Goal: Information Seeking & Learning: Learn about a topic

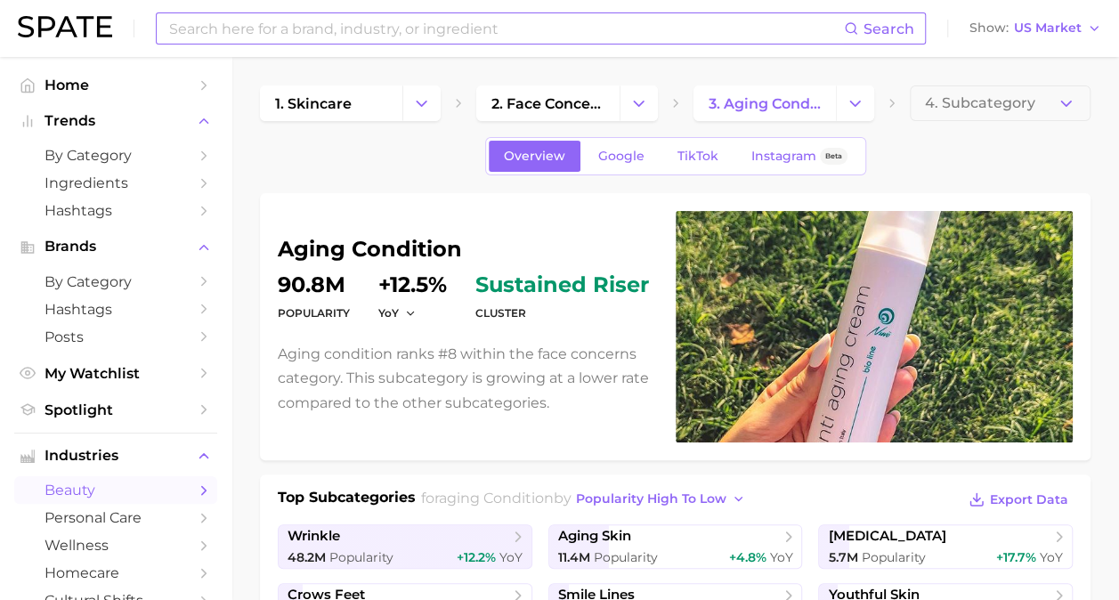
click at [386, 26] on input at bounding box center [505, 28] width 677 height 30
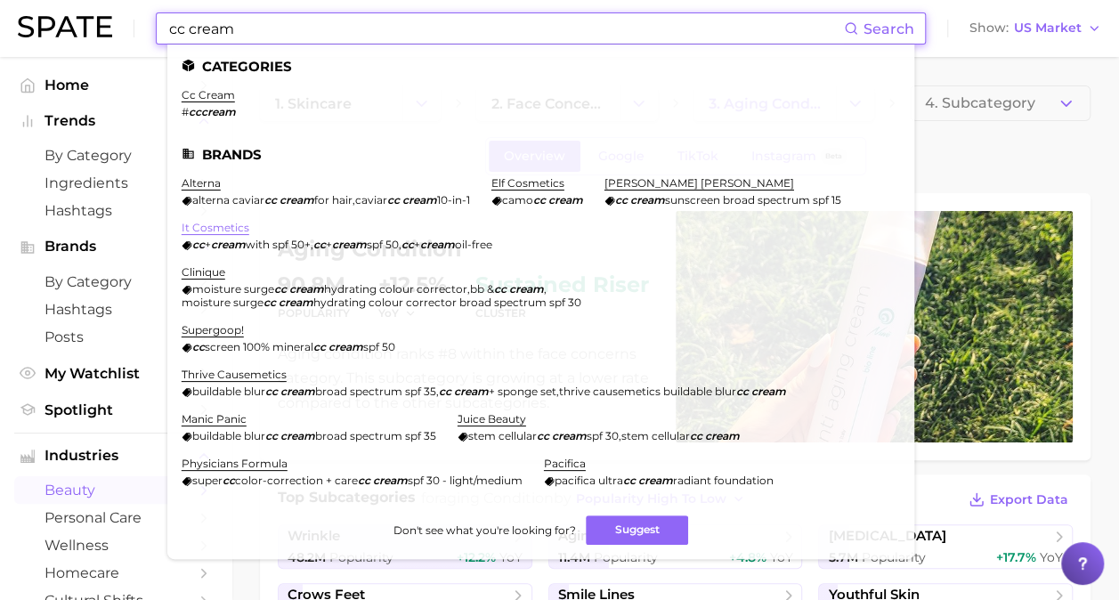
type input "cc cream"
click at [230, 223] on link "it cosmetics" at bounding box center [216, 227] width 68 height 13
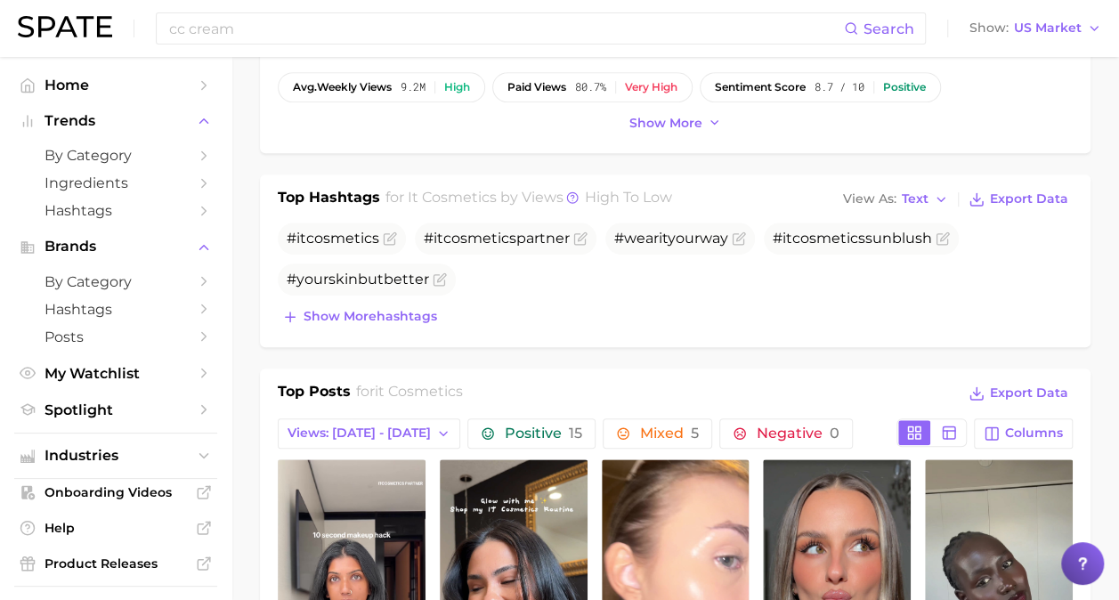
scroll to position [504, 0]
click at [417, 308] on span "Show more hashtags" at bounding box center [371, 315] width 134 height 15
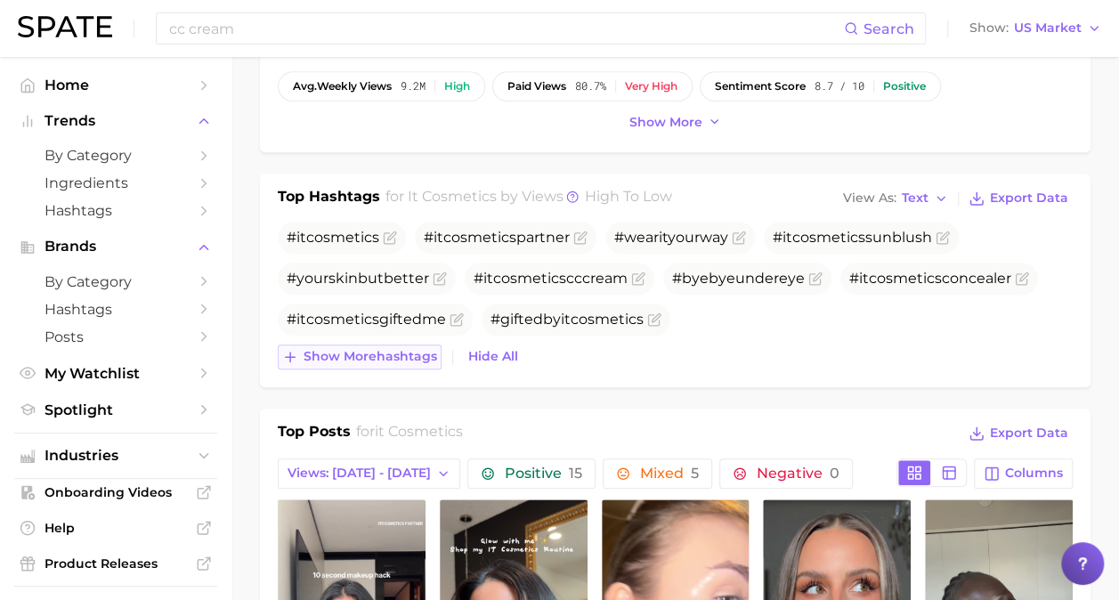
click at [404, 353] on span "Show more hashtags" at bounding box center [371, 356] width 134 height 15
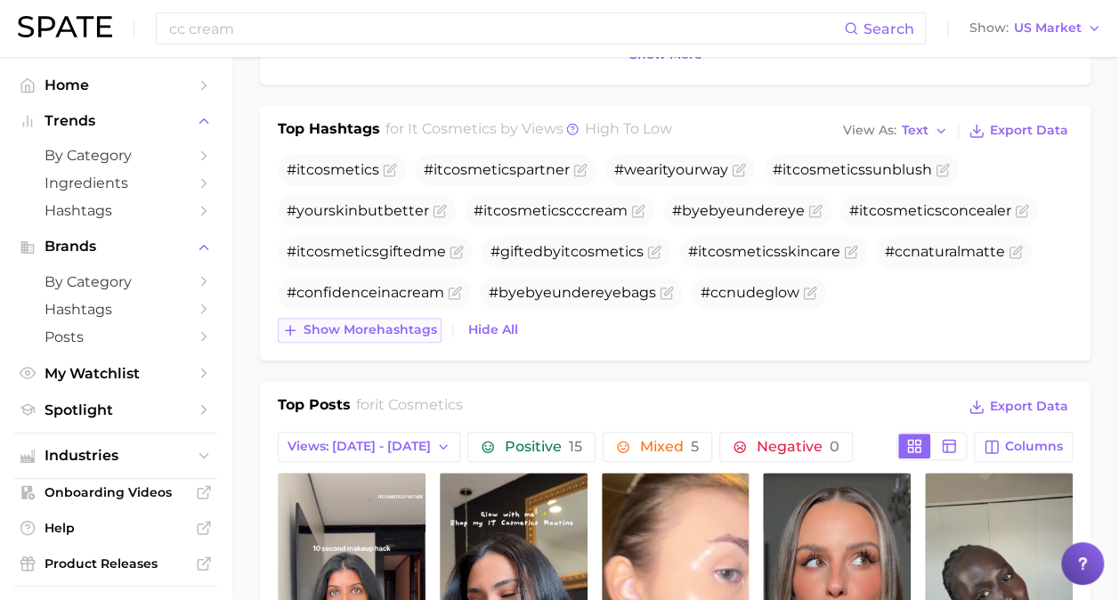
scroll to position [574, 0]
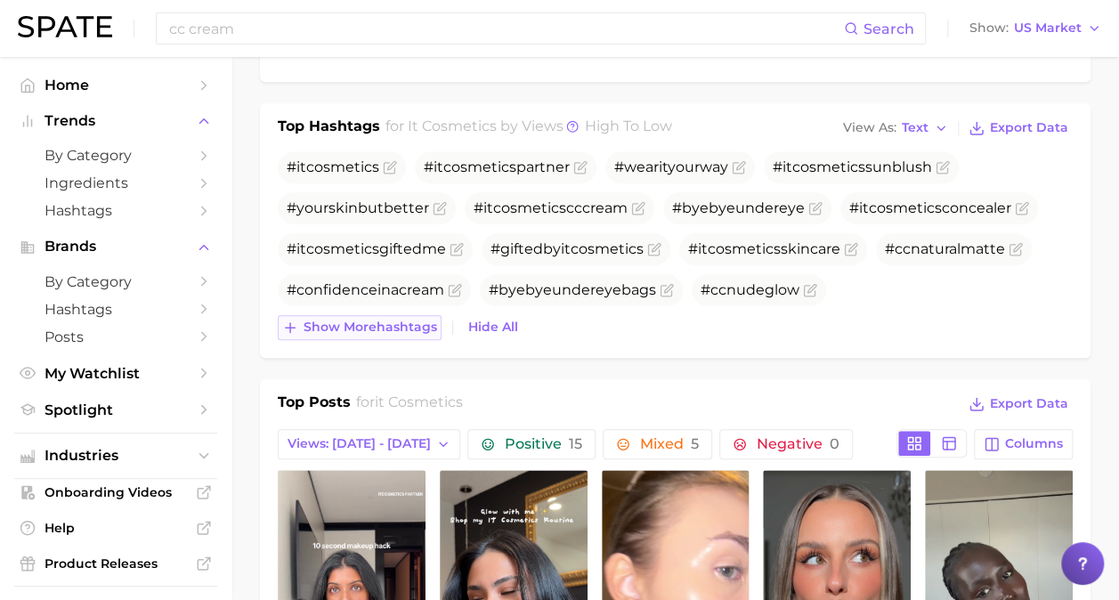
click at [391, 329] on span "Show more hashtags" at bounding box center [371, 327] width 134 height 15
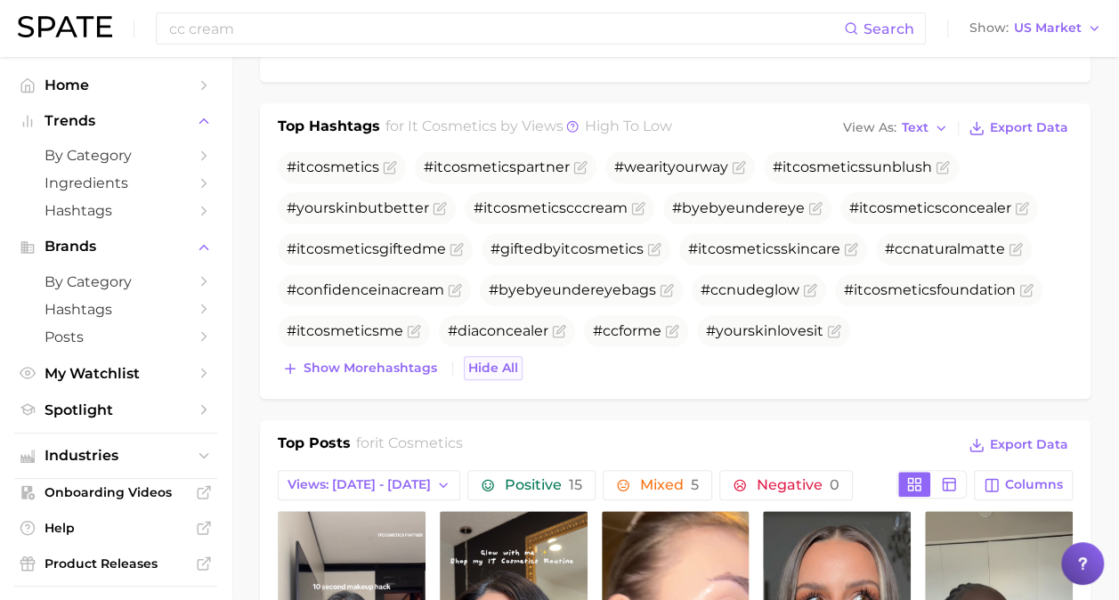
scroll to position [677, 0]
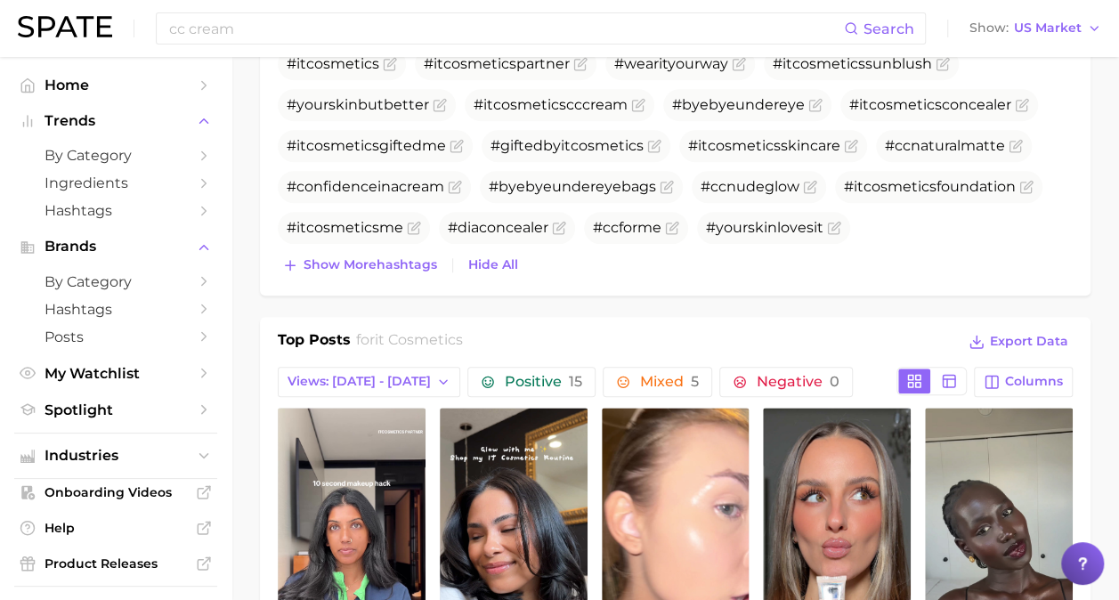
click at [372, 247] on div "# it cosmetics # it cosmetics partner #wear it yourway # it cosmetics sunblush …" at bounding box center [675, 163] width 795 height 230
click at [385, 262] on span "Show more hashtags" at bounding box center [371, 264] width 134 height 15
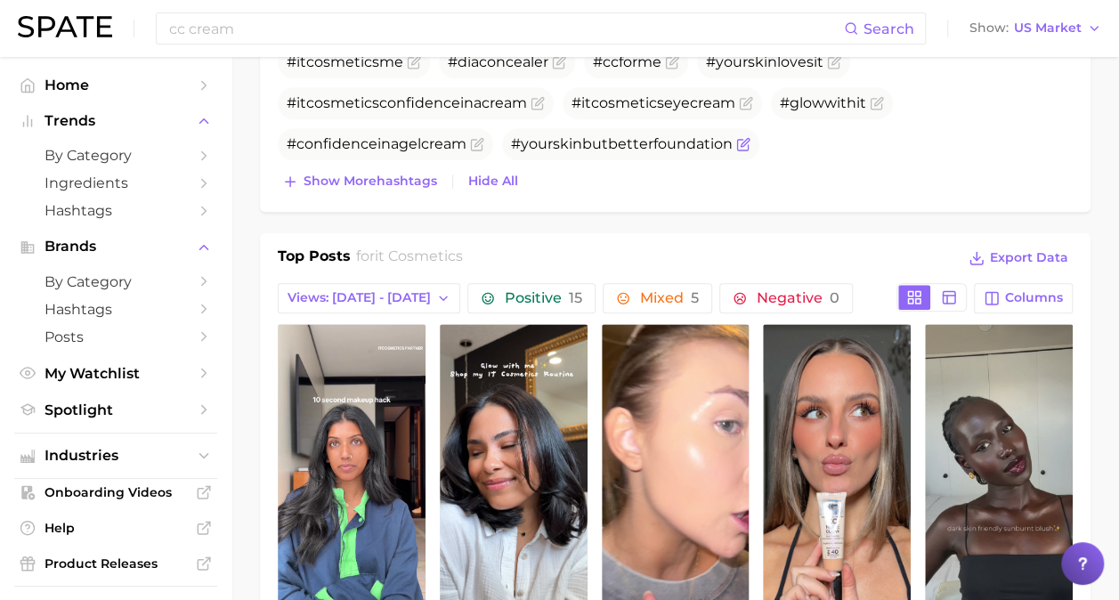
scroll to position [848, 0]
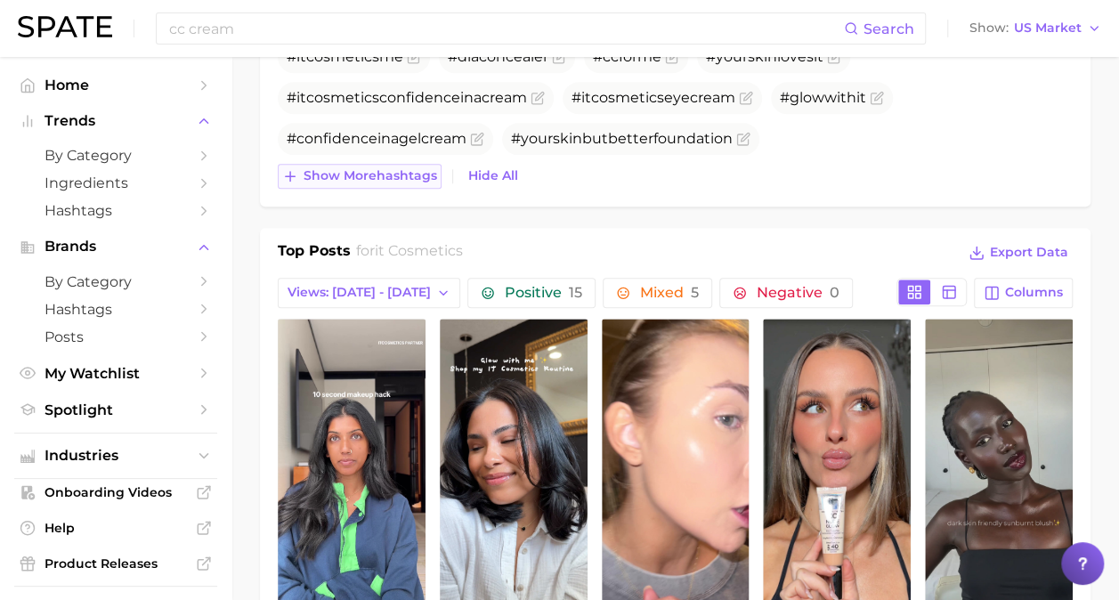
click at [347, 182] on button "Show more hashtags" at bounding box center [360, 176] width 164 height 25
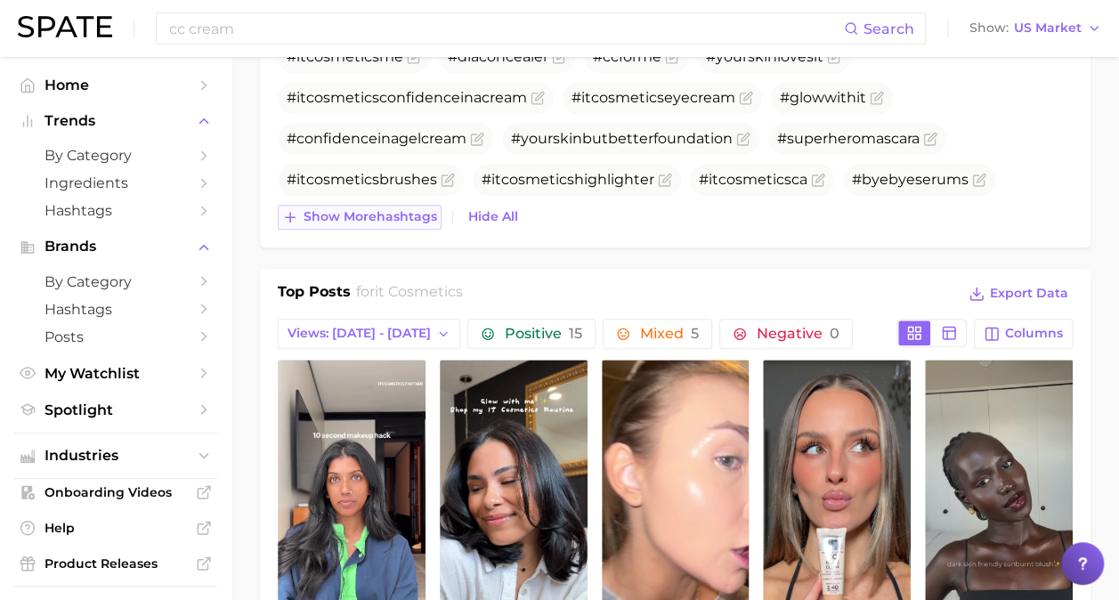
click at [360, 212] on span "Show more hashtags" at bounding box center [371, 216] width 134 height 15
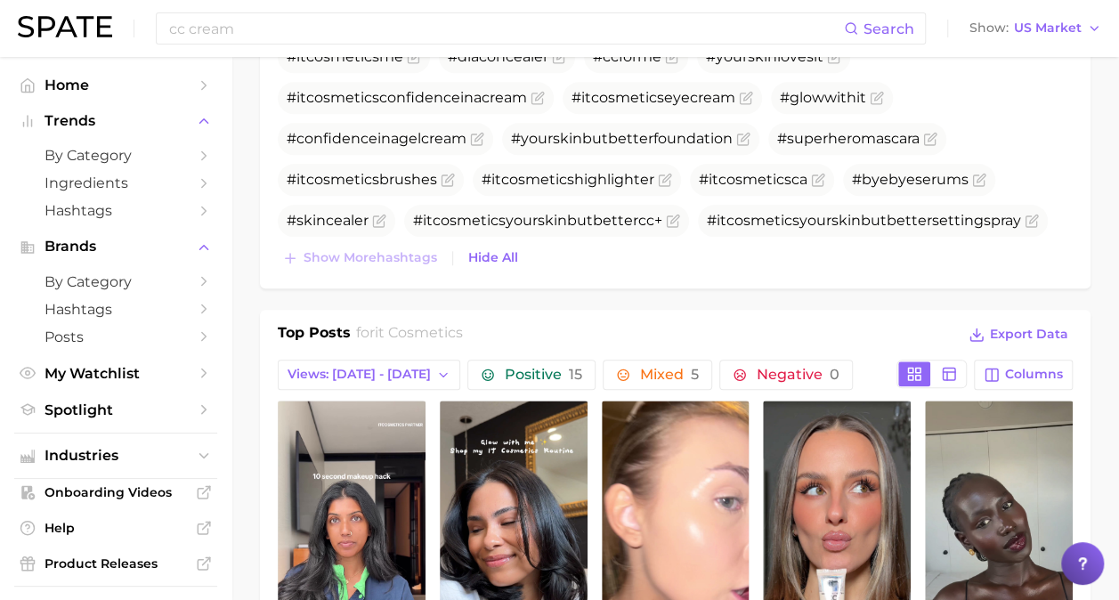
click at [388, 270] on div "Top Hashtags for it cosmetics by Views high to low View As Text Export Data # i…" at bounding box center [675, 58] width 831 height 459
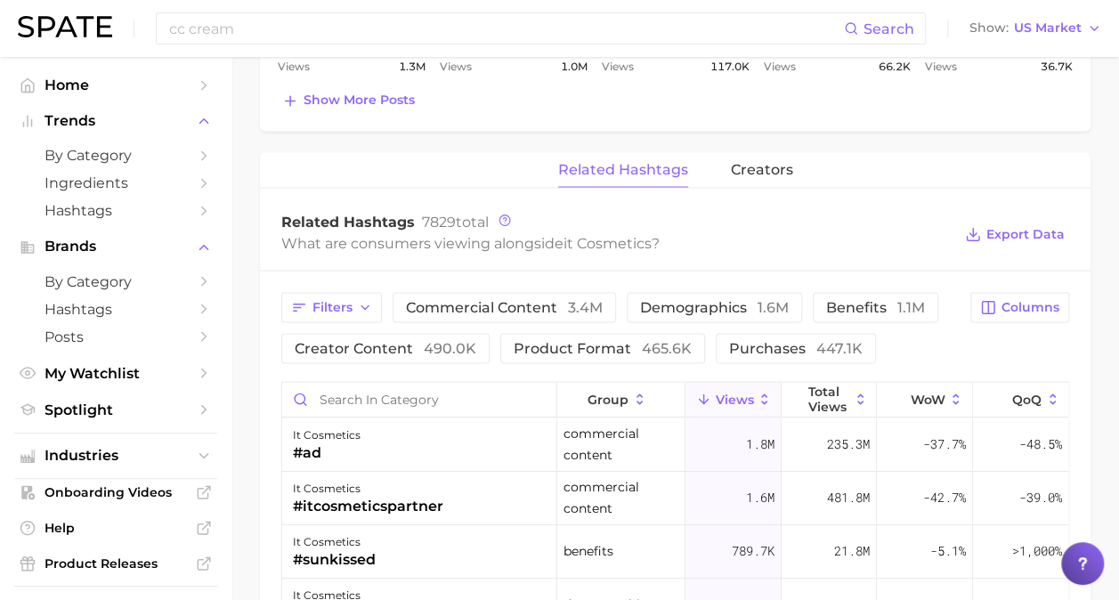
scroll to position [1543, 0]
click at [407, 385] on input "Search in category" at bounding box center [419, 397] width 274 height 34
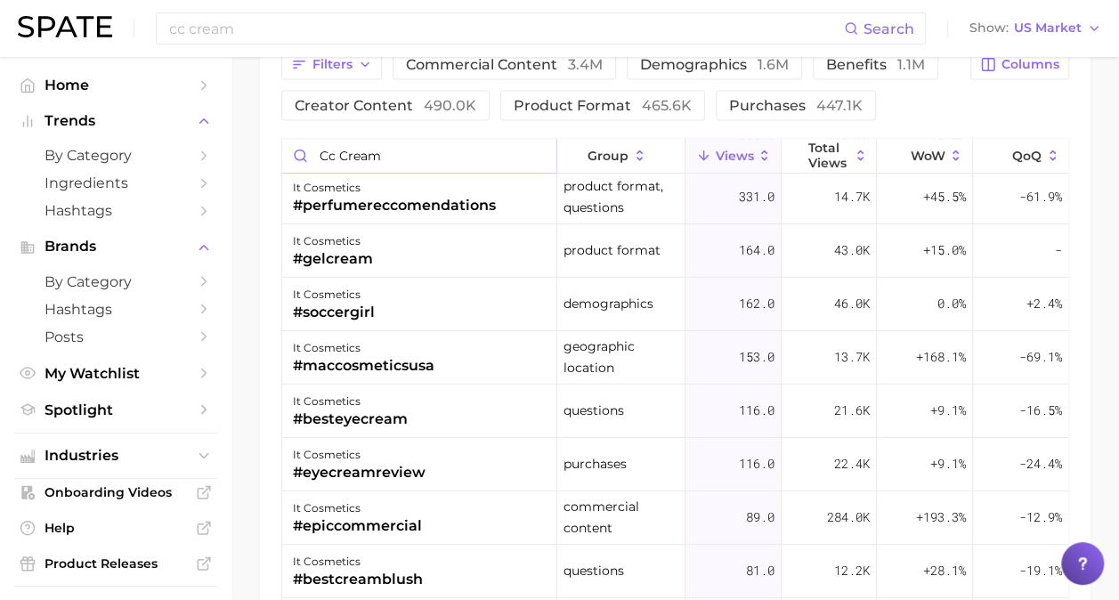
scroll to position [1788, 0]
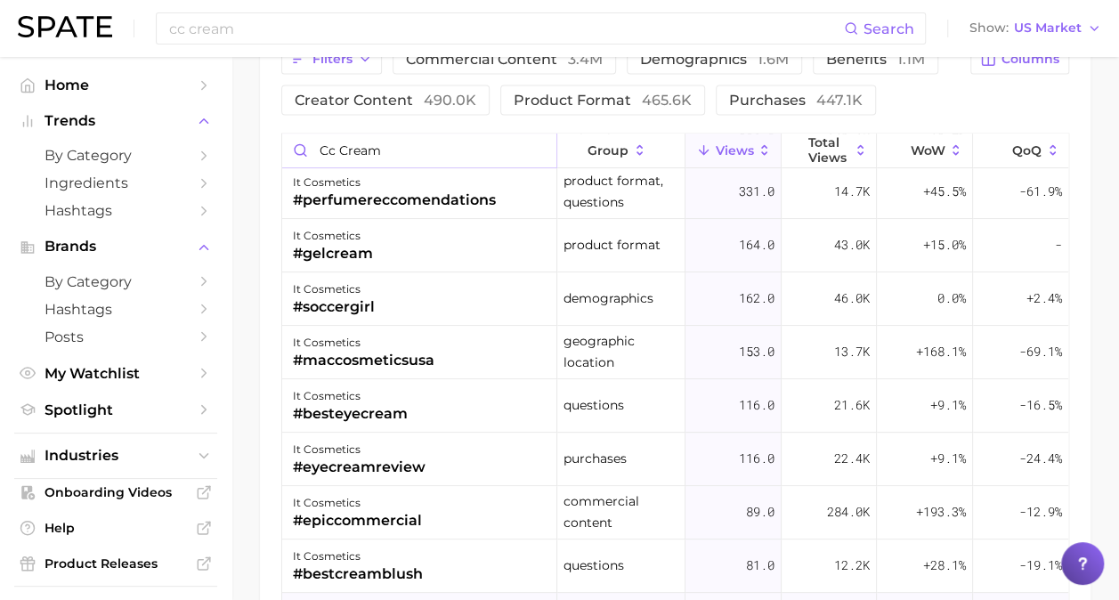
type input "cc cream"
click at [349, 18] on input "cc cream" at bounding box center [505, 28] width 677 height 30
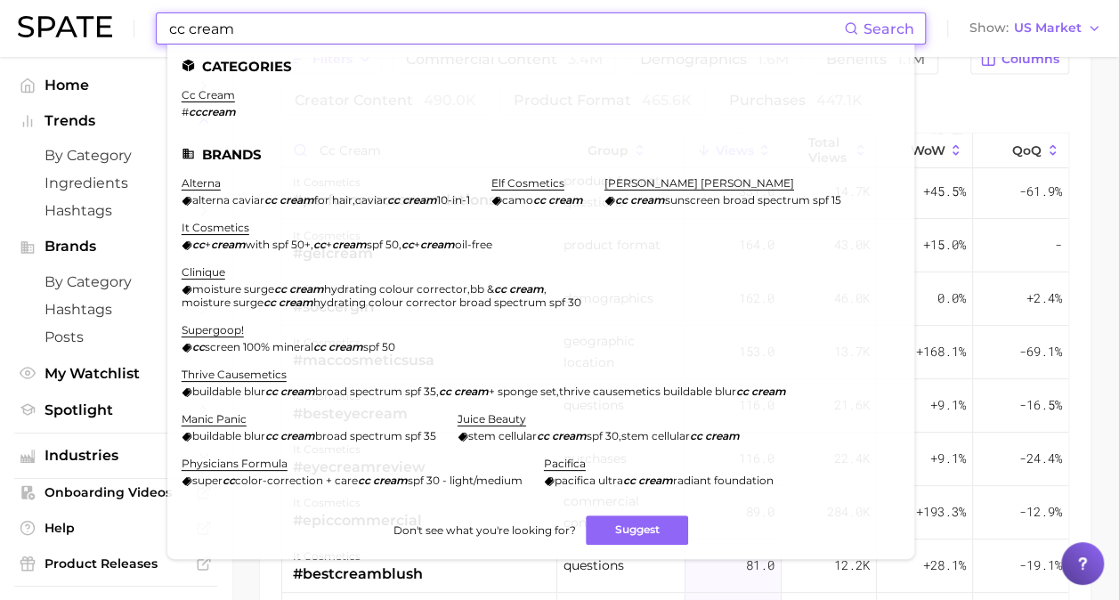
drag, startPoint x: 349, startPoint y: 18, endPoint x: 145, endPoint y: 21, distance: 203.9
click at [145, 21] on div "cc cream Search Categories cc cream # cccream Brands alterna alterna caviar cc …" at bounding box center [559, 28] width 1083 height 57
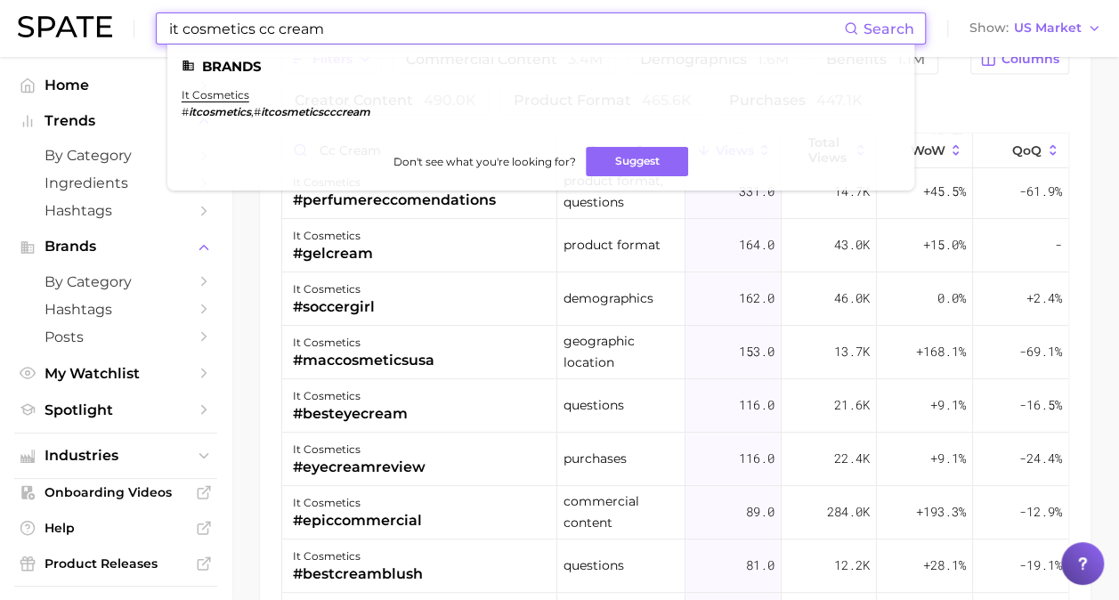
click at [258, 28] on input "it cosmetics cc cream" at bounding box center [505, 28] width 677 height 30
type input "it cosmetics cc cream"
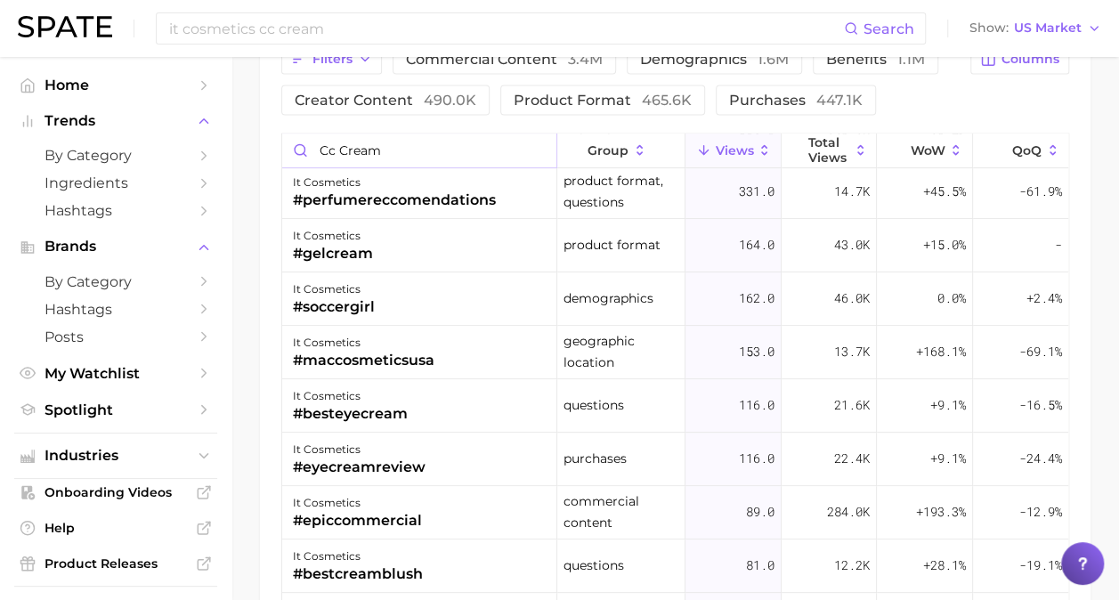
scroll to position [236, 0]
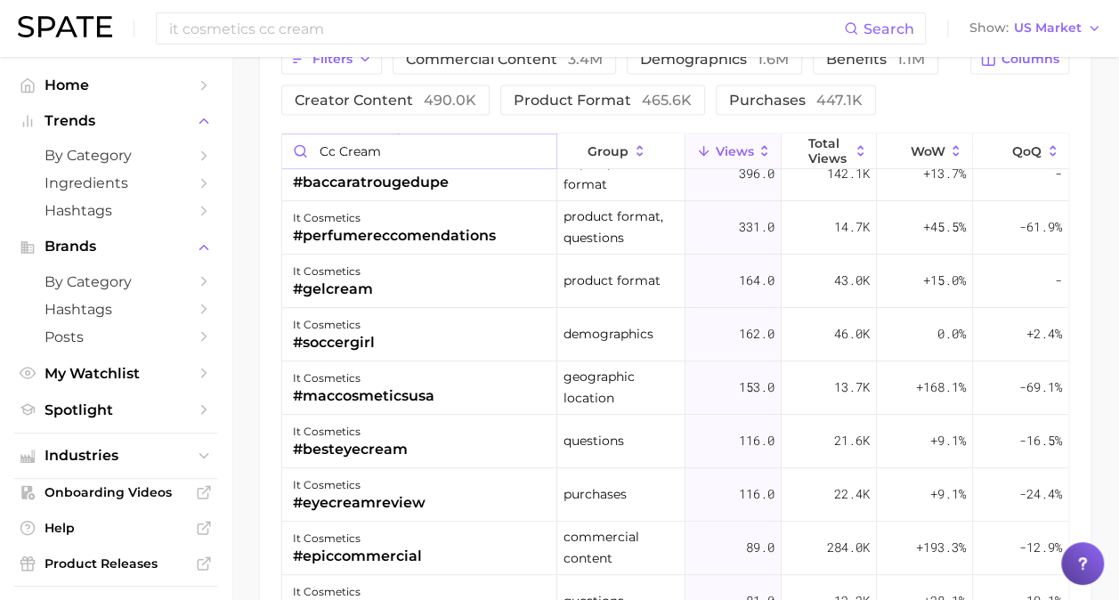
drag, startPoint x: 413, startPoint y: 144, endPoint x: 283, endPoint y: 132, distance: 130.6
click at [283, 134] on input "cc cream" at bounding box center [419, 151] width 274 height 34
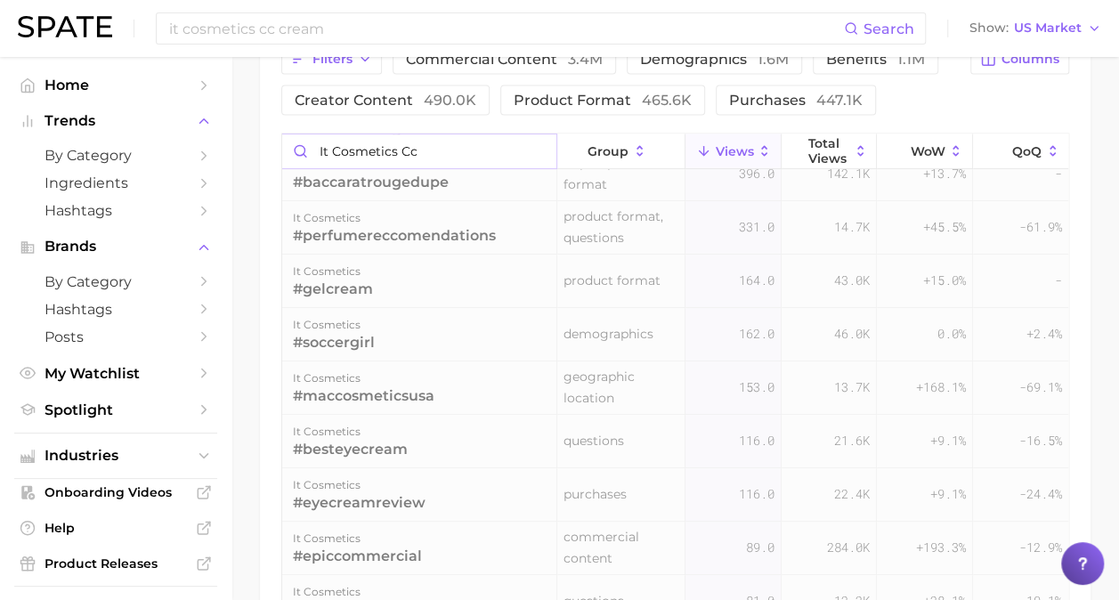
scroll to position [0, 0]
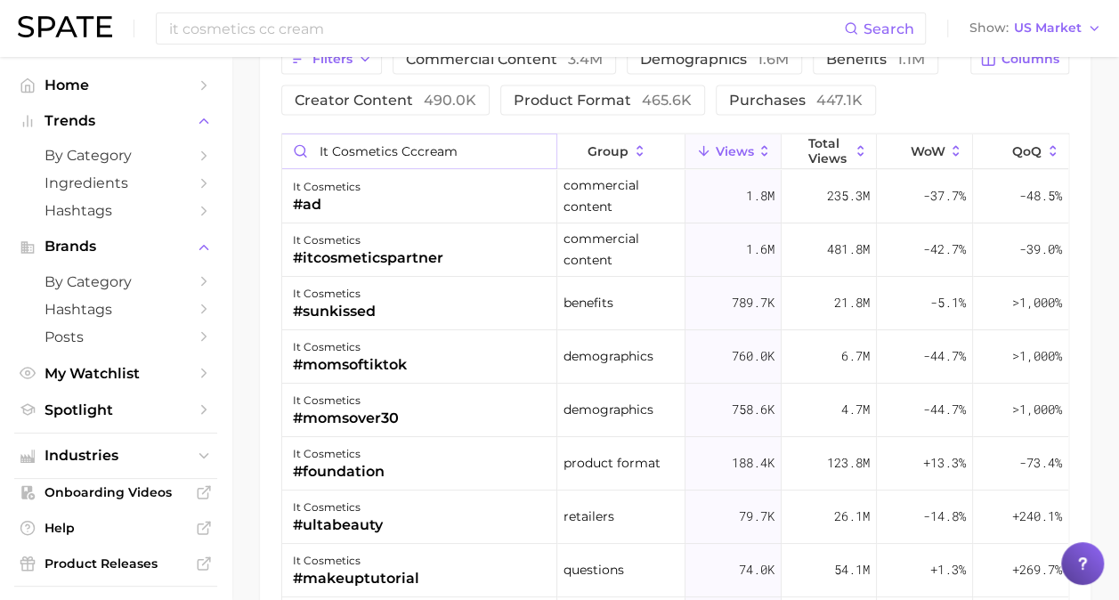
drag, startPoint x: 399, startPoint y: 144, endPoint x: 230, endPoint y: 141, distance: 169.2
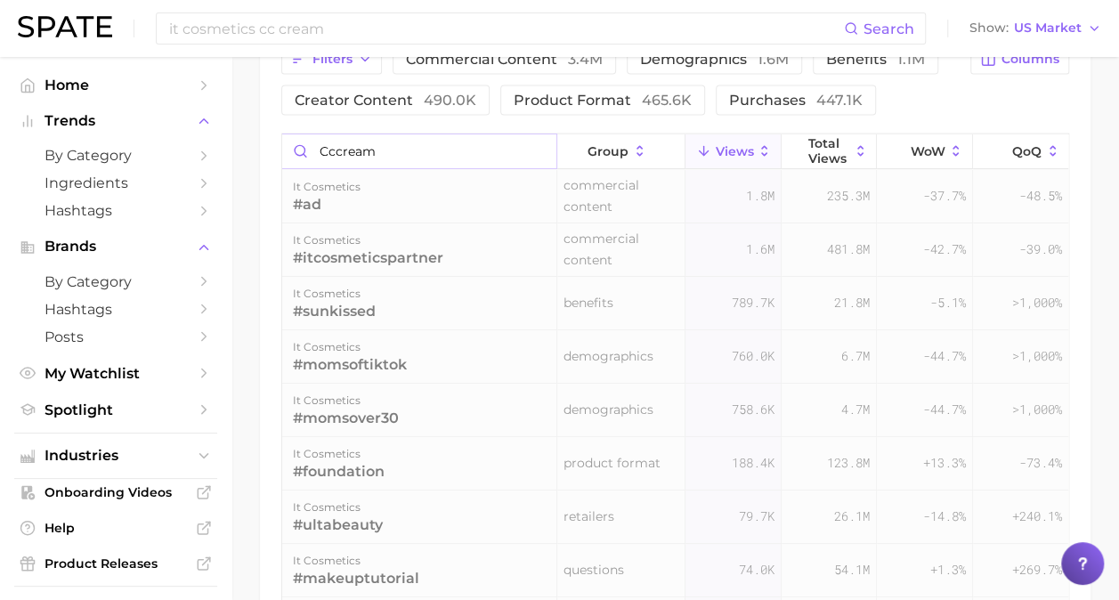
scroll to position [1664, 0]
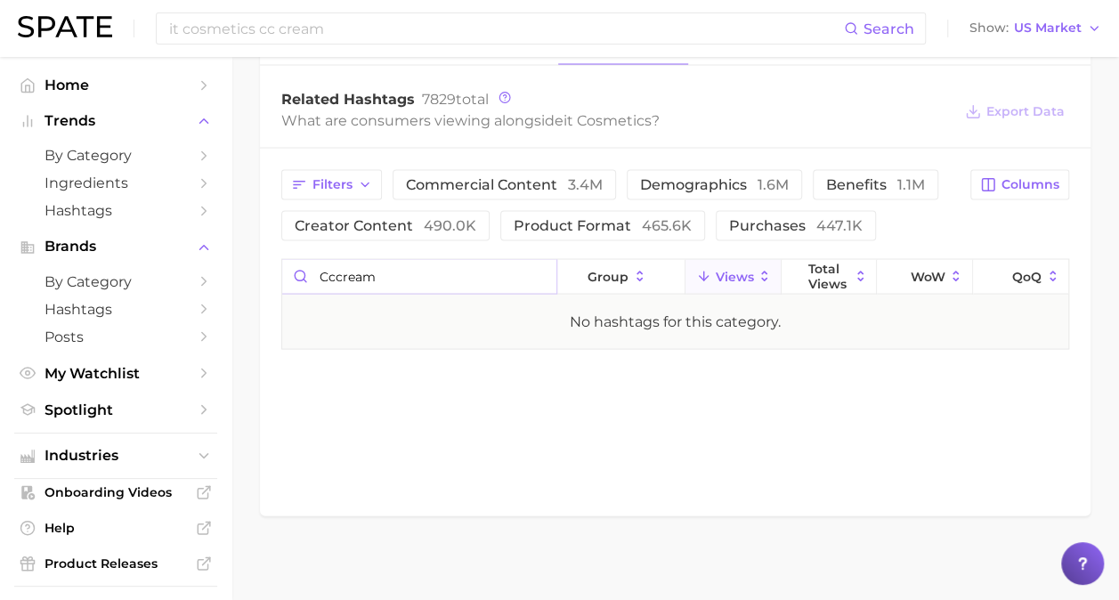
type input "cc cream"
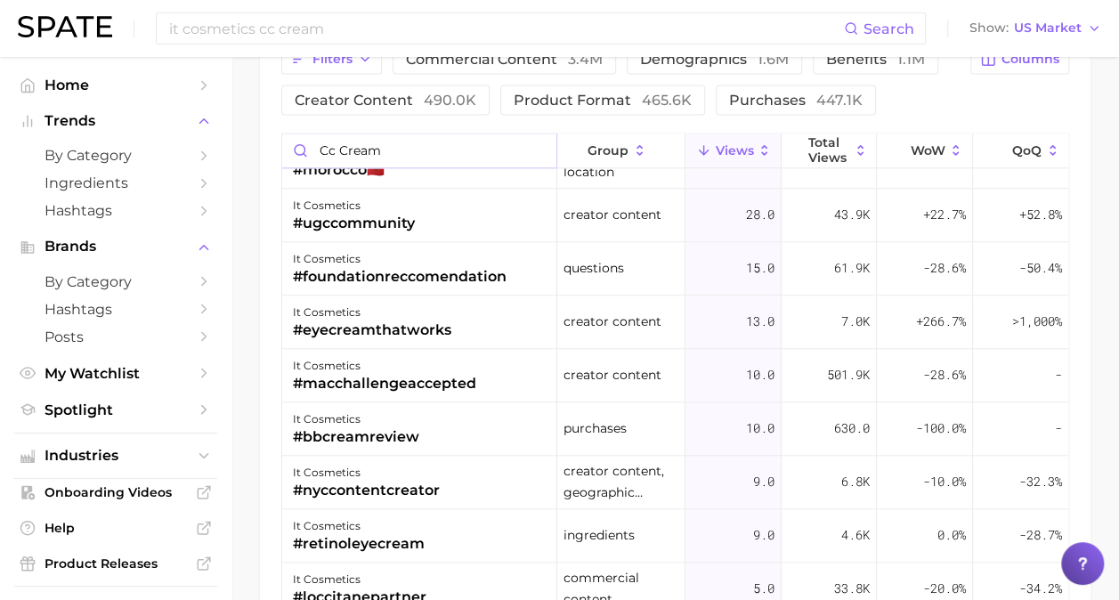
scroll to position [1069, 0]
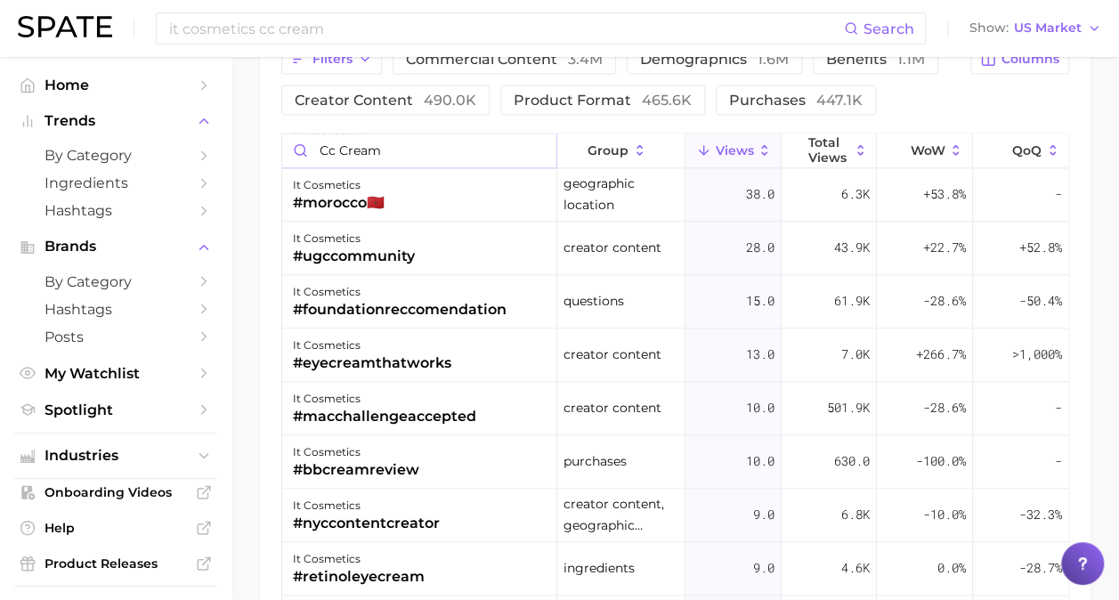
click at [388, 149] on input "cc cream" at bounding box center [419, 151] width 274 height 34
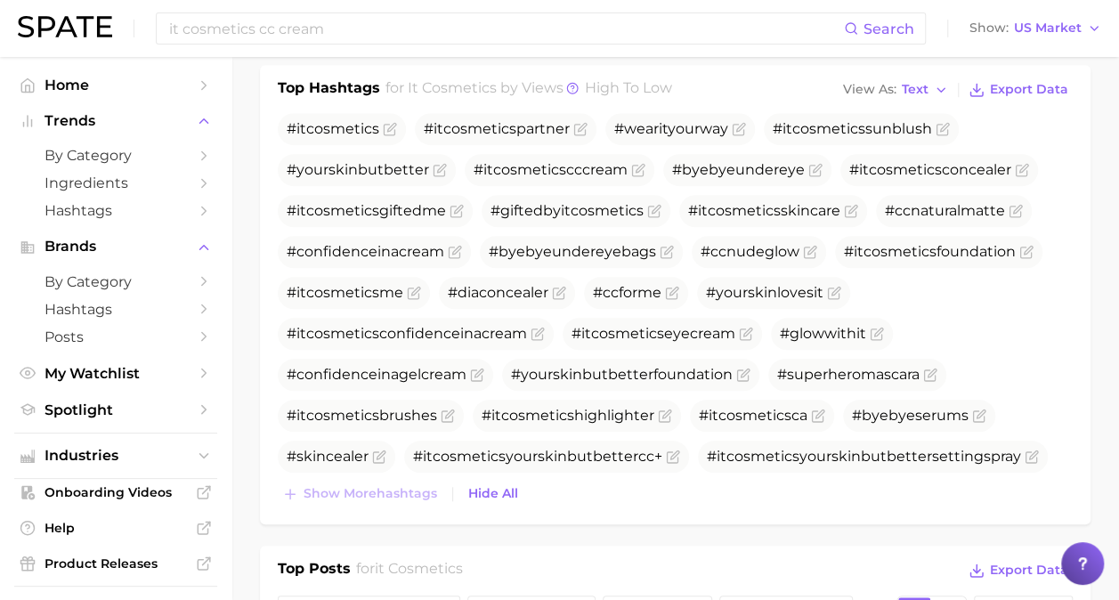
scroll to position [611, 0]
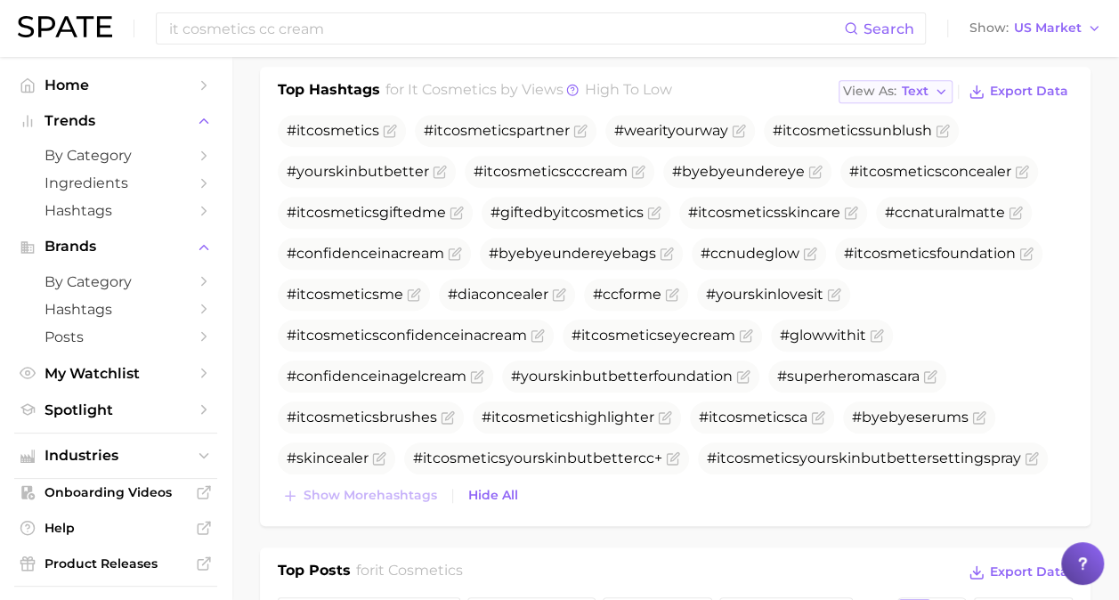
click at [923, 86] on span "Text" at bounding box center [915, 91] width 27 height 10
click at [921, 149] on button "Table" at bounding box center [937, 153] width 196 height 32
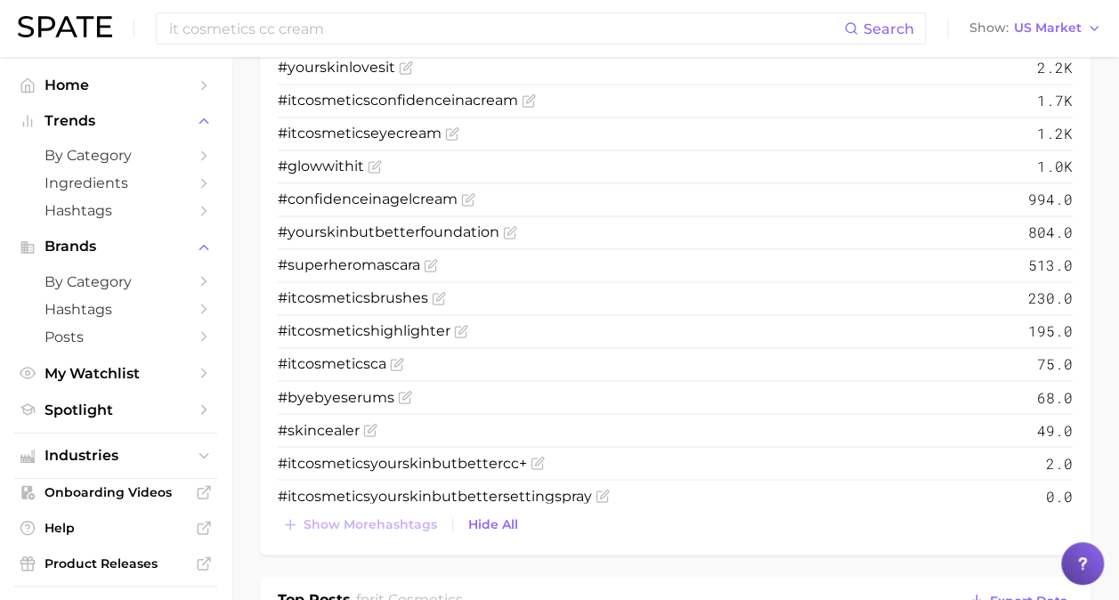
scroll to position [1300, 0]
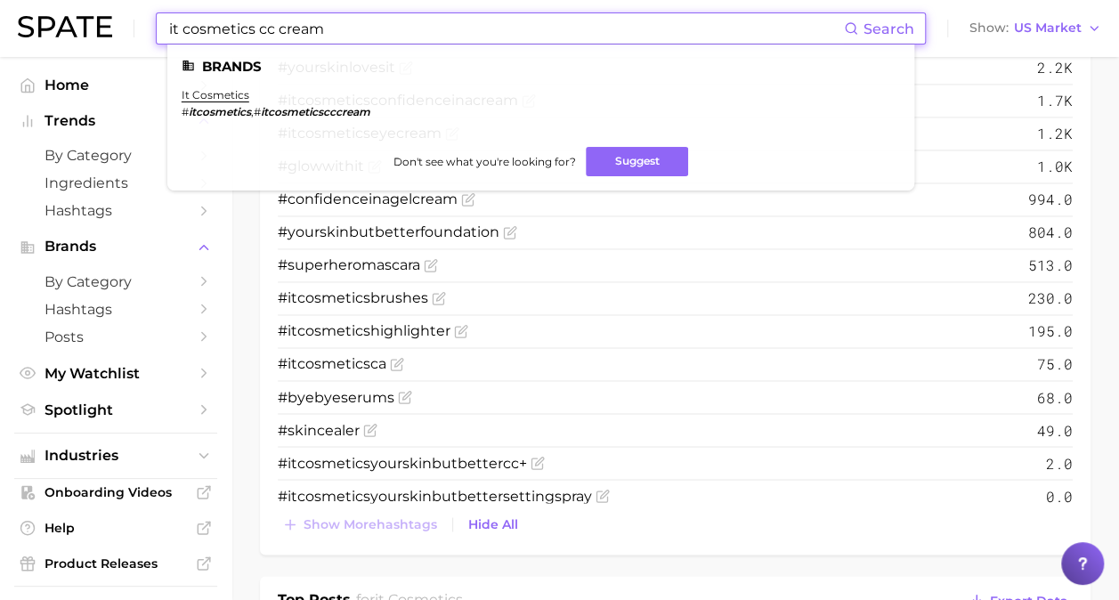
drag, startPoint x: 347, startPoint y: 28, endPoint x: 55, endPoint y: 2, distance: 293.2
click at [55, 2] on div "it cosmetics cc cream Search Brands it cosmetics # itcosmetics , # itcosmeticsc…" at bounding box center [559, 28] width 1083 height 57
type input "itcosmeticscccream"
click at [233, 110] on em "itcosmeticscccream" at bounding box center [243, 111] width 109 height 13
drag, startPoint x: 189, startPoint y: 114, endPoint x: 363, endPoint y: 121, distance: 174.6
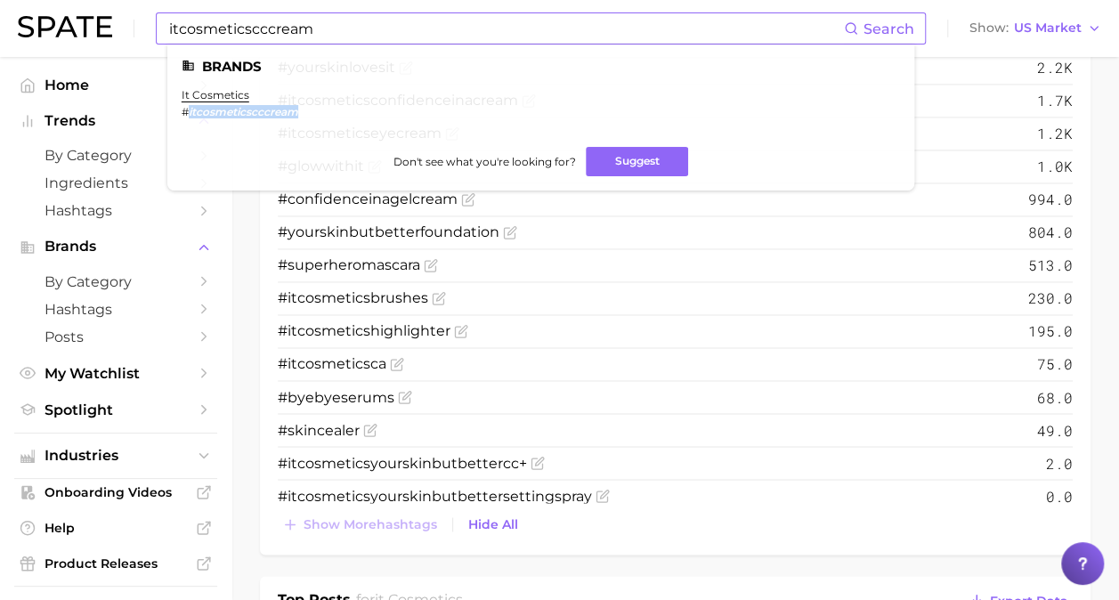
click at [363, 121] on ul "it cosmetics # itcosmeticscccream" at bounding box center [541, 110] width 718 height 45
copy em "itcosmeticscccream"
click at [236, 30] on input "itcosmeticscccream" at bounding box center [505, 28] width 677 height 30
click at [223, 96] on link "it cosmetics" at bounding box center [216, 94] width 68 height 13
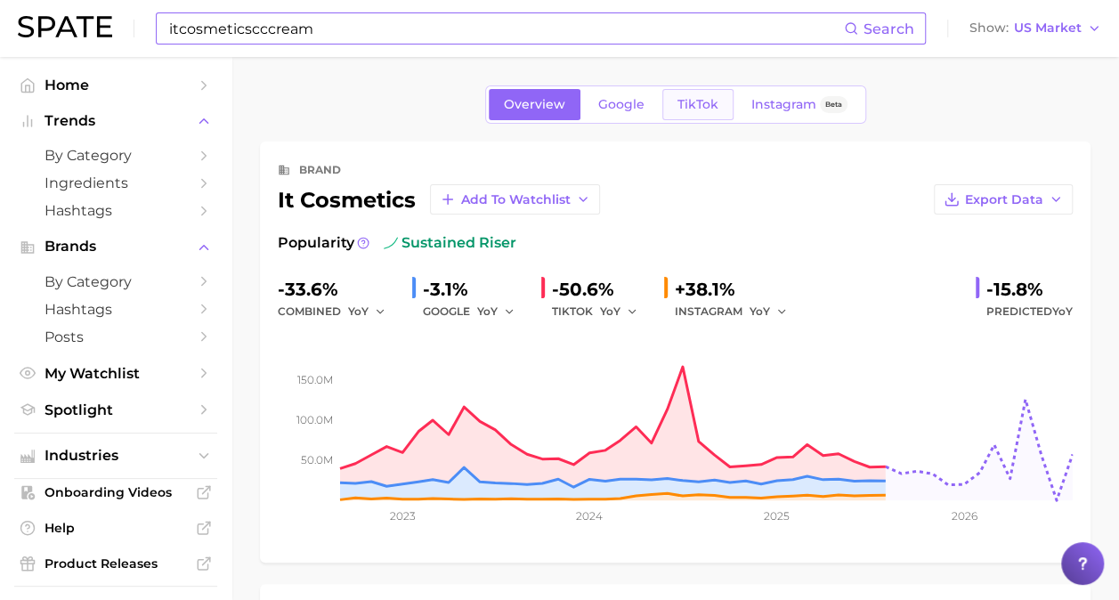
click at [687, 107] on span "TikTok" at bounding box center [697, 104] width 41 height 15
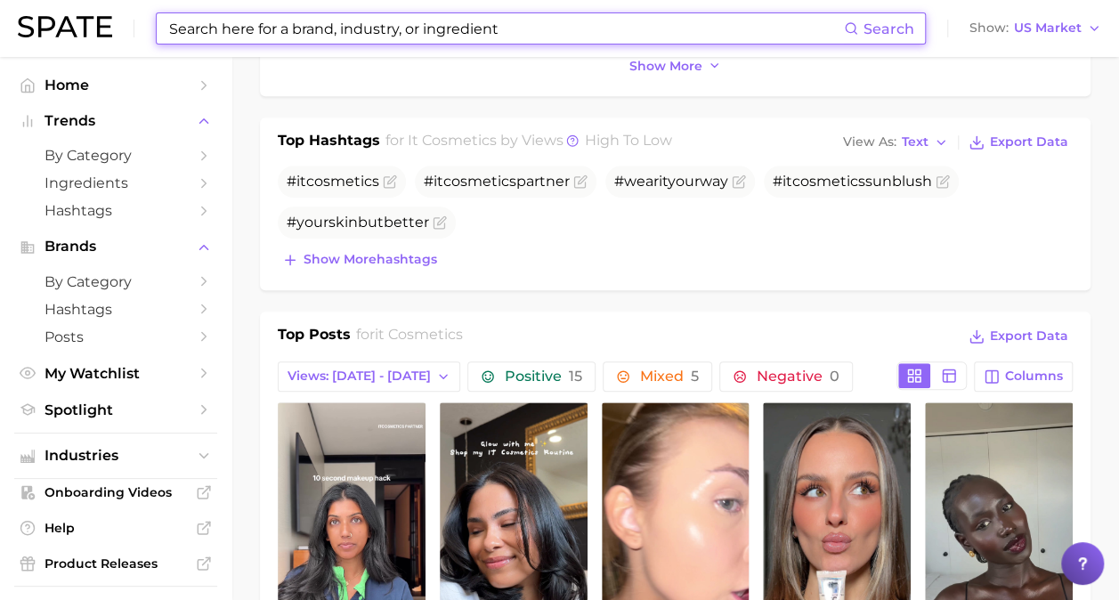
scroll to position [561, 0]
click at [415, 235] on div "# it cosmetics # it cosmetics partner #wear it yourway # it cosmetics sunblush …" at bounding box center [675, 218] width 795 height 107
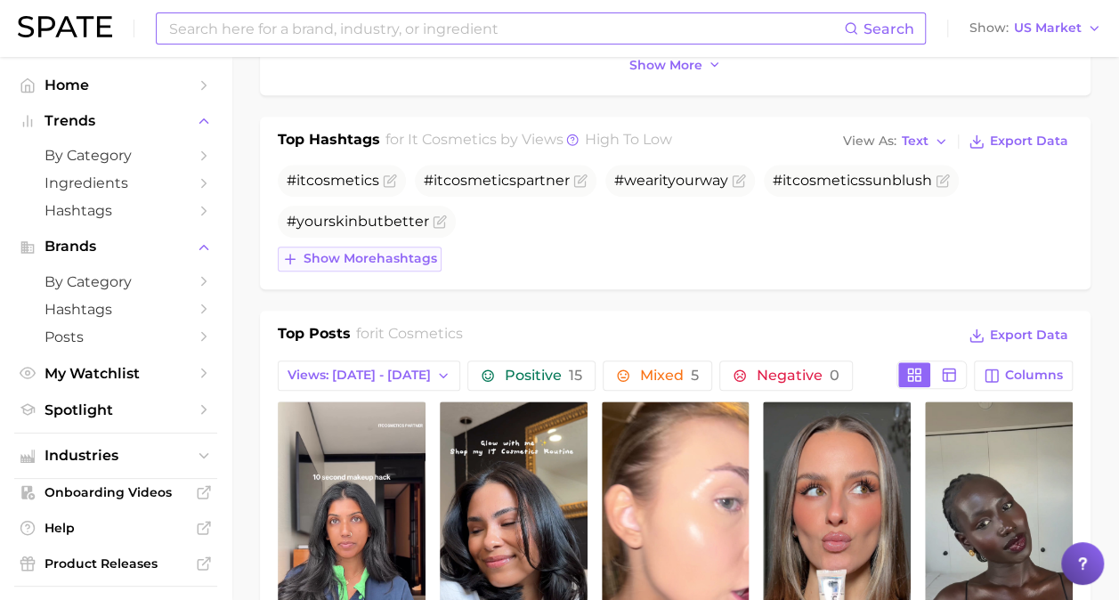
click at [419, 247] on button "Show more hashtags" at bounding box center [360, 259] width 164 height 25
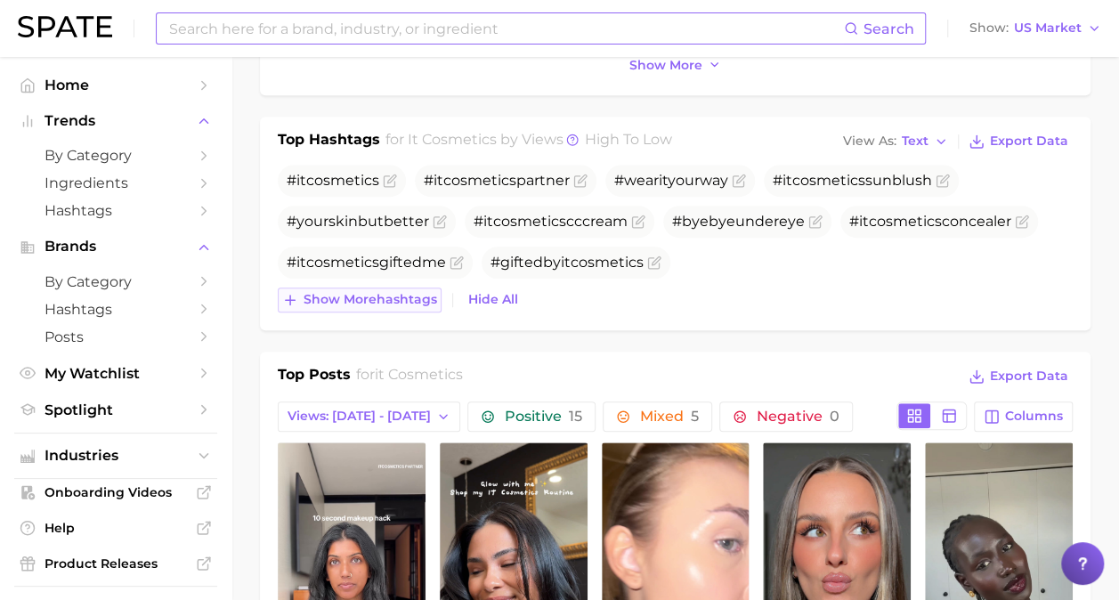
click at [418, 302] on span "Show more hashtags" at bounding box center [371, 299] width 134 height 15
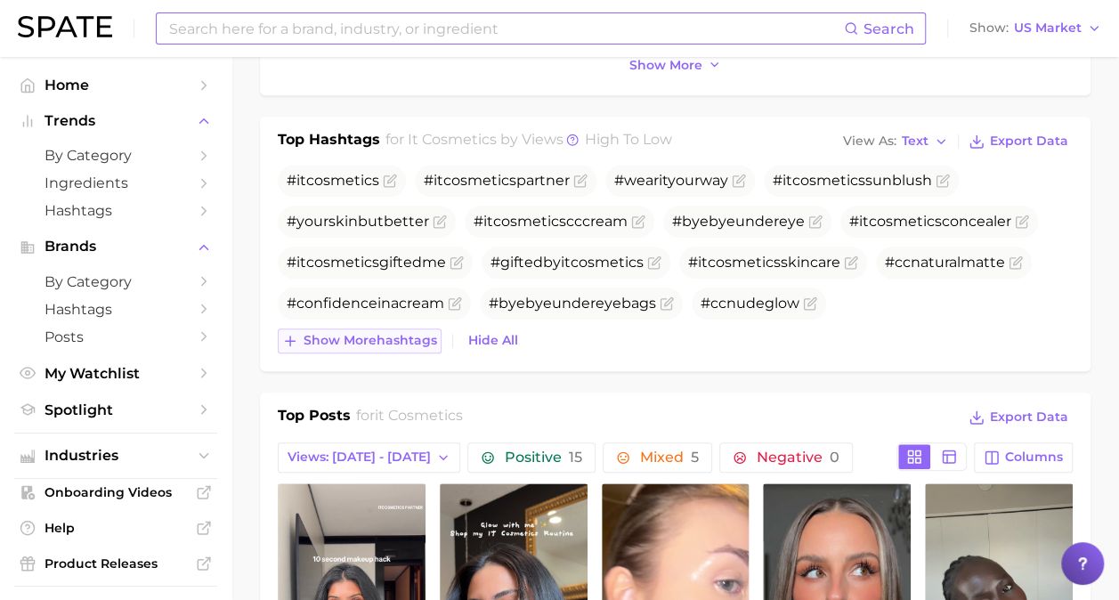
click at [422, 337] on span "Show more hashtags" at bounding box center [371, 340] width 134 height 15
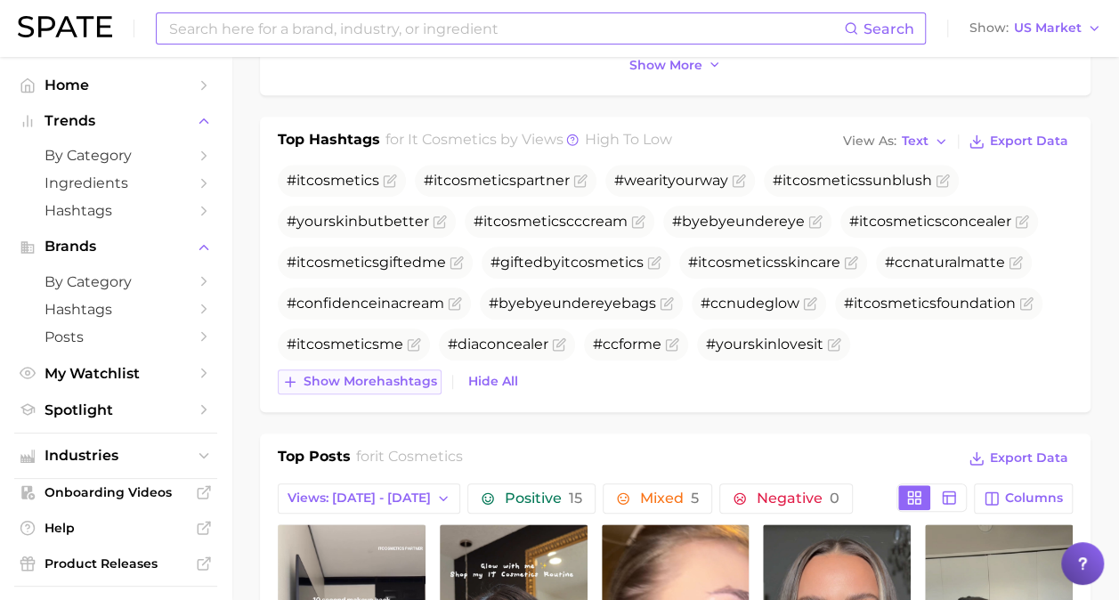
scroll to position [609, 0]
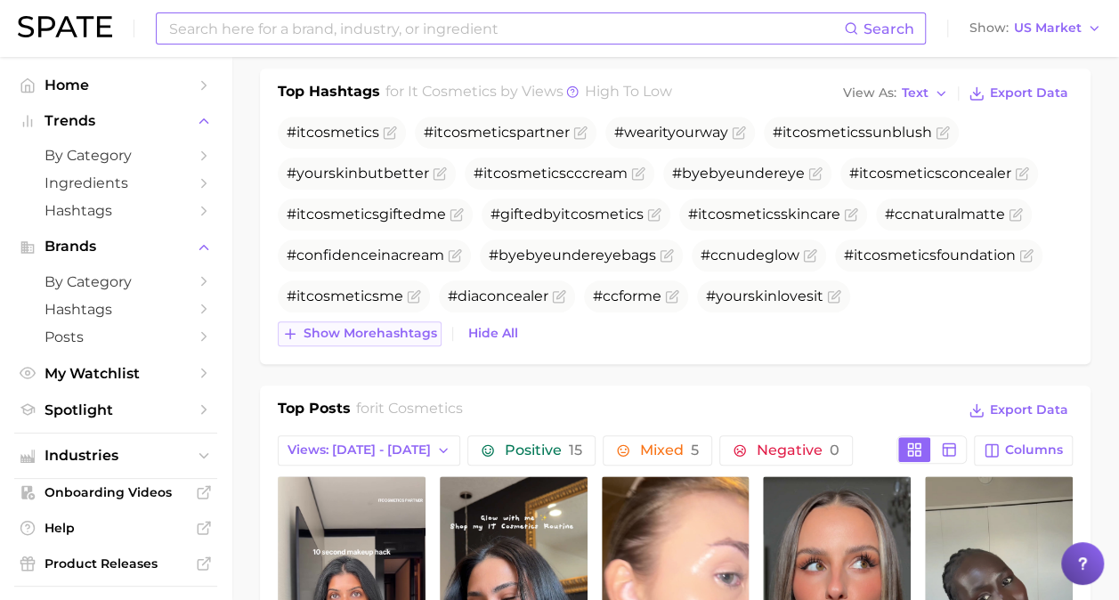
click at [422, 337] on span "Show more hashtags" at bounding box center [371, 333] width 134 height 15
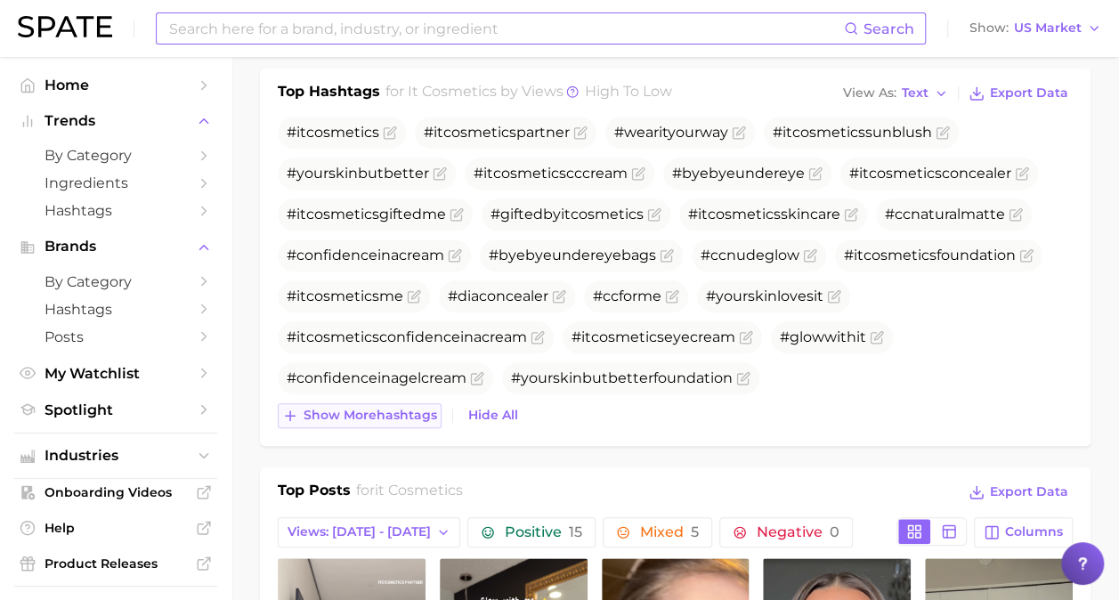
click at [431, 418] on span "Show more hashtags" at bounding box center [371, 415] width 134 height 15
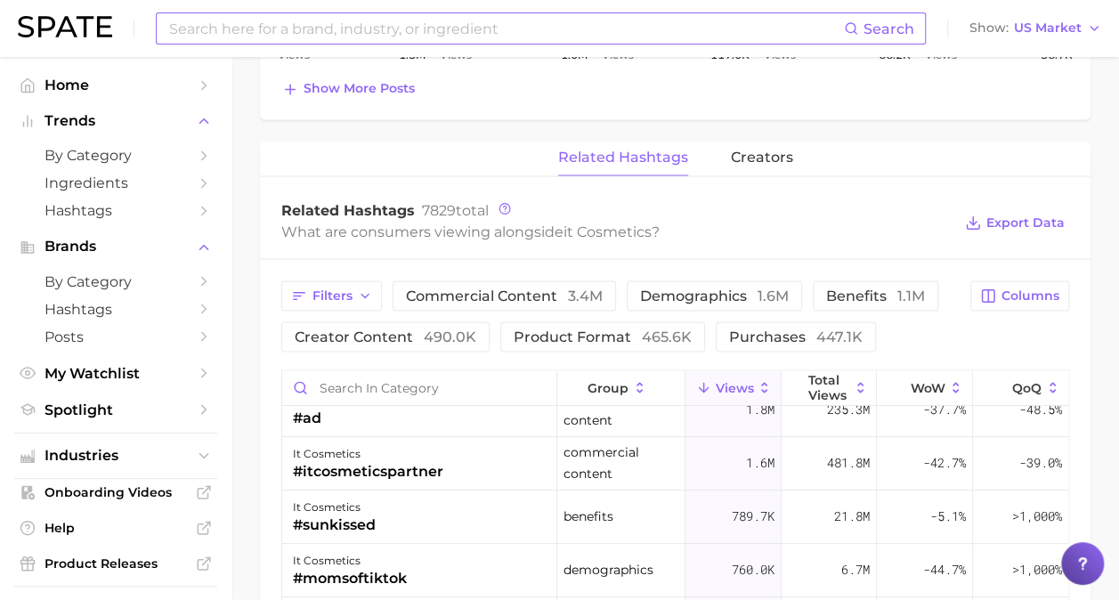
scroll to position [24, 0]
click at [429, 372] on input "Search in category" at bounding box center [419, 387] width 274 height 34
paste input "itcosmeticscccream"
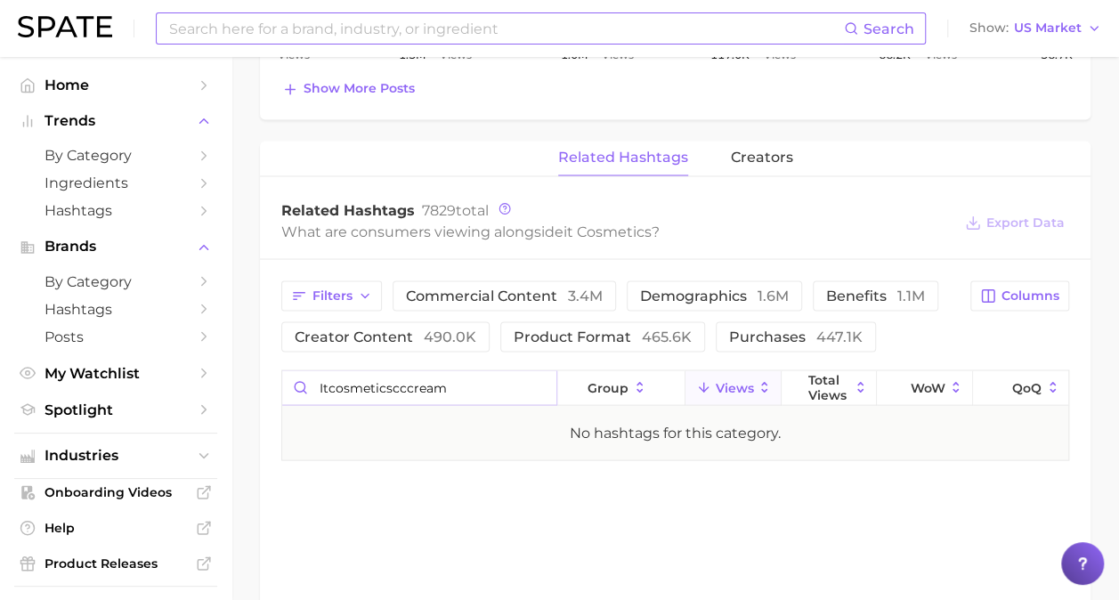
drag, startPoint x: 468, startPoint y: 387, endPoint x: 240, endPoint y: 380, distance: 228.0
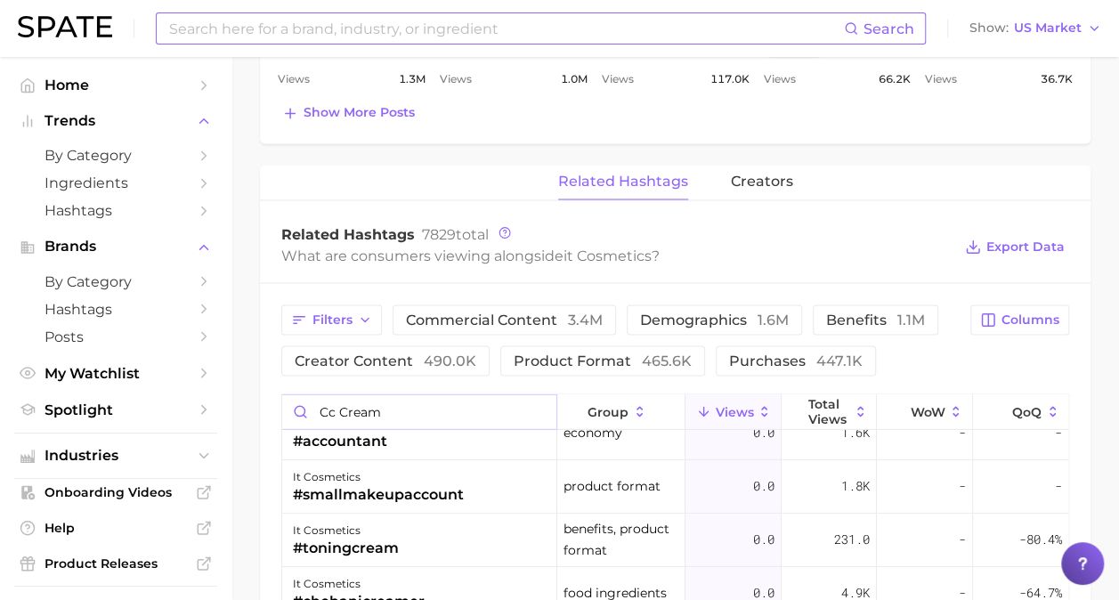
scroll to position [1493, 0]
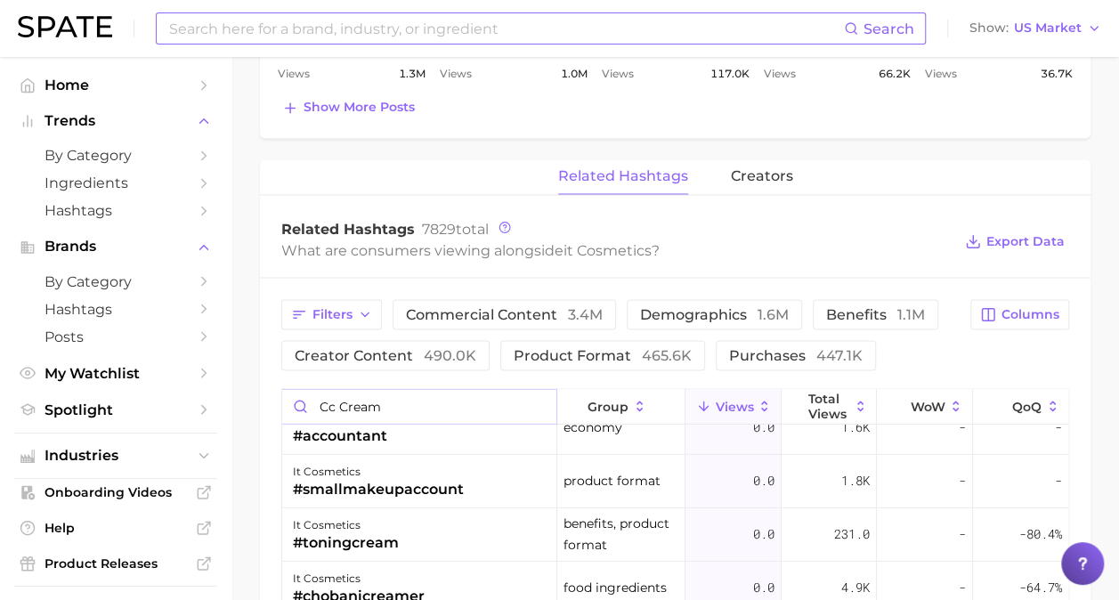
click at [526, 404] on input "cc cream" at bounding box center [419, 406] width 274 height 34
type input "cc cream"
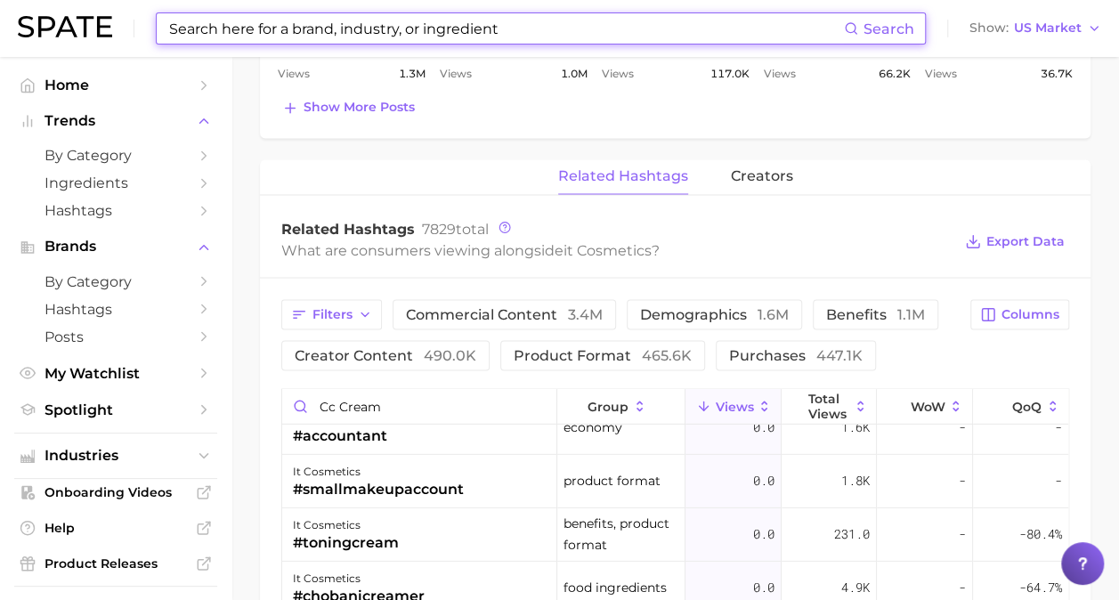
click at [301, 21] on input at bounding box center [505, 28] width 677 height 30
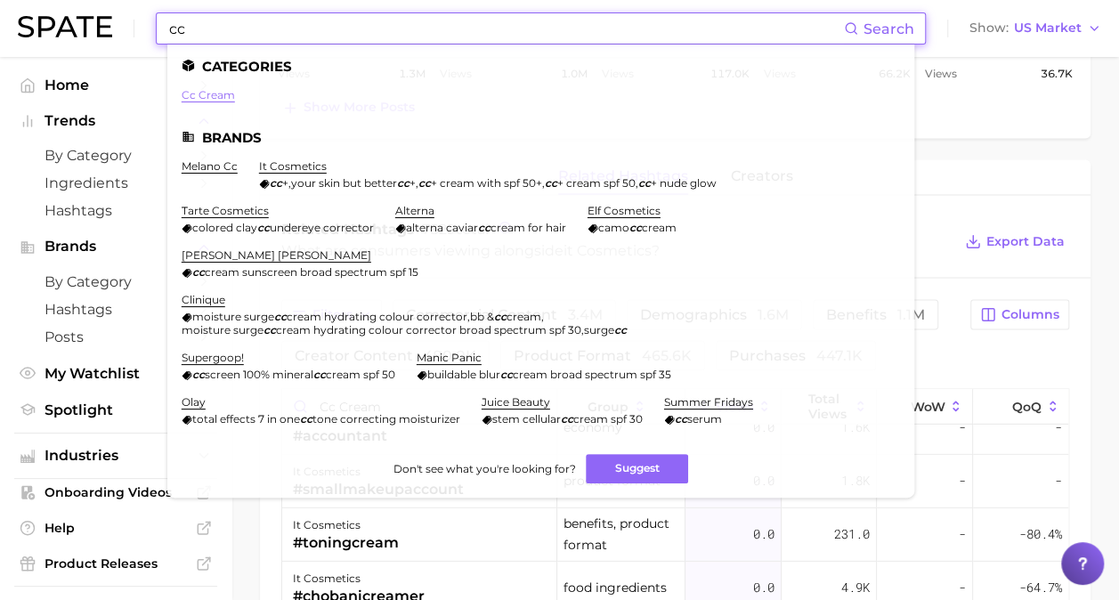
type input "cc"
click at [227, 100] on link "cc cream" at bounding box center [208, 94] width 53 height 13
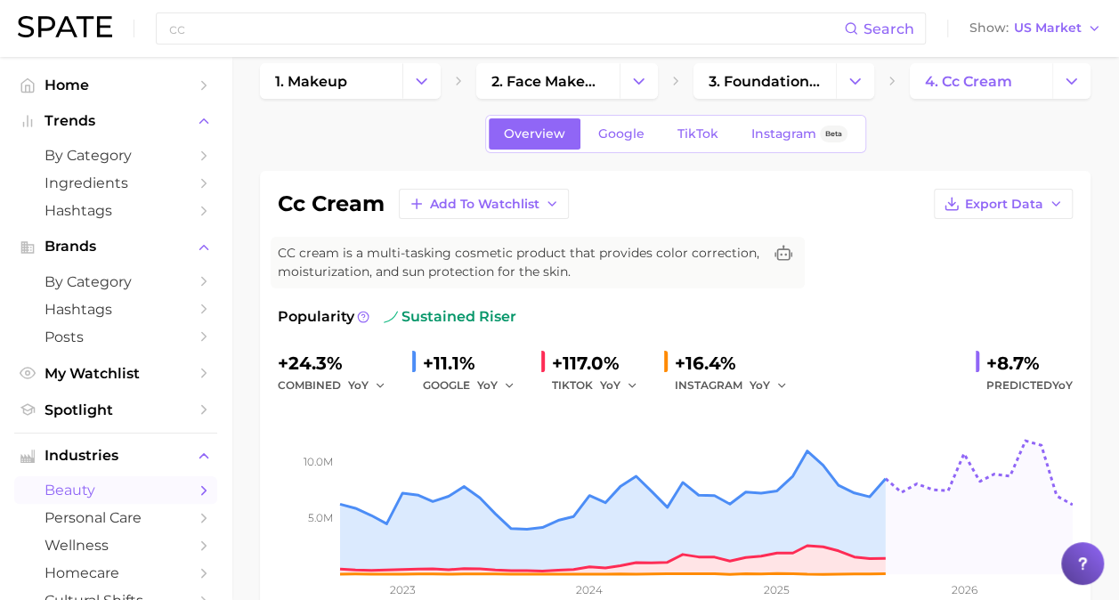
scroll to position [20, 0]
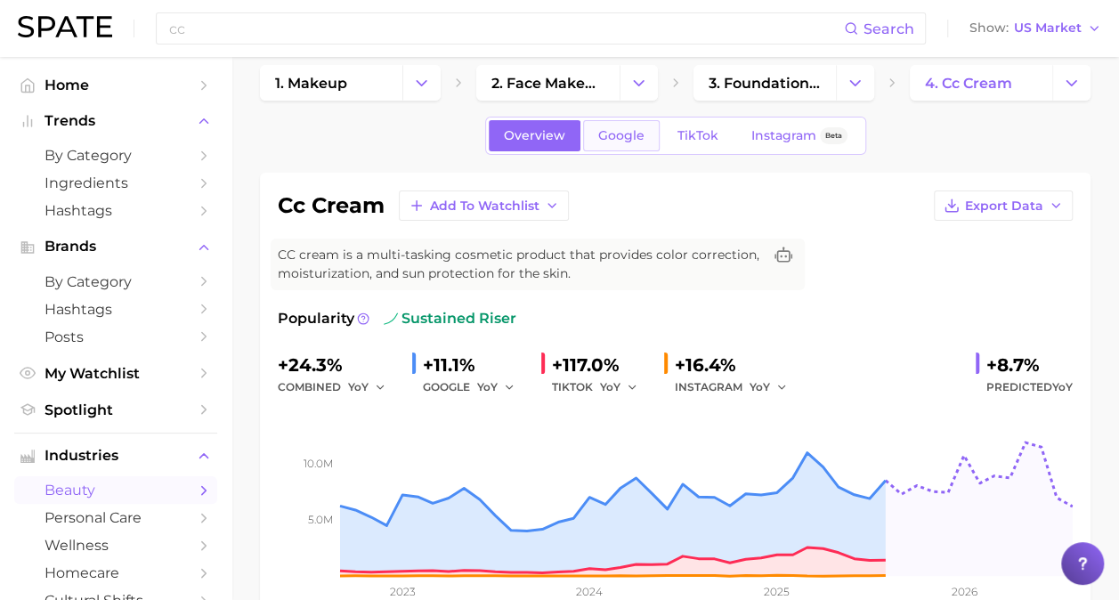
click at [643, 142] on span "Google" at bounding box center [621, 135] width 46 height 15
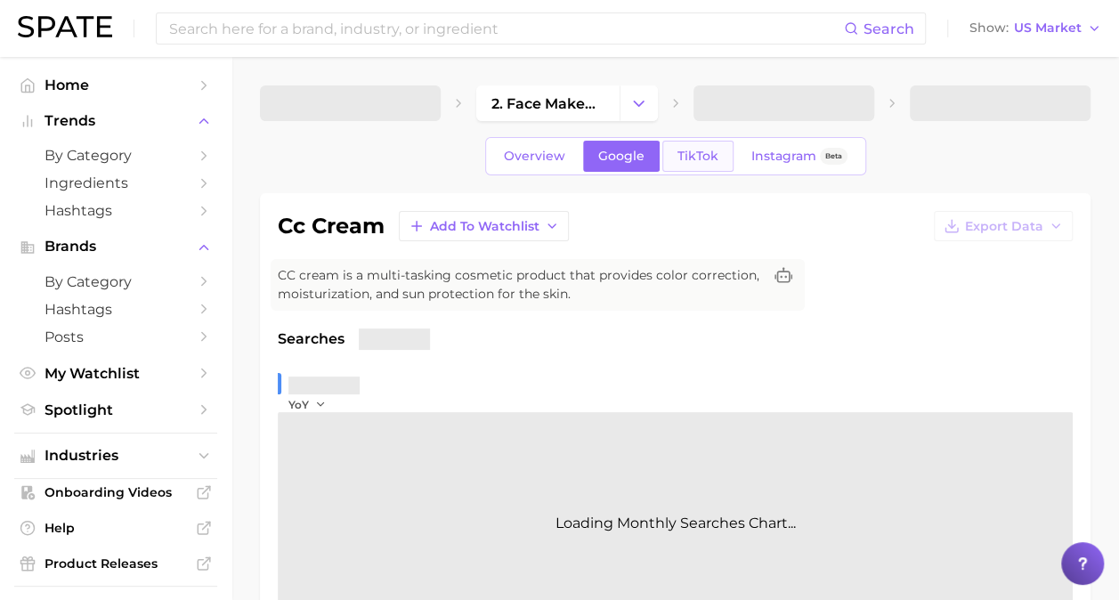
click at [698, 153] on span "TikTok" at bounding box center [697, 156] width 41 height 15
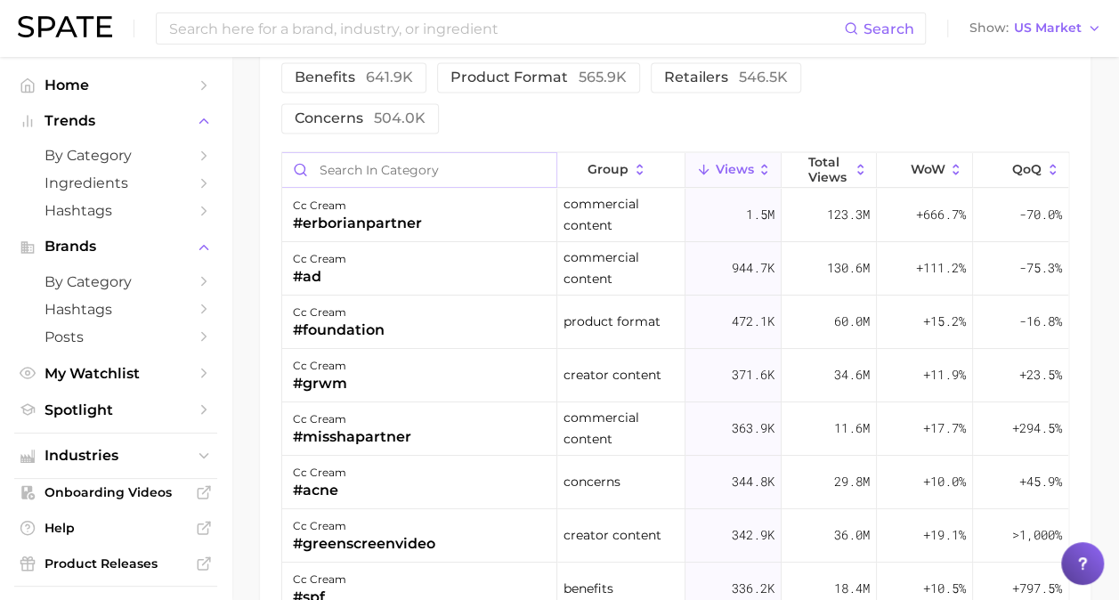
click at [430, 152] on input "Search in category" at bounding box center [419, 169] width 274 height 34
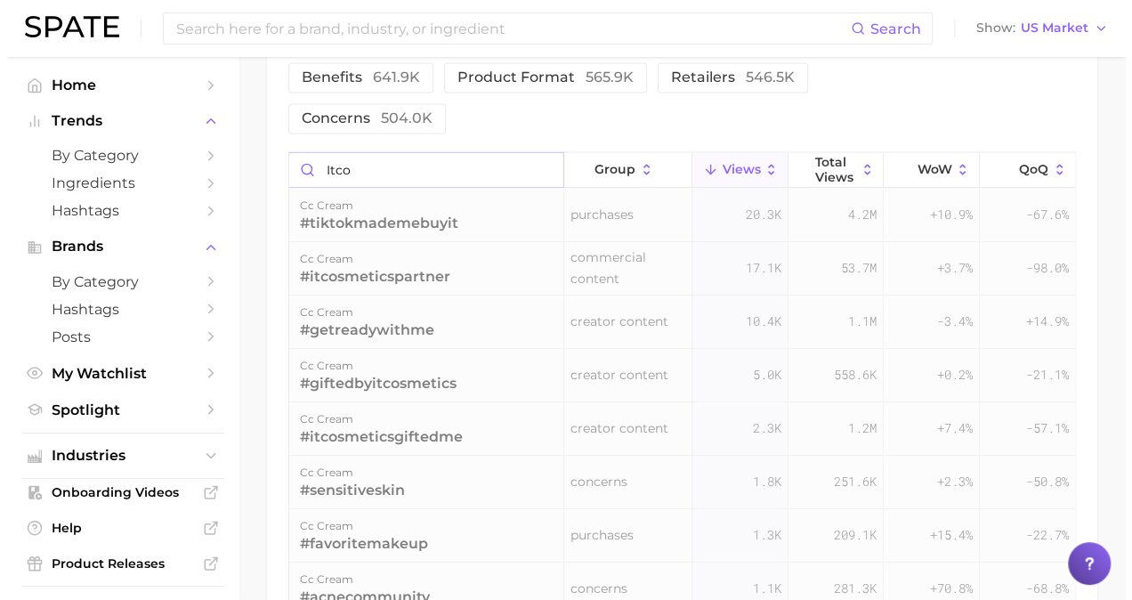
scroll to position [1399, 0]
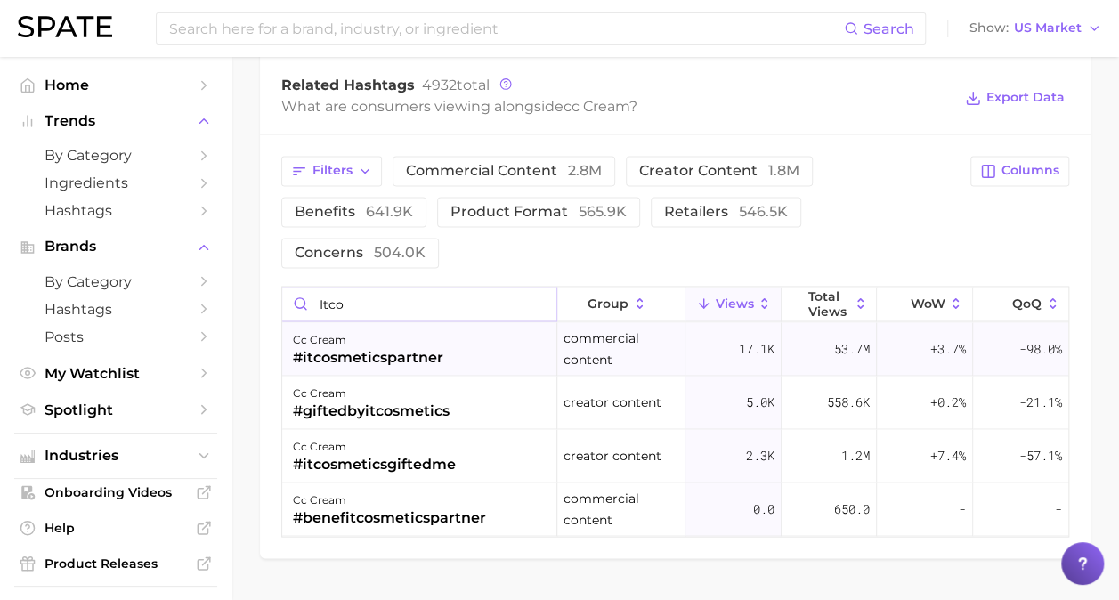
type input "itco"
click at [369, 346] on div "#itcosmeticspartner" at bounding box center [368, 356] width 150 height 21
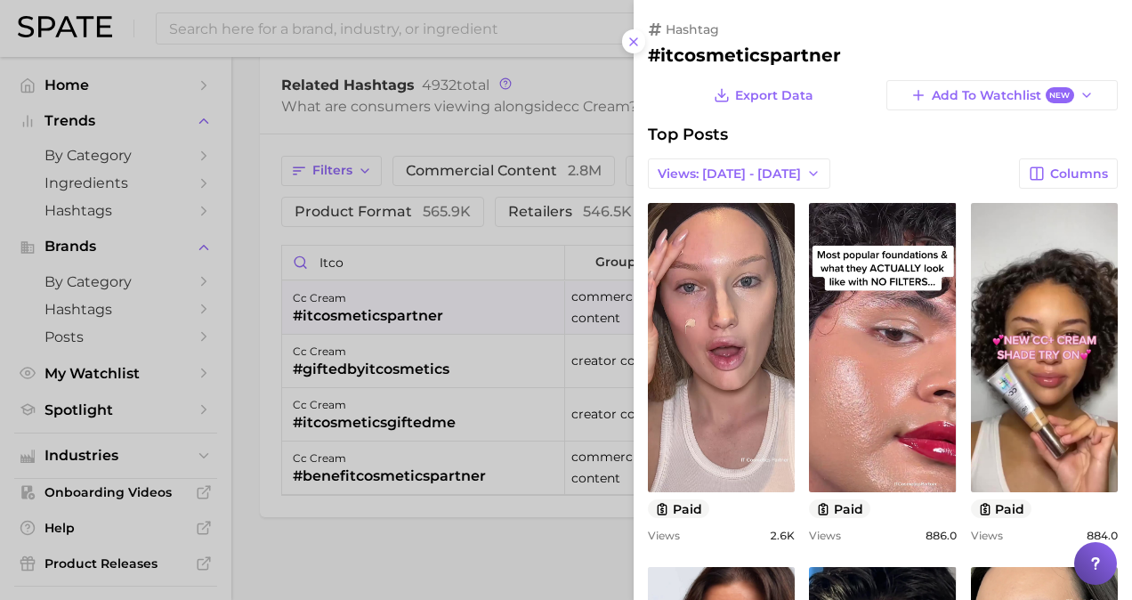
scroll to position [0, 0]
click at [614, 392] on div at bounding box center [566, 300] width 1132 height 600
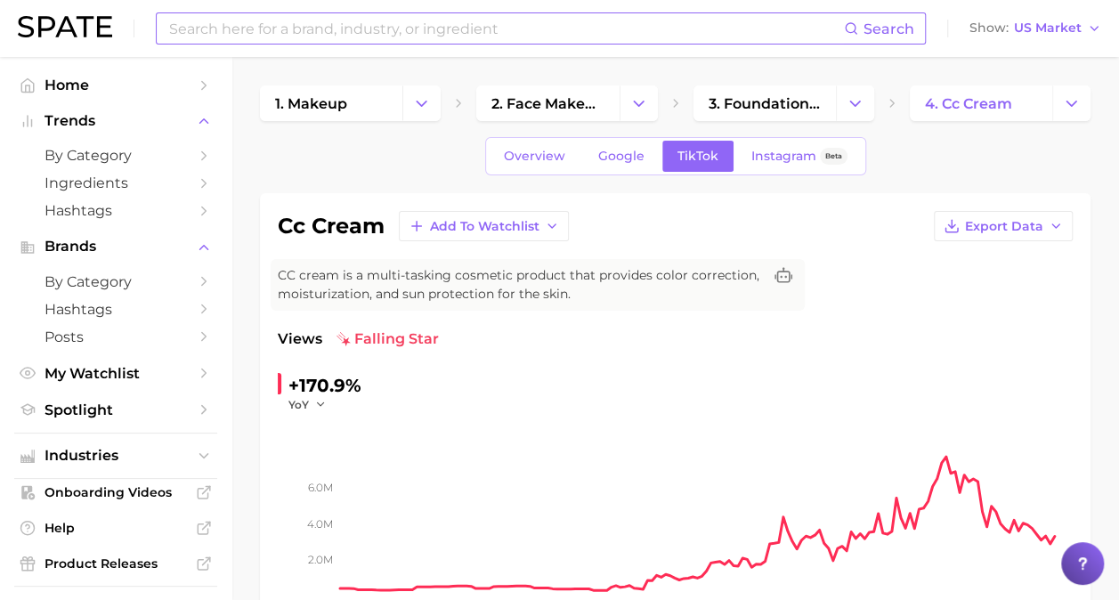
click at [357, 36] on input at bounding box center [505, 28] width 677 height 30
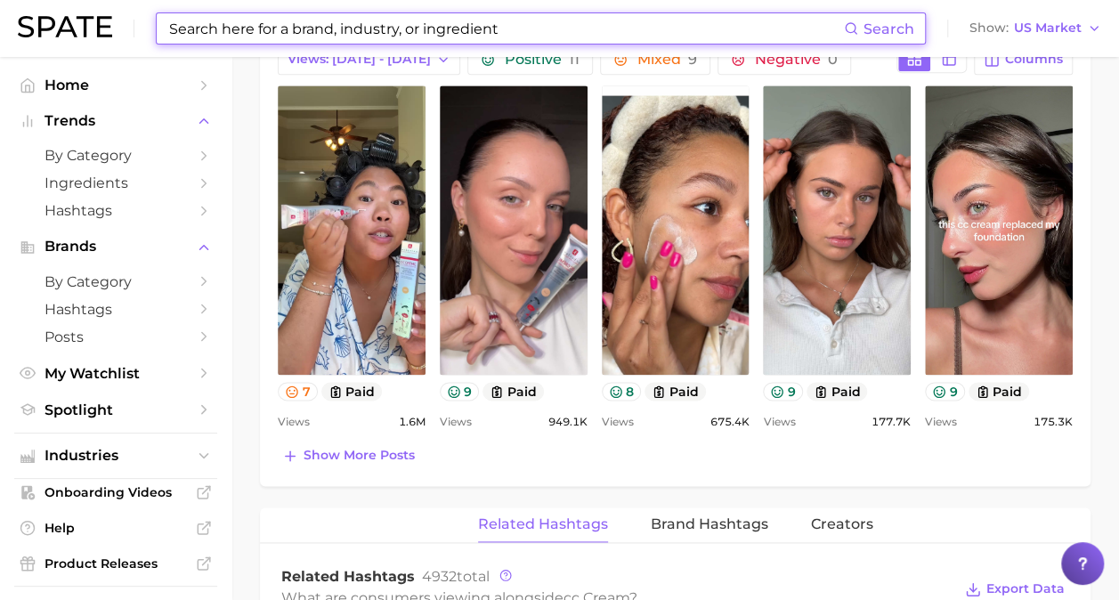
scroll to position [846, 0]
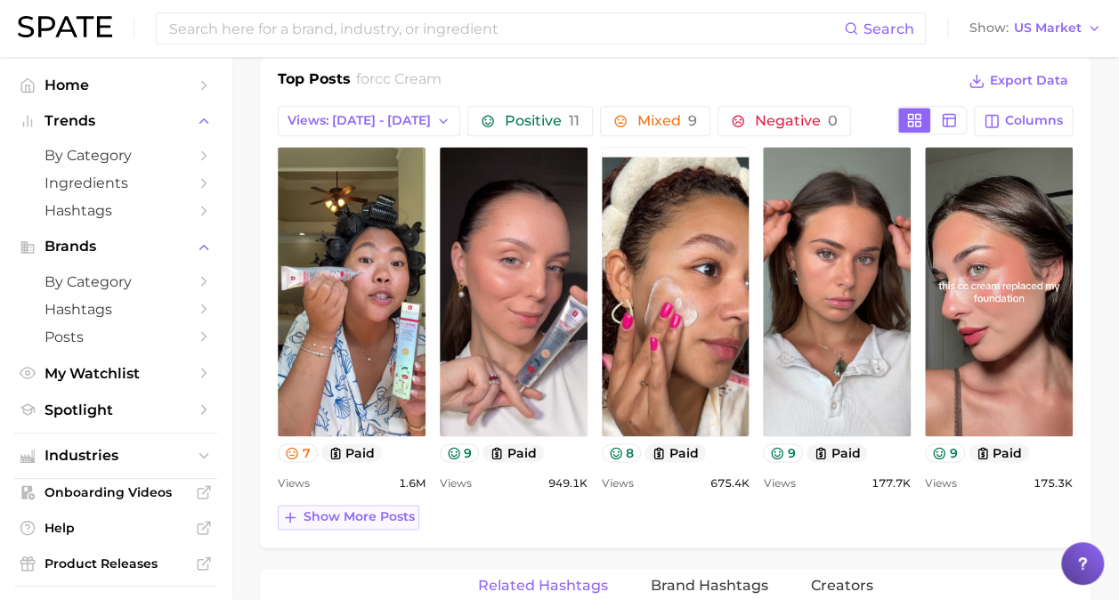
click at [370, 515] on span "Show more posts" at bounding box center [359, 516] width 111 height 15
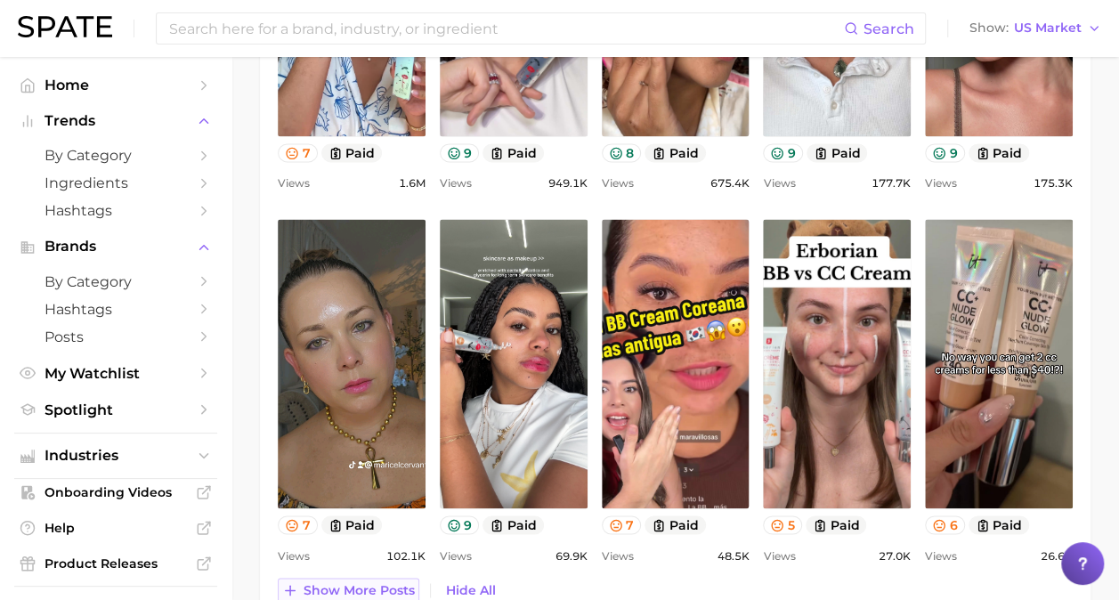
scroll to position [1204, 0]
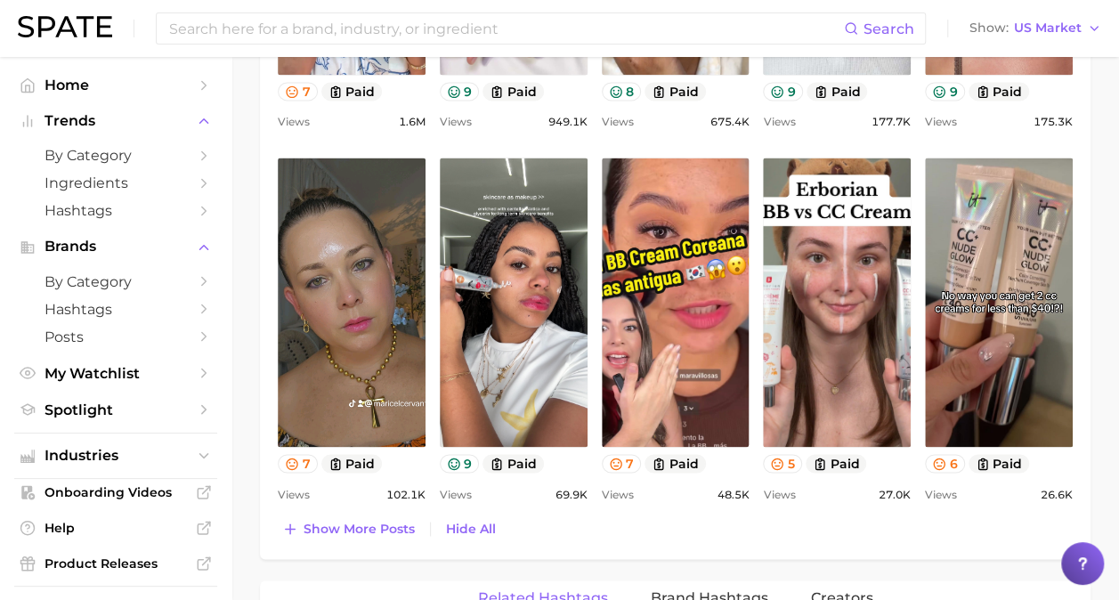
click at [382, 539] on div "Top Posts for cc cream Export Data Views: Sep 7 - 14 Positive 11 Mixed 9 Negati…" at bounding box center [675, 127] width 831 height 864
click at [358, 521] on span "Show more posts" at bounding box center [359, 528] width 111 height 15
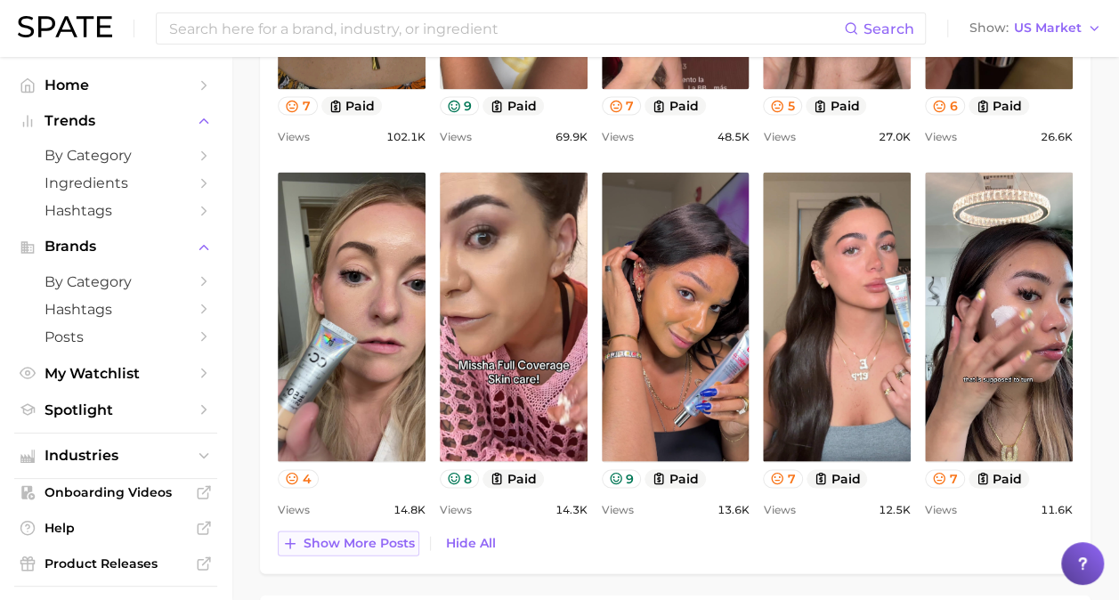
click at [386, 535] on span "Show more posts" at bounding box center [359, 542] width 111 height 15
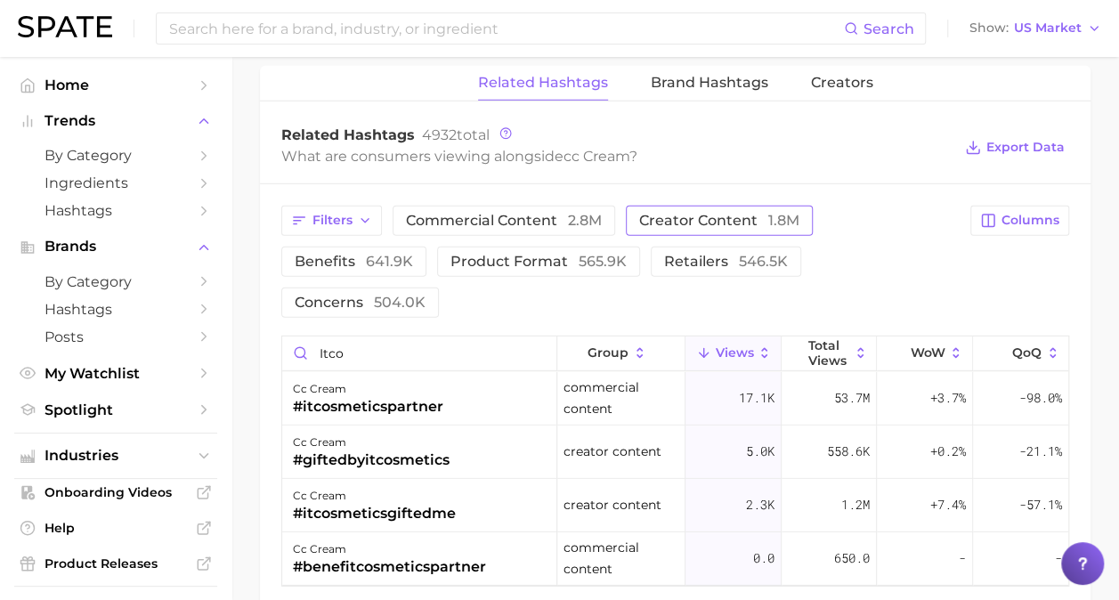
click at [754, 214] on span "creator content 1.8m" at bounding box center [719, 221] width 160 height 14
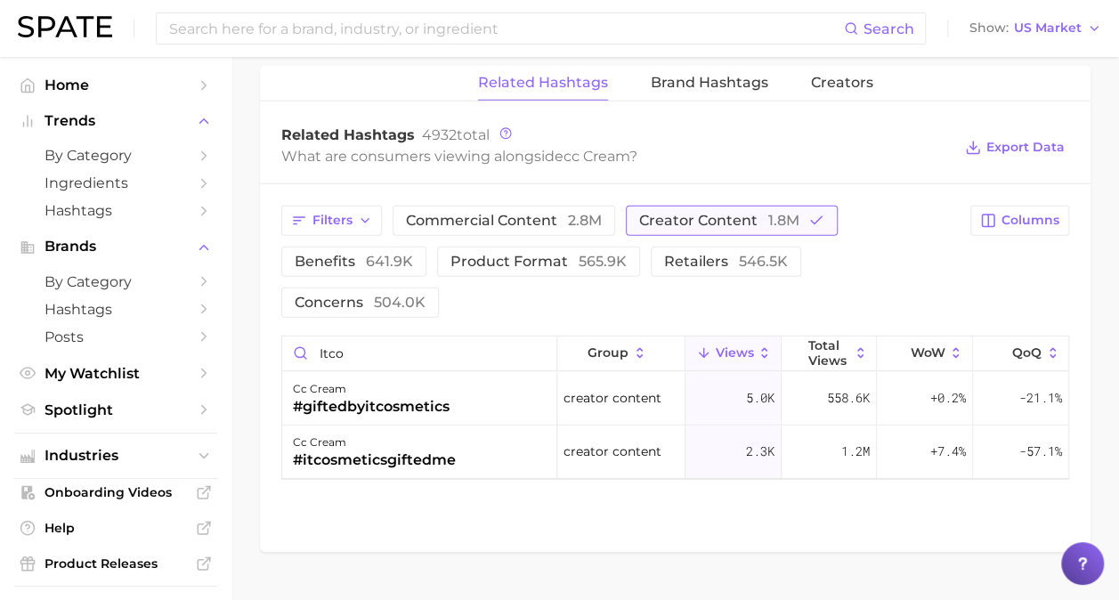
click at [754, 214] on span "creator content 1.8m" at bounding box center [719, 221] width 160 height 14
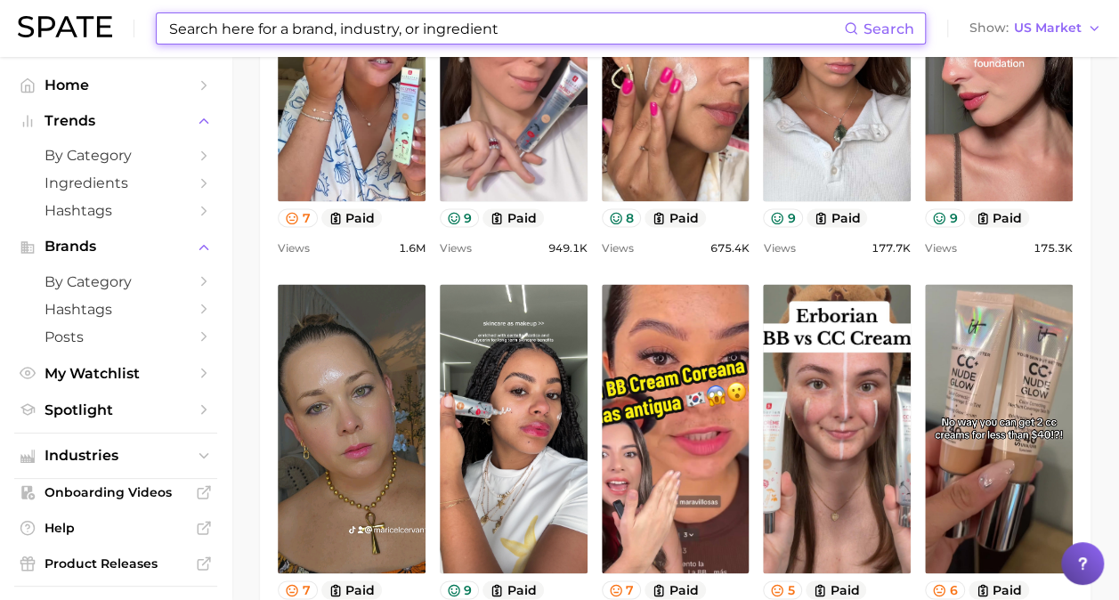
click at [300, 21] on input at bounding box center [505, 28] width 677 height 30
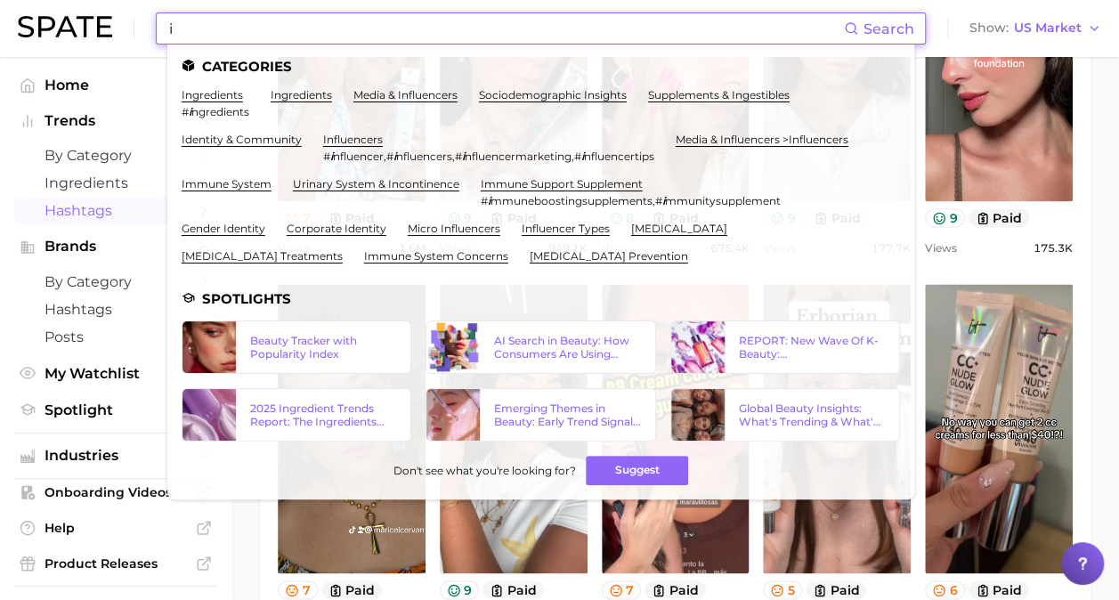
type input "i"
click at [110, 208] on span "Hashtags" at bounding box center [116, 210] width 142 height 17
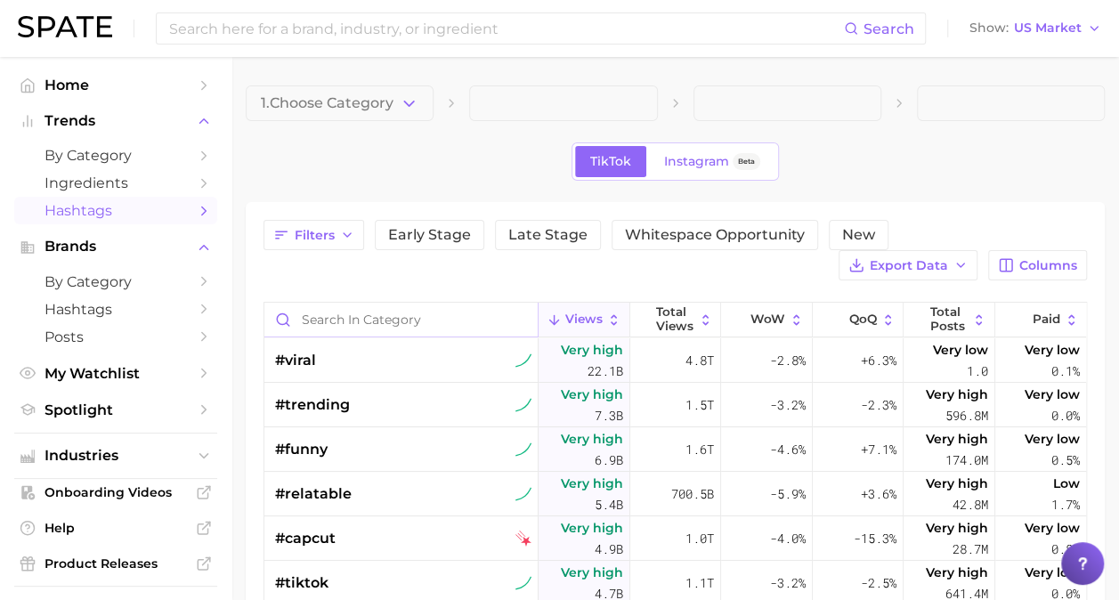
click at [362, 323] on input "Search in category" at bounding box center [400, 320] width 273 height 34
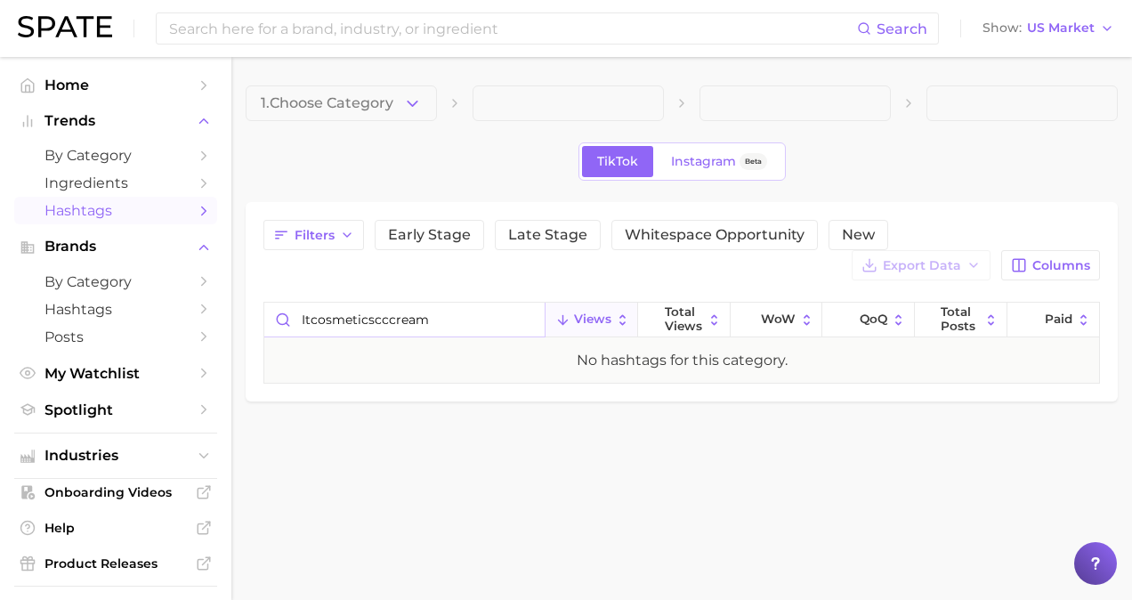
drag, startPoint x: 374, startPoint y: 320, endPoint x: 210, endPoint y: 310, distance: 164.1
click at [210, 310] on div "Search Show US Market Home Trends by Category Ingredients Hashtags Brands by Ca…" at bounding box center [566, 274] width 1132 height 434
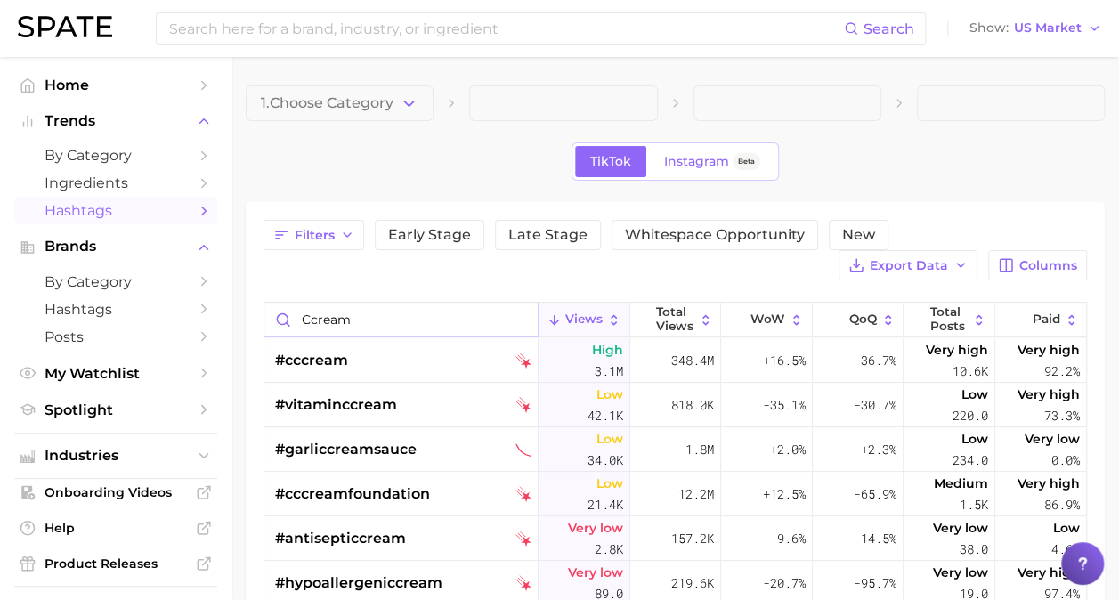
drag, startPoint x: 378, startPoint y: 317, endPoint x: 215, endPoint y: 292, distance: 165.7
click at [215, 292] on div "Search Show US Market Home Trends by Category Ingredients Hashtags Brands by Ca…" at bounding box center [559, 429] width 1119 height 745
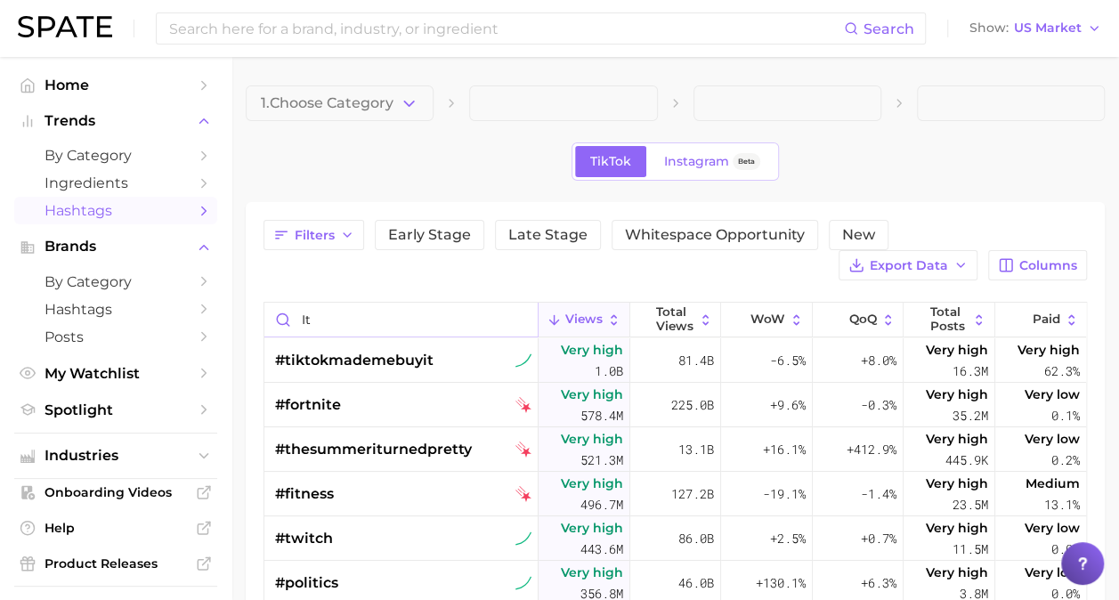
type input "i"
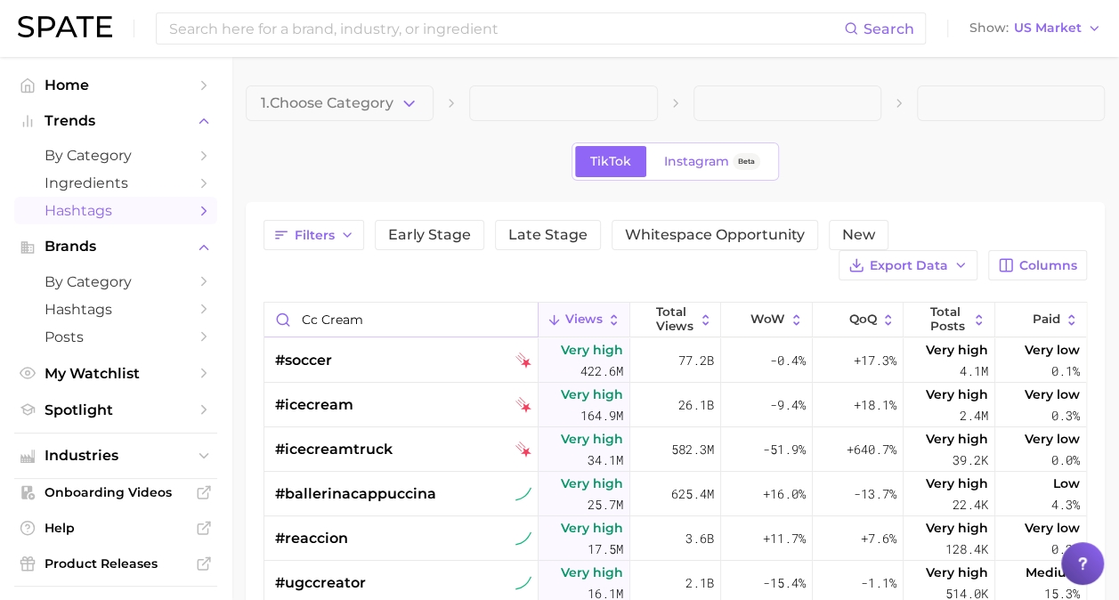
drag, startPoint x: 363, startPoint y: 309, endPoint x: 209, endPoint y: 308, distance: 154.0
click at [209, 308] on div "Search Show US Market Home Trends by Category Ingredients Hashtags Brands by Ca…" at bounding box center [559, 533] width 1119 height 952
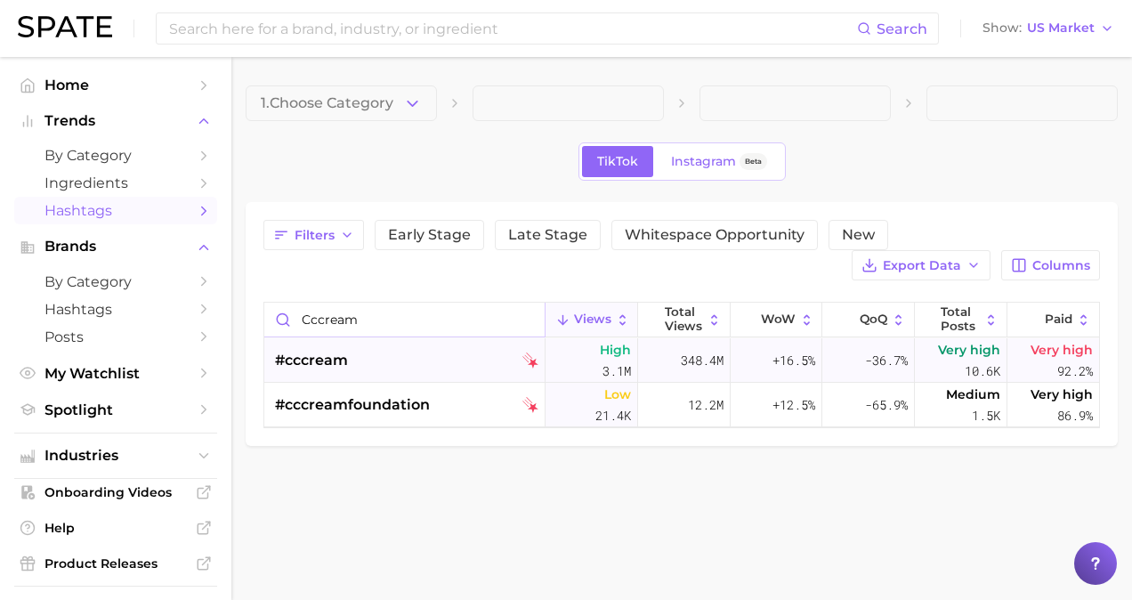
type input "cccream"
click at [328, 362] on span "#cccream" at bounding box center [311, 360] width 73 height 21
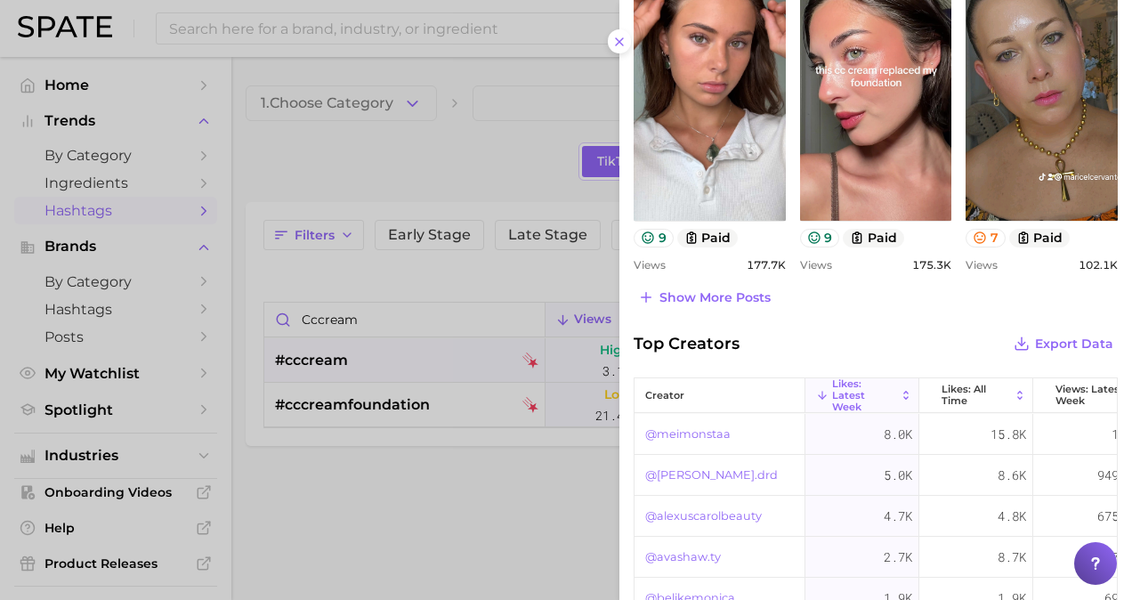
scroll to position [912, 0]
click at [734, 304] on span "Show more posts" at bounding box center [715, 298] width 111 height 15
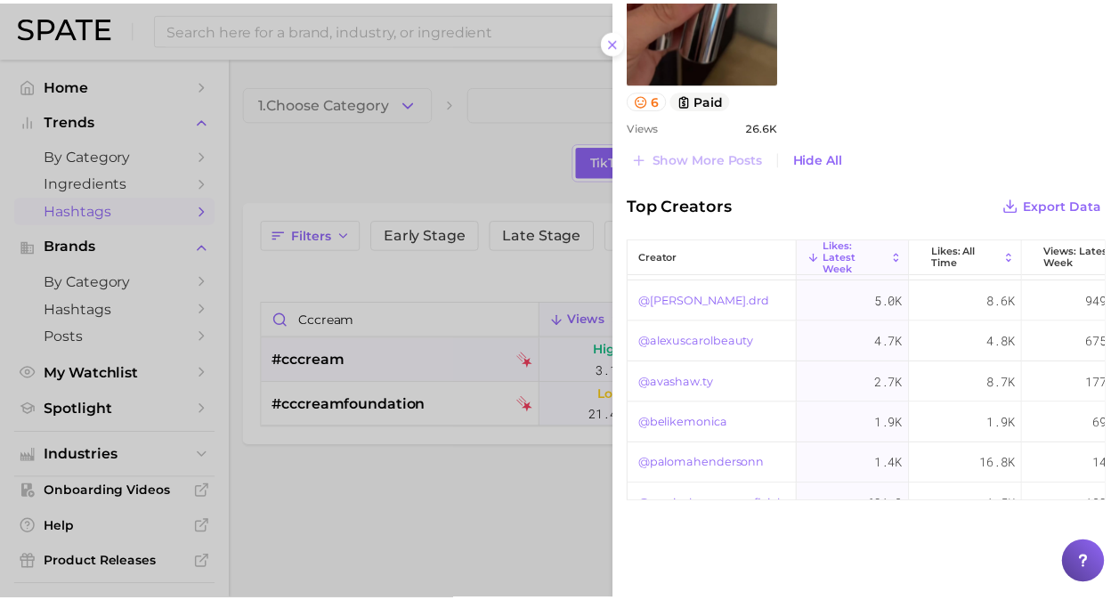
scroll to position [37, 0]
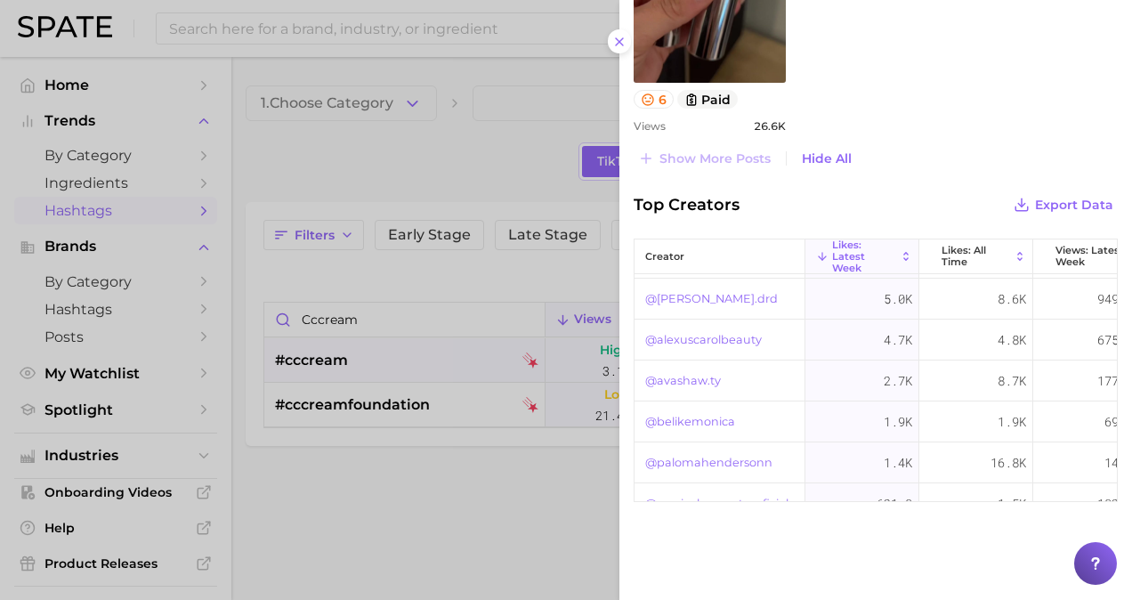
click at [438, 470] on div at bounding box center [566, 300] width 1132 height 600
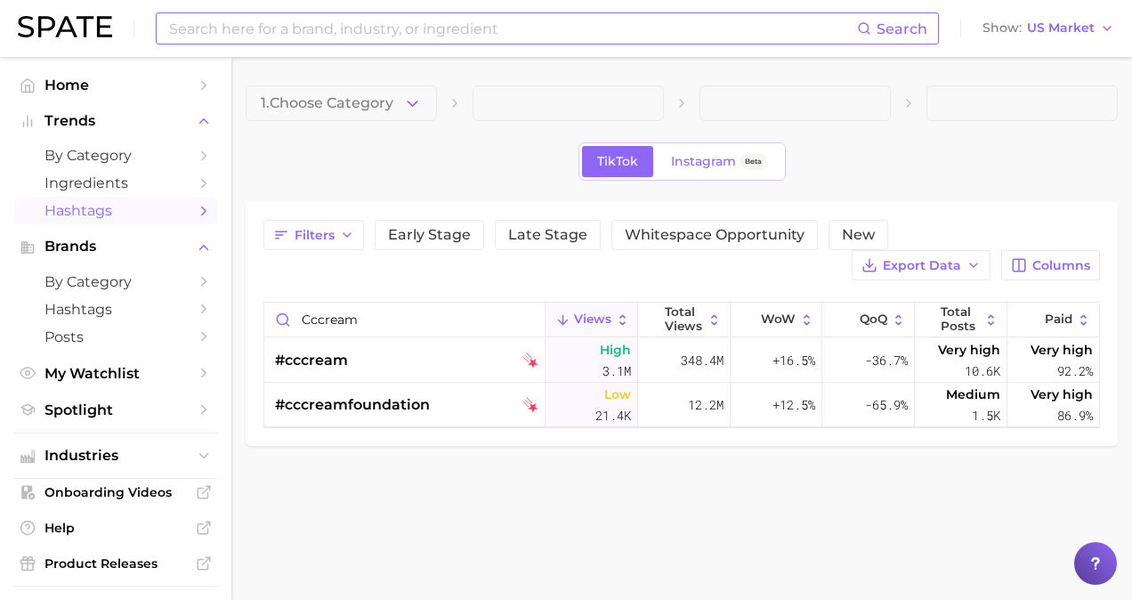
click at [345, 31] on input at bounding box center [512, 28] width 690 height 30
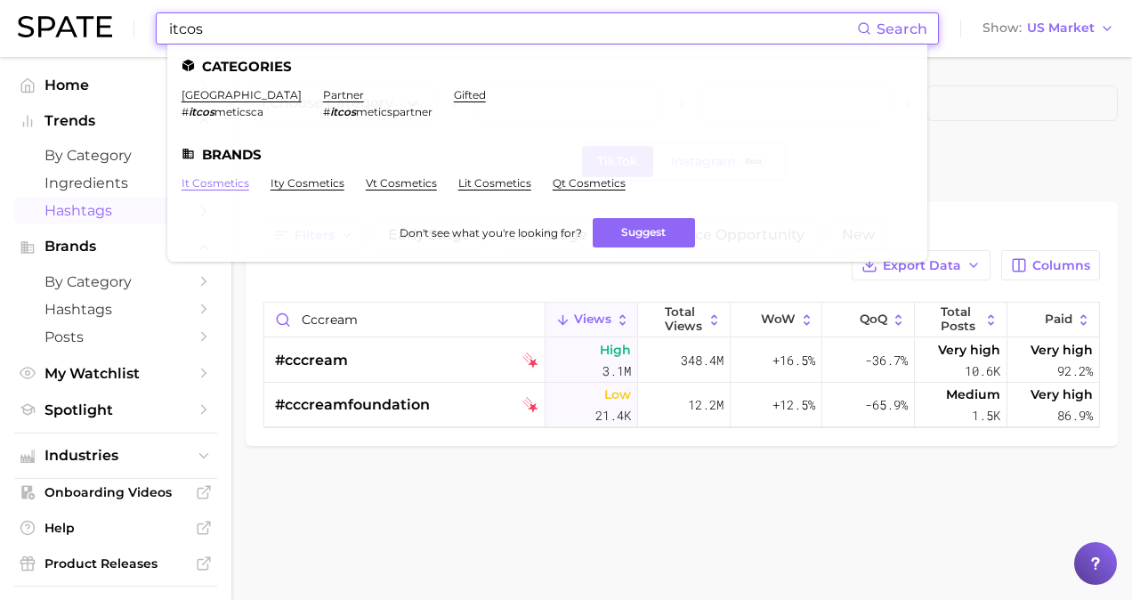
type input "itcos"
click at [224, 182] on link "it cosmetics" at bounding box center [216, 182] width 68 height 13
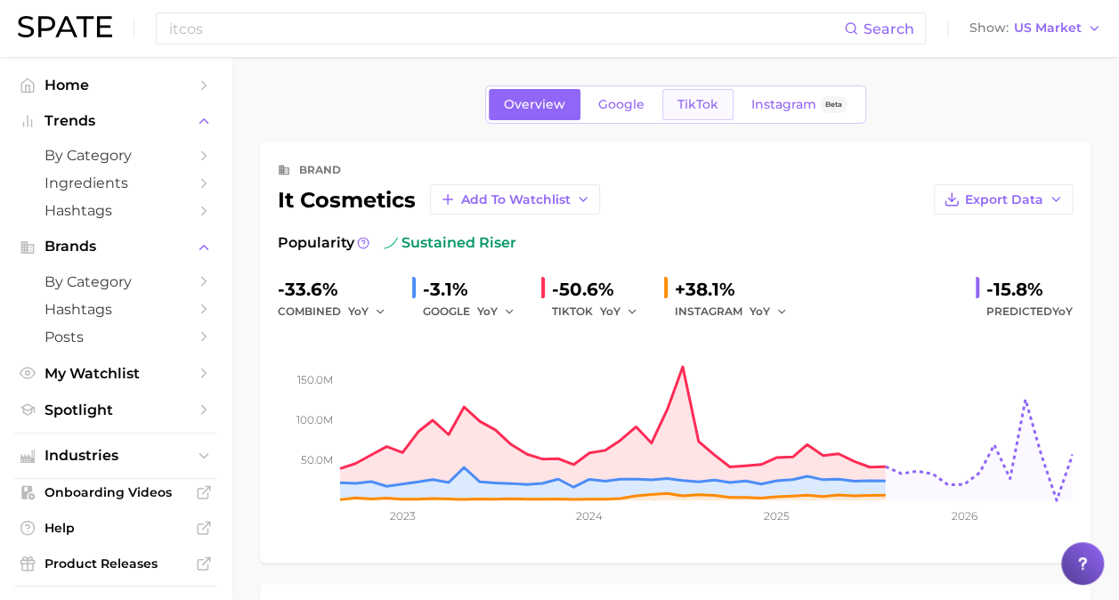
click at [676, 113] on link "TikTok" at bounding box center [697, 104] width 71 height 31
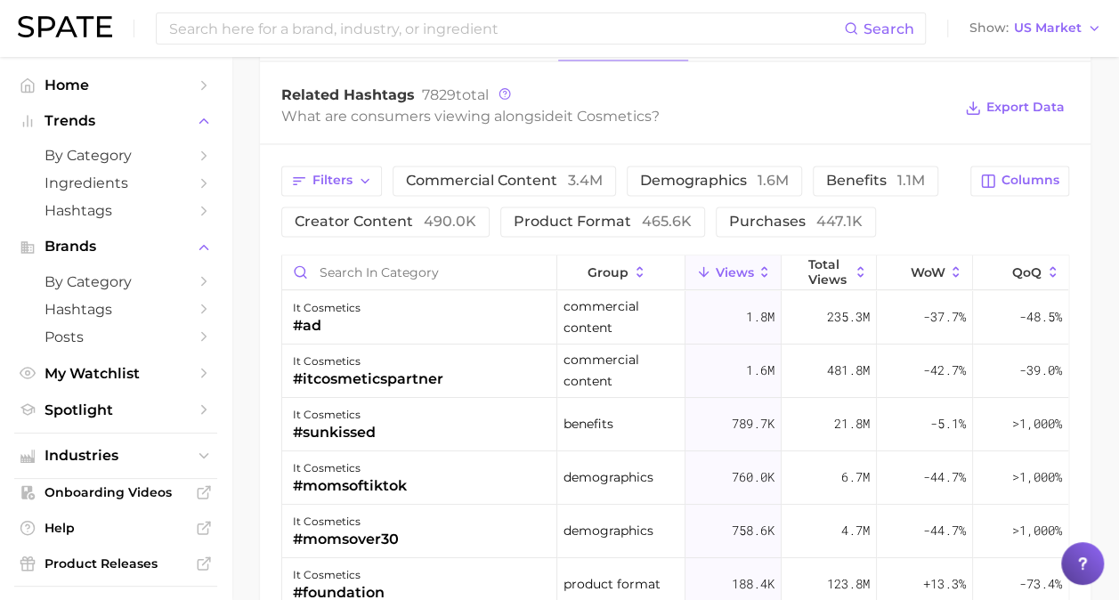
scroll to position [1383, 0]
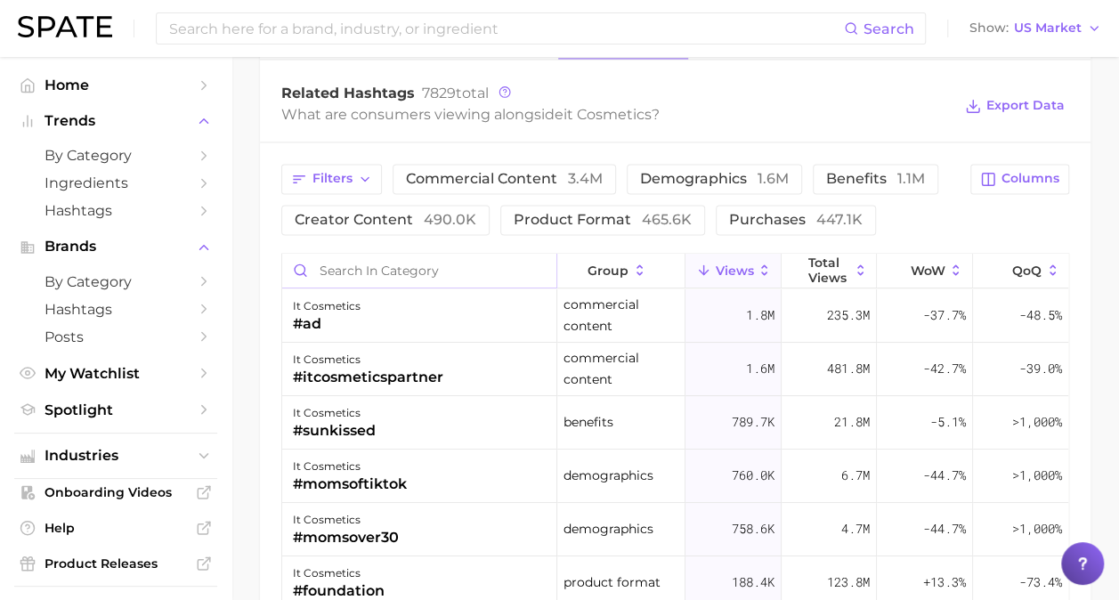
click at [459, 264] on input "Search in category" at bounding box center [419, 271] width 274 height 34
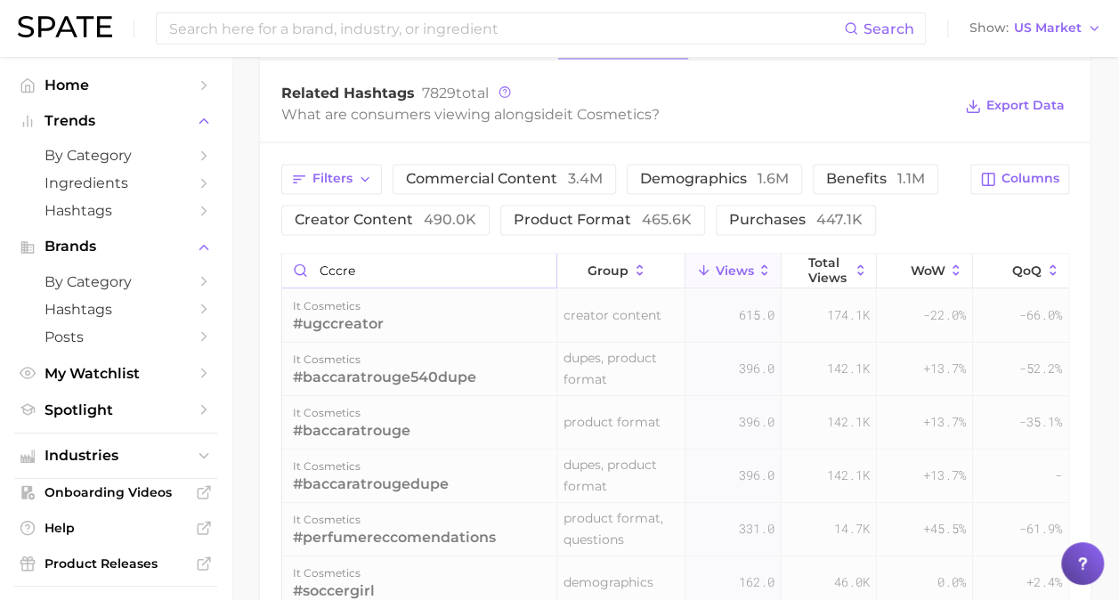
scroll to position [1377, 0]
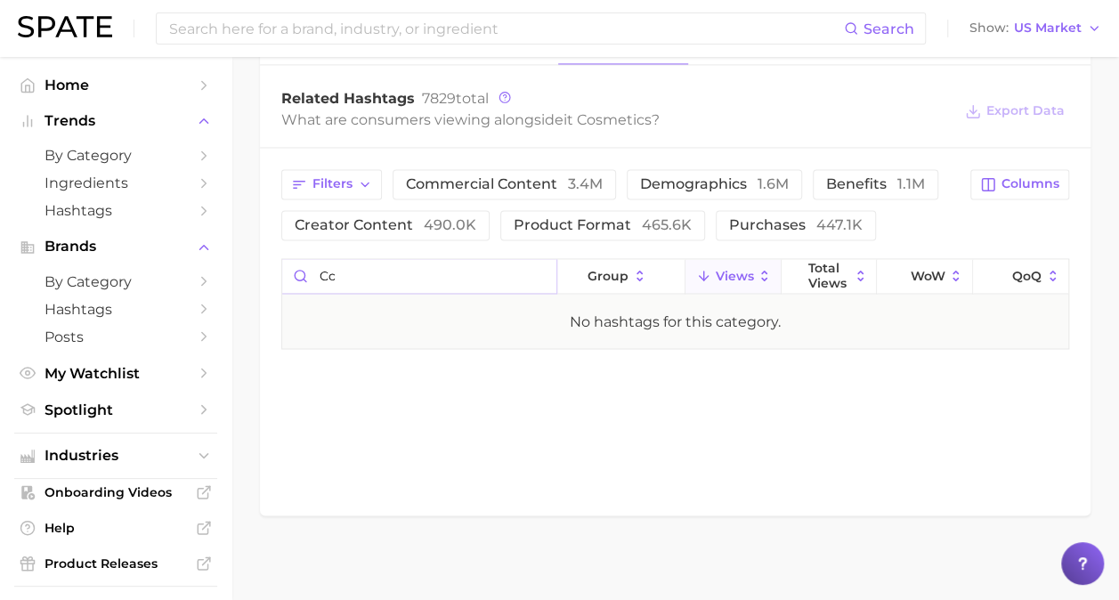
type input "c"
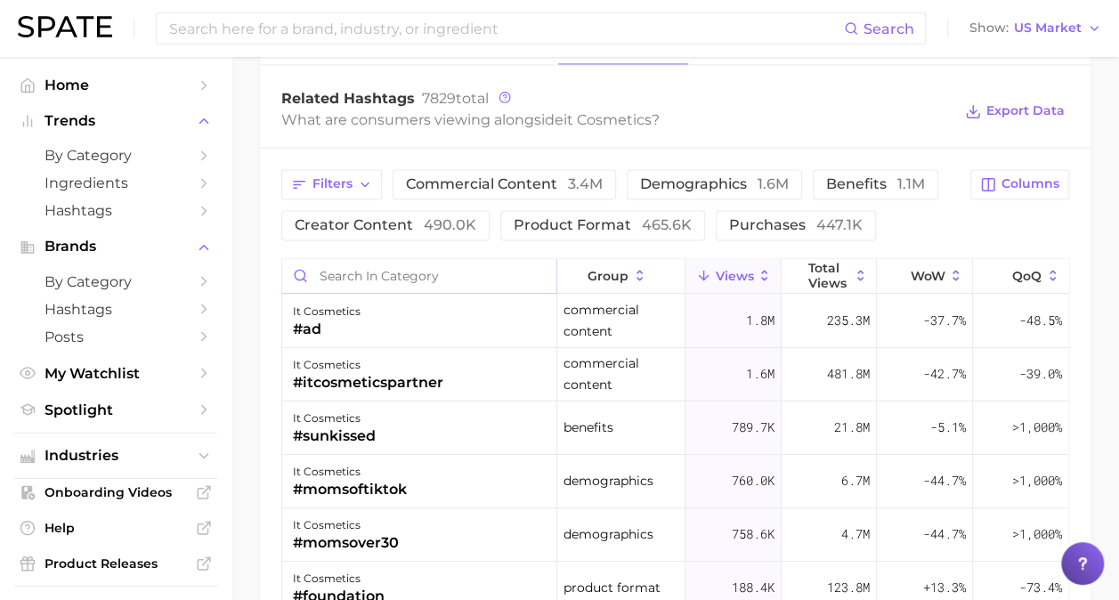
scroll to position [1383, 0]
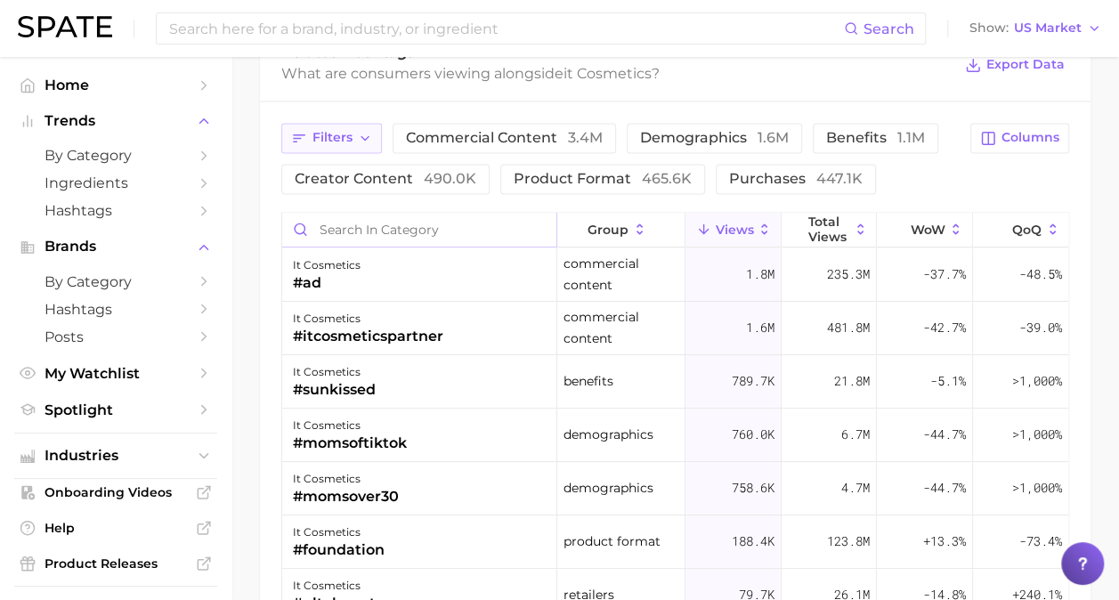
click at [351, 135] on span "Filters" at bounding box center [332, 137] width 40 height 15
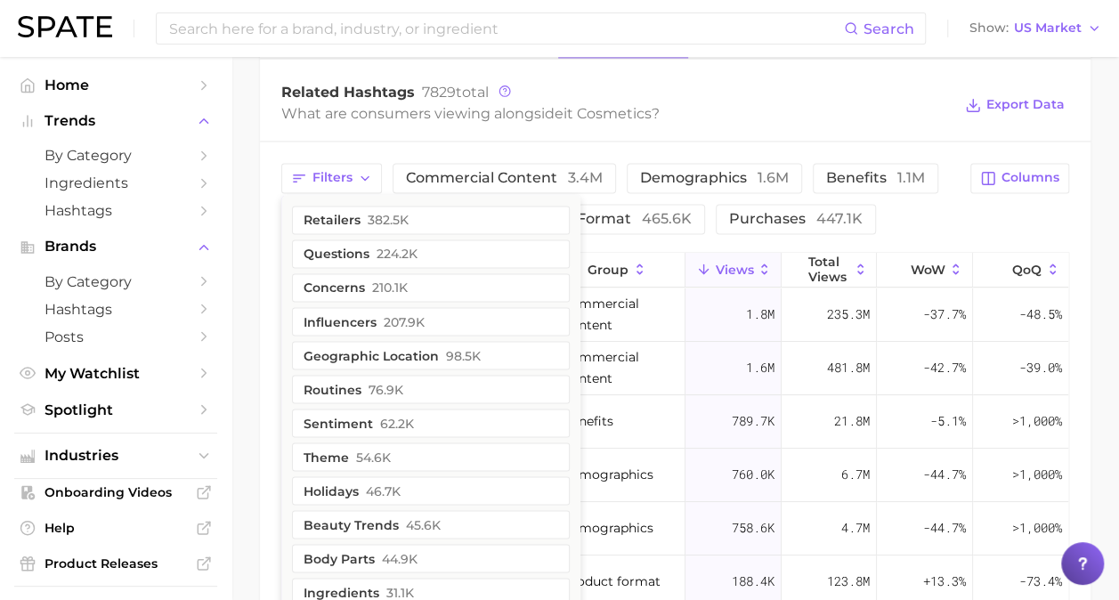
click at [821, 142] on div "Filters retailers 382.5k questions 224.2k concerns 210.1k influencers 207.9k ge…" at bounding box center [675, 508] width 831 height 732
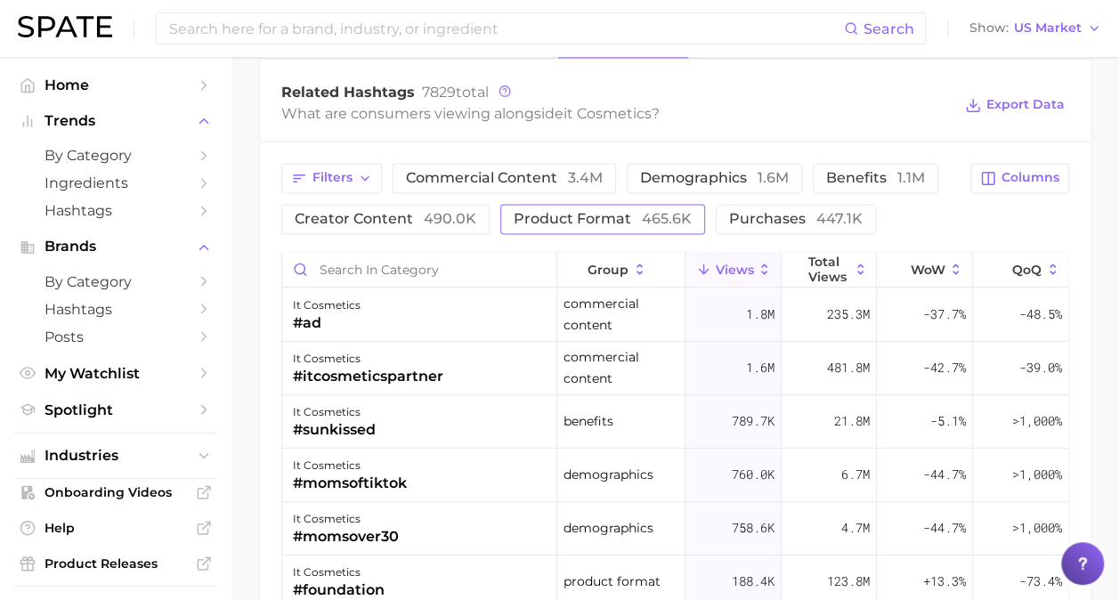
click at [611, 212] on span "product format 465.6k" at bounding box center [603, 219] width 178 height 14
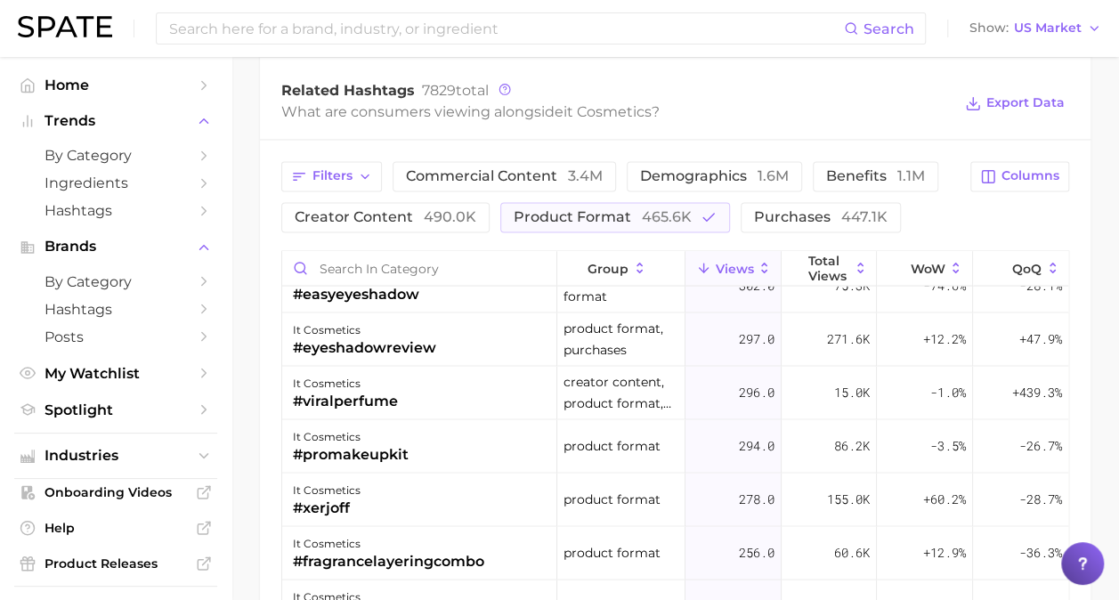
scroll to position [1383, 0]
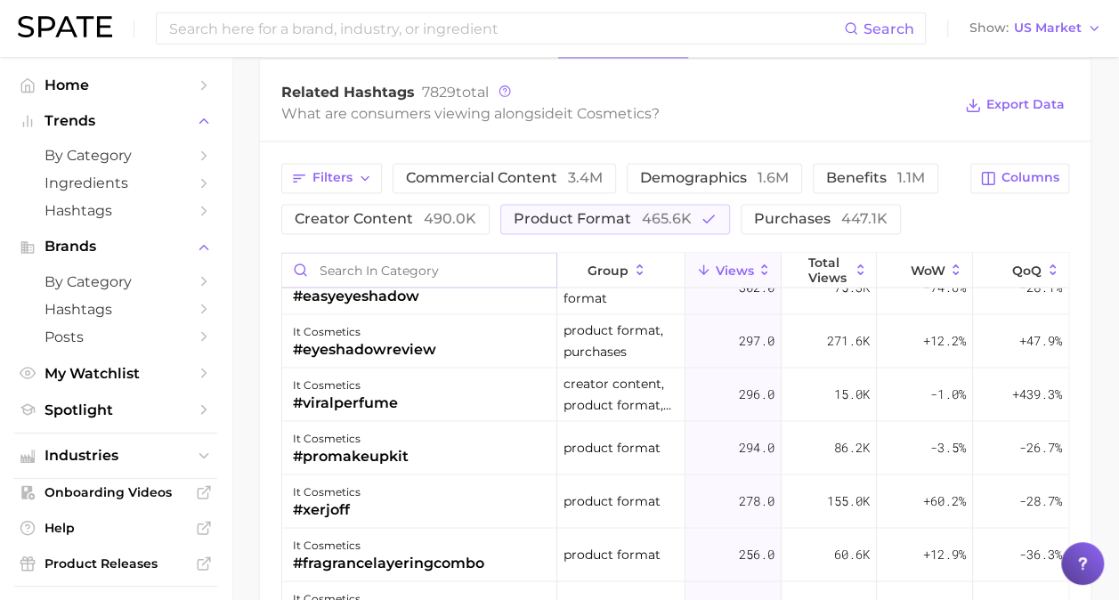
click at [367, 256] on input "Search in category" at bounding box center [419, 270] width 274 height 34
type input "cc"
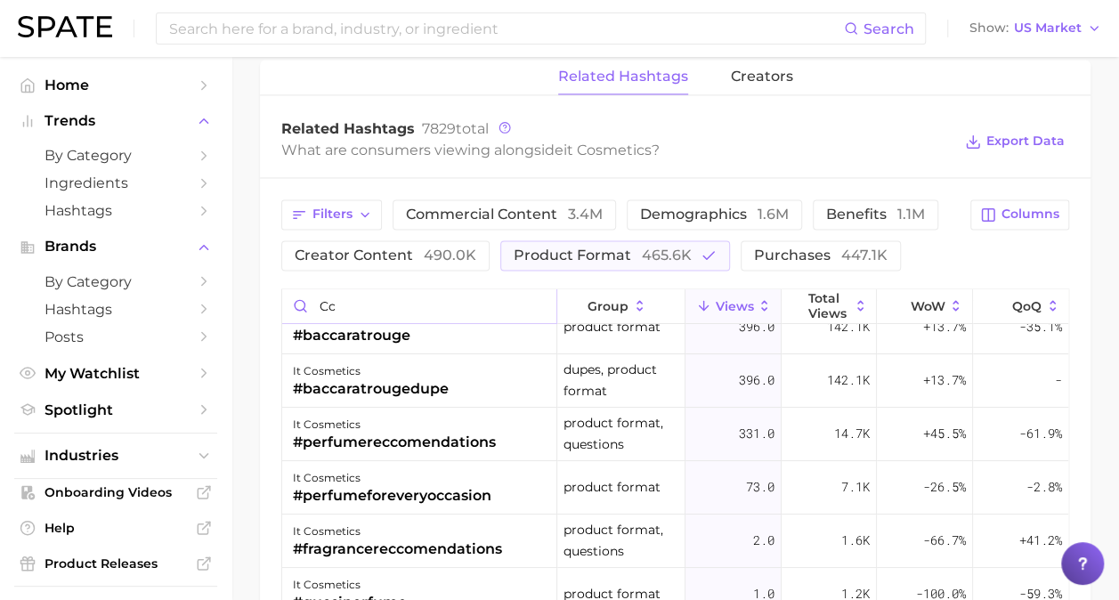
scroll to position [1344, 0]
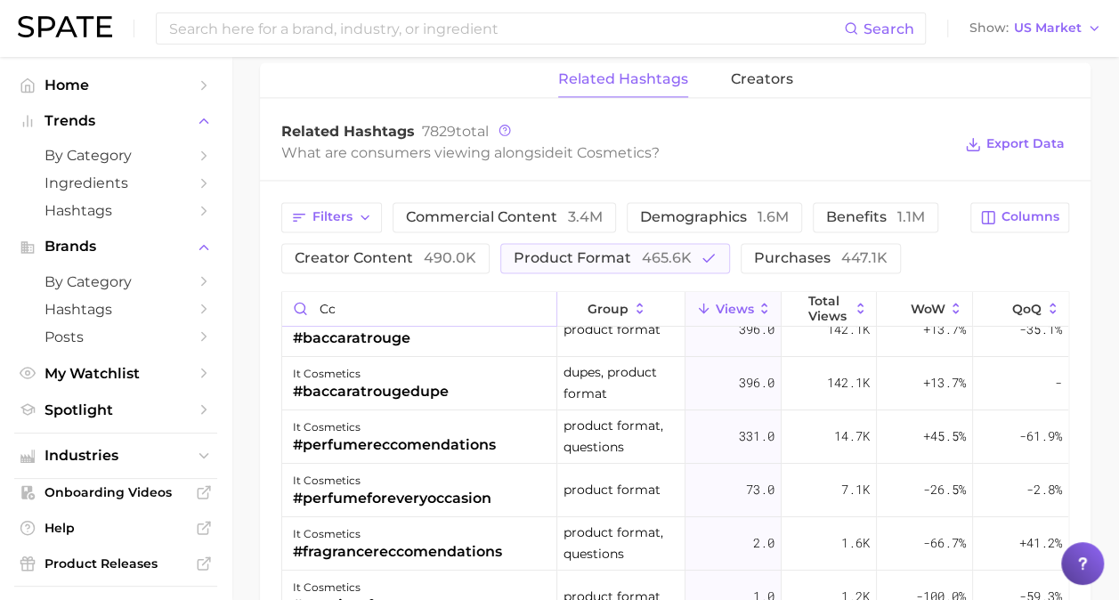
drag, startPoint x: 355, startPoint y: 309, endPoint x: 310, endPoint y: 299, distance: 46.4
click at [310, 299] on input "cc" at bounding box center [419, 309] width 274 height 34
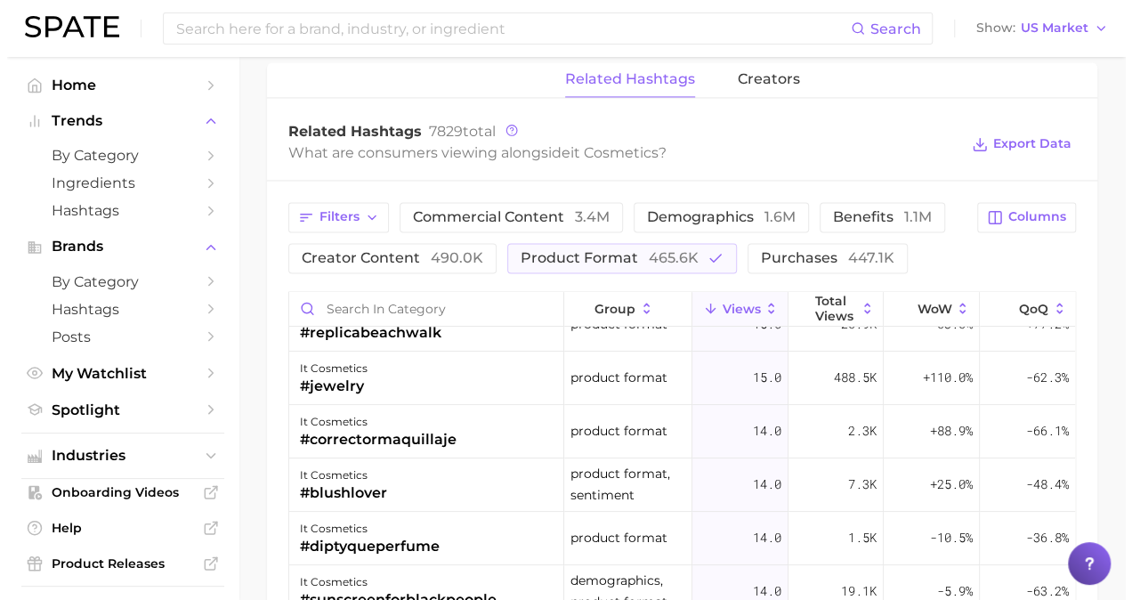
scroll to position [0, 0]
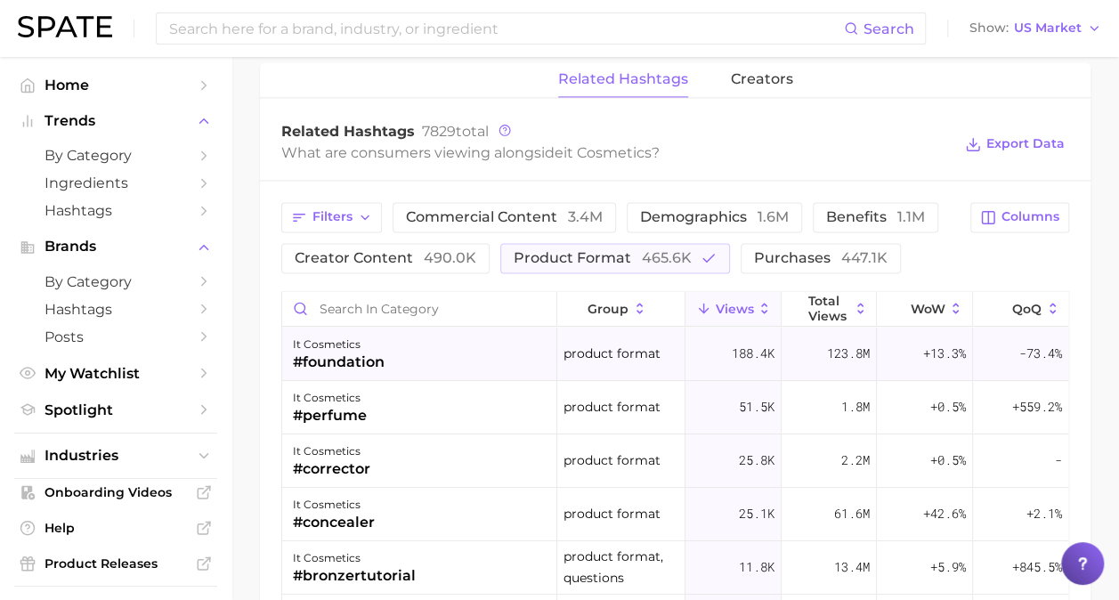
click at [445, 368] on div "it cosmetics #foundation" at bounding box center [419, 354] width 275 height 53
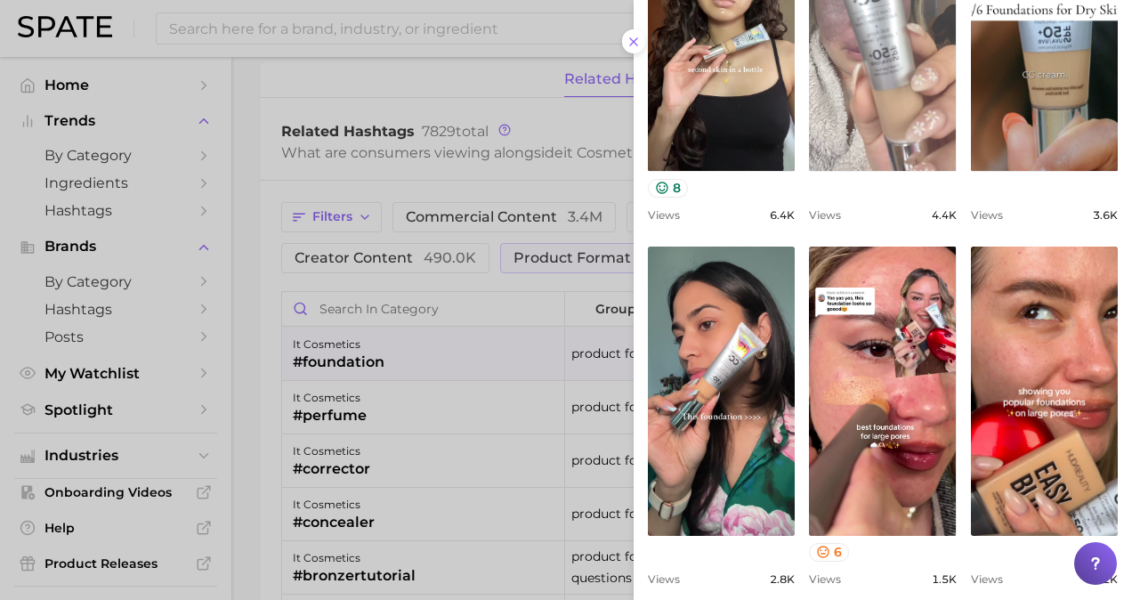
scroll to position [730, 0]
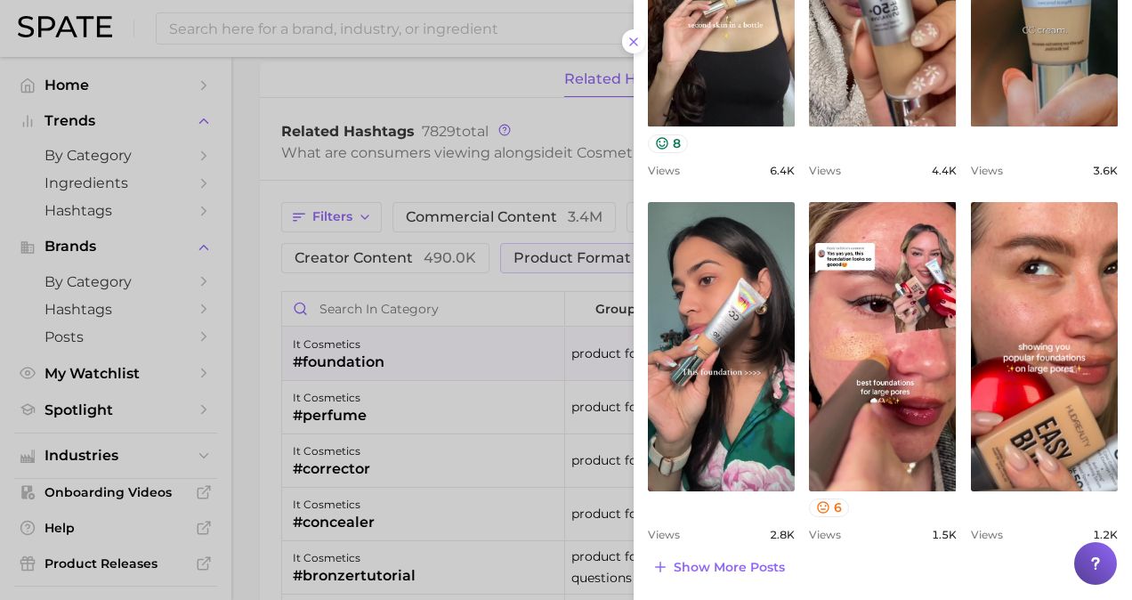
click at [747, 575] on button "Show more posts" at bounding box center [719, 567] width 142 height 25
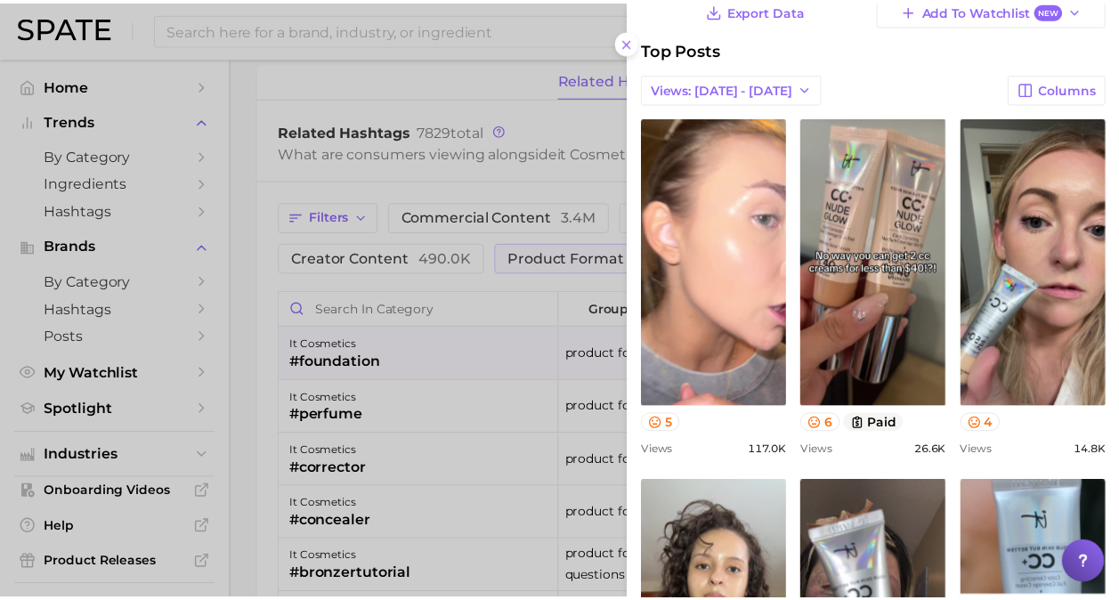
scroll to position [0, 0]
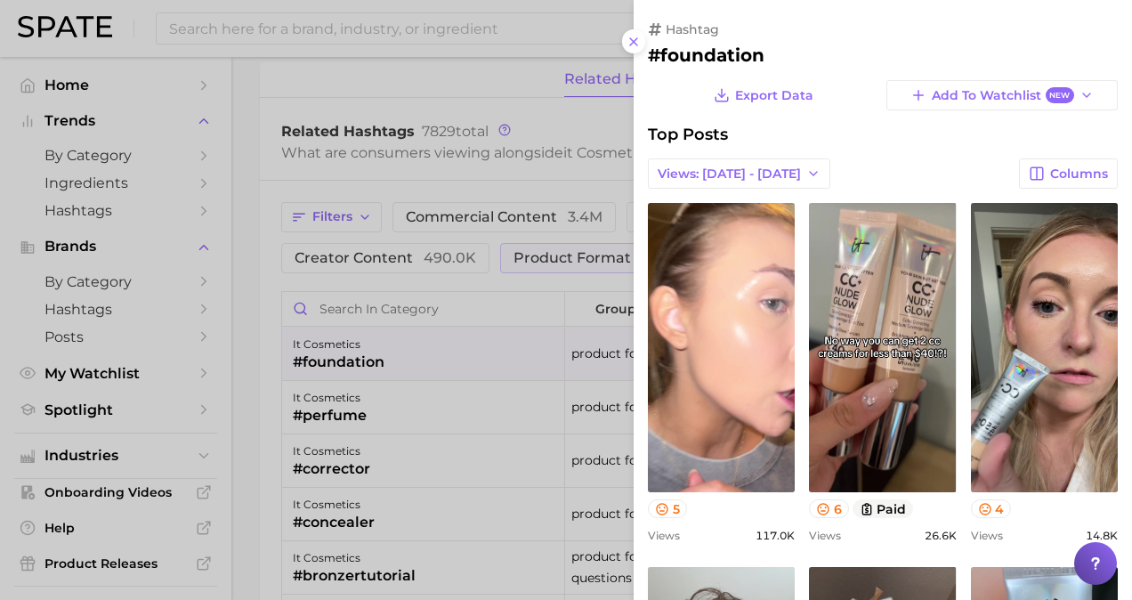
click at [543, 422] on div at bounding box center [566, 300] width 1132 height 600
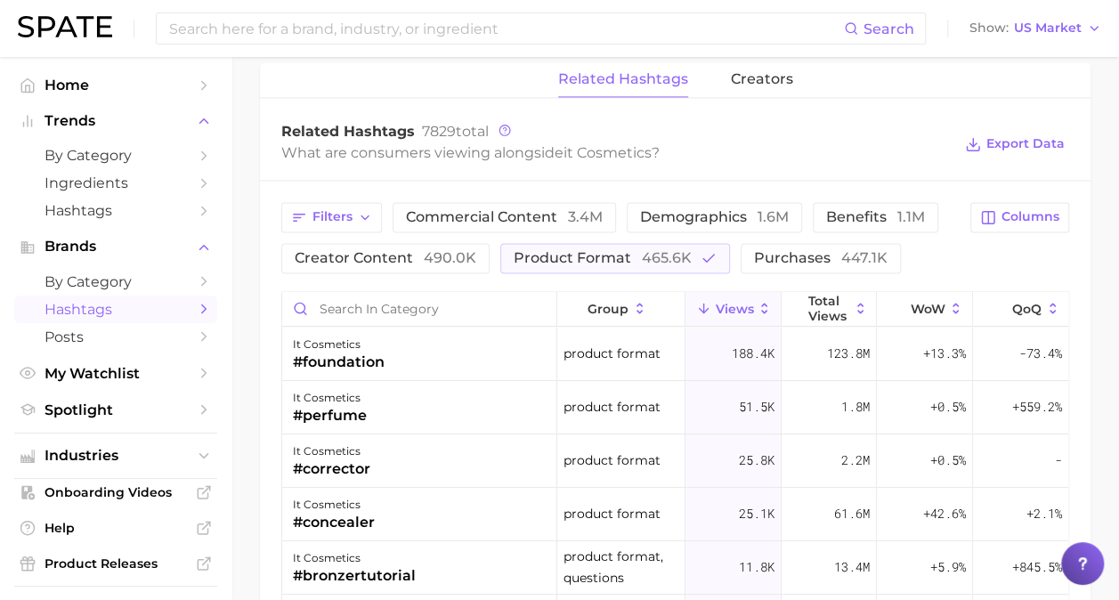
click at [196, 317] on icon "Sidebar" at bounding box center [204, 309] width 16 height 16
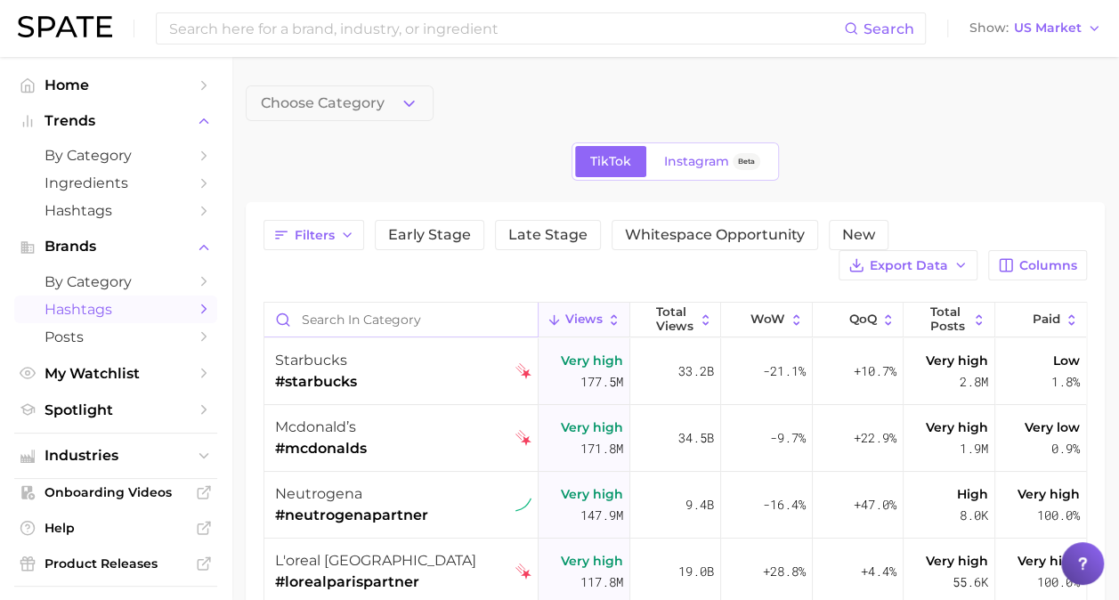
click at [342, 317] on input "Search in category" at bounding box center [400, 320] width 273 height 34
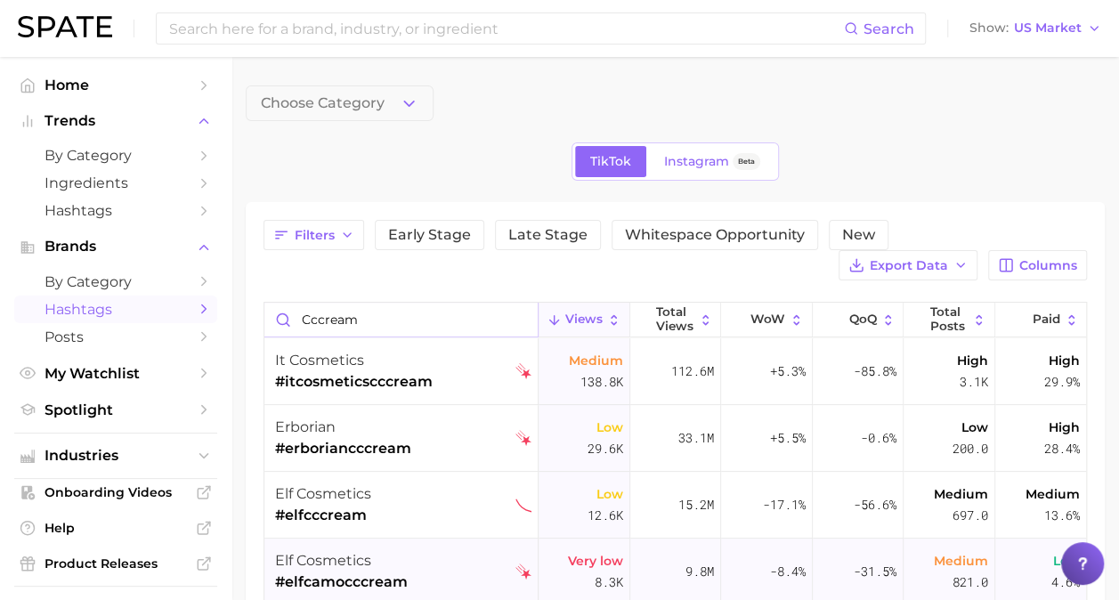
type input "cccream"
click at [418, 394] on div "it cosmetics #itcosmeticscccream" at bounding box center [354, 371] width 158 height 67
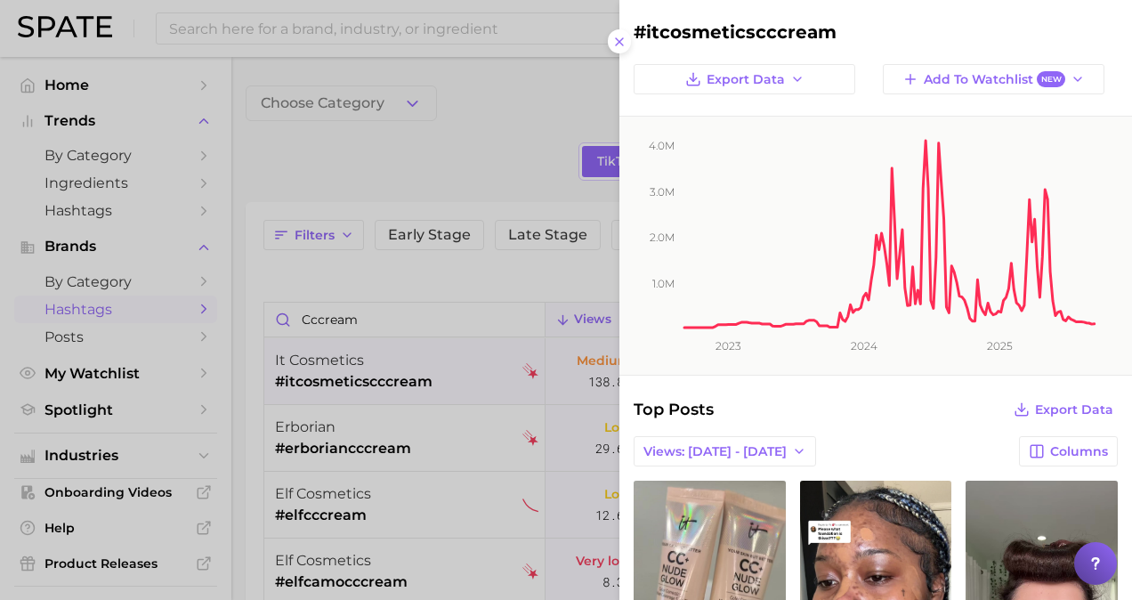
click at [1048, 404] on span "Export Data" at bounding box center [1074, 409] width 78 height 15
click at [955, 404] on div "Top Posts Export Data" at bounding box center [876, 409] width 484 height 25
click at [795, 75] on icon "button" at bounding box center [798, 79] width 14 height 14
click at [750, 144] on span "Time Series Image" at bounding box center [749, 144] width 119 height 15
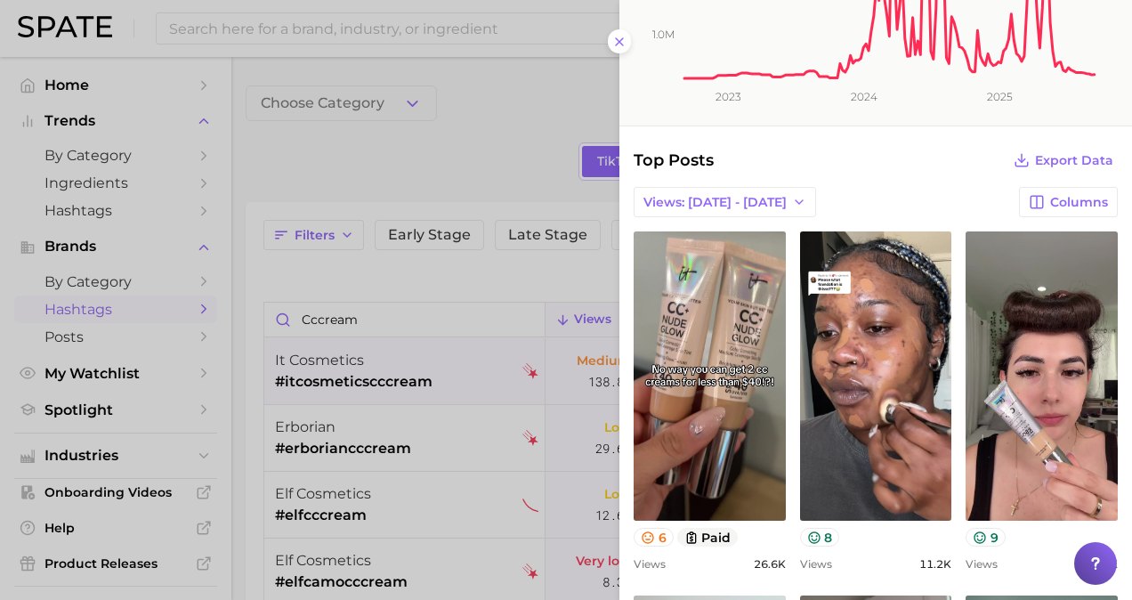
scroll to position [248, 0]
click at [775, 195] on button "Views: [DATE] - [DATE]" at bounding box center [725, 203] width 182 height 30
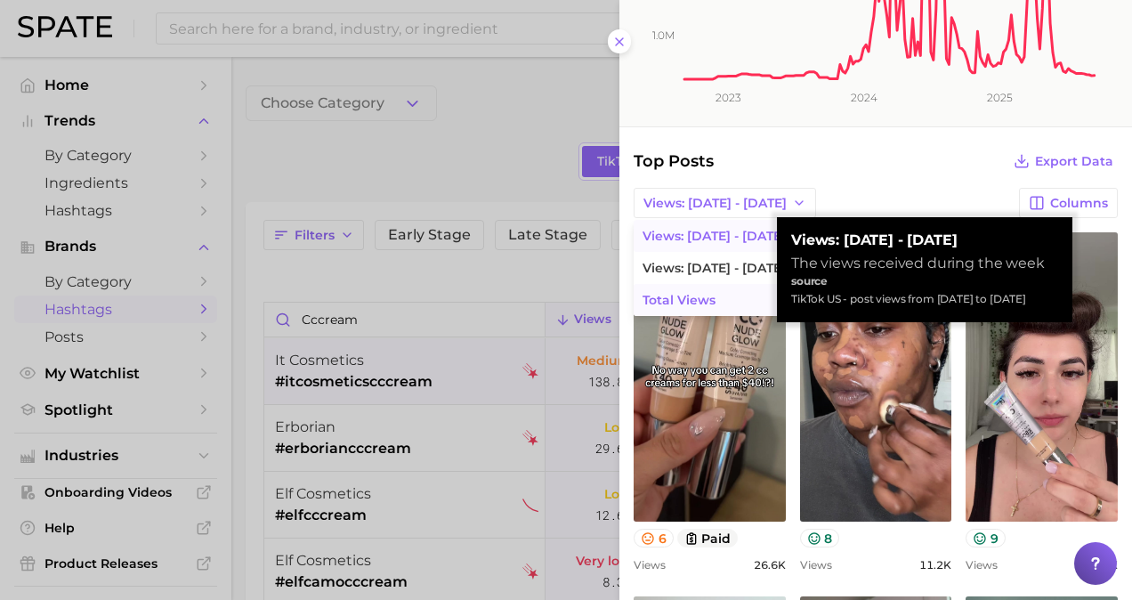
click at [731, 301] on button "Total Views" at bounding box center [732, 300] width 196 height 32
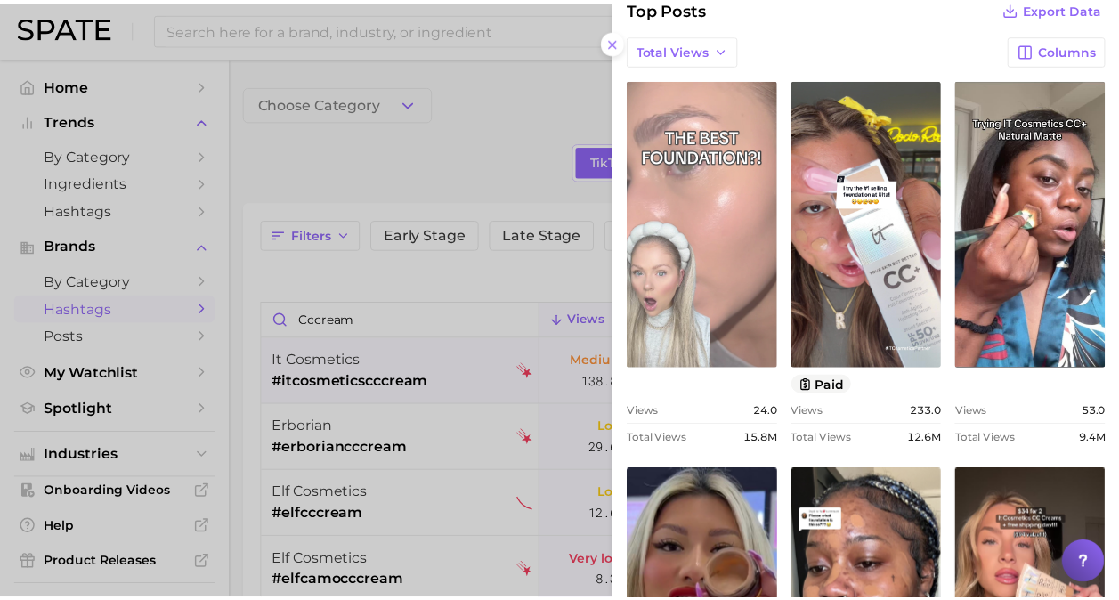
scroll to position [404, 0]
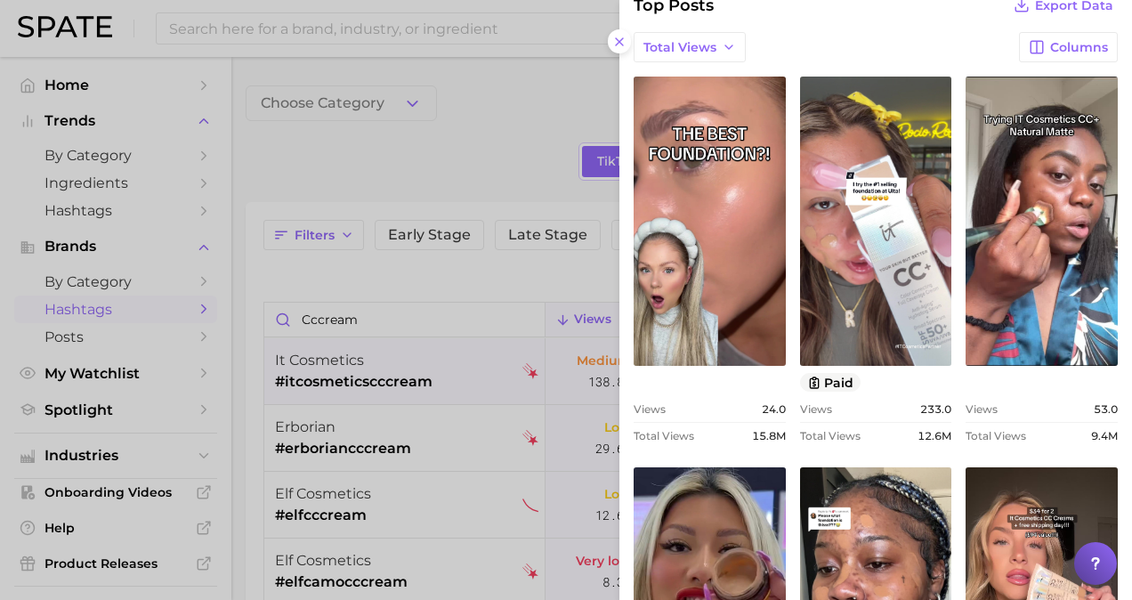
click at [490, 152] on div at bounding box center [566, 300] width 1132 height 600
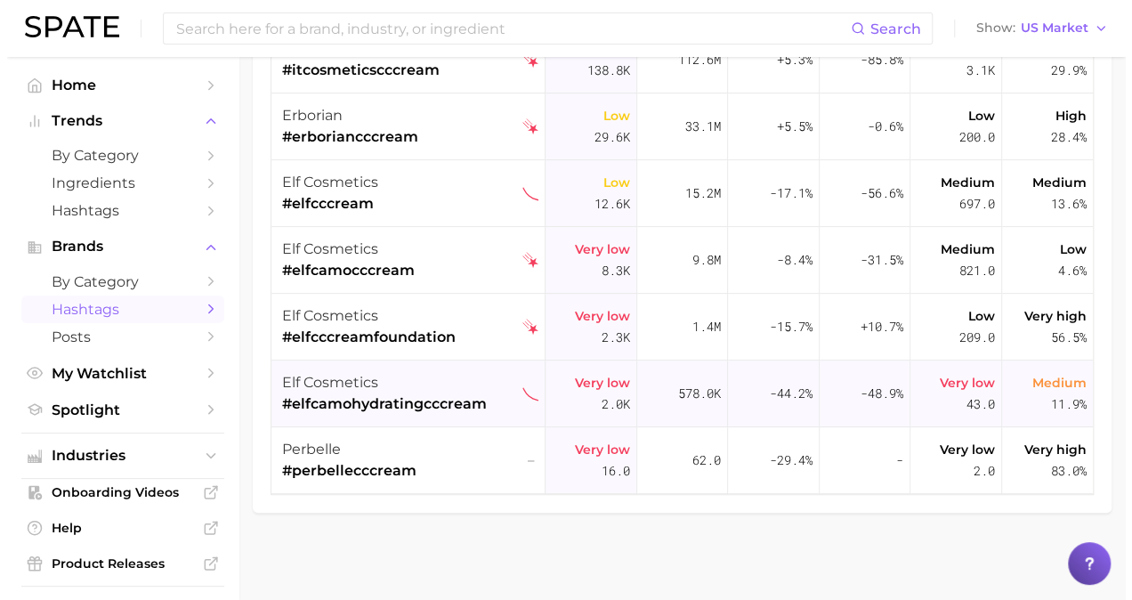
scroll to position [0, 0]
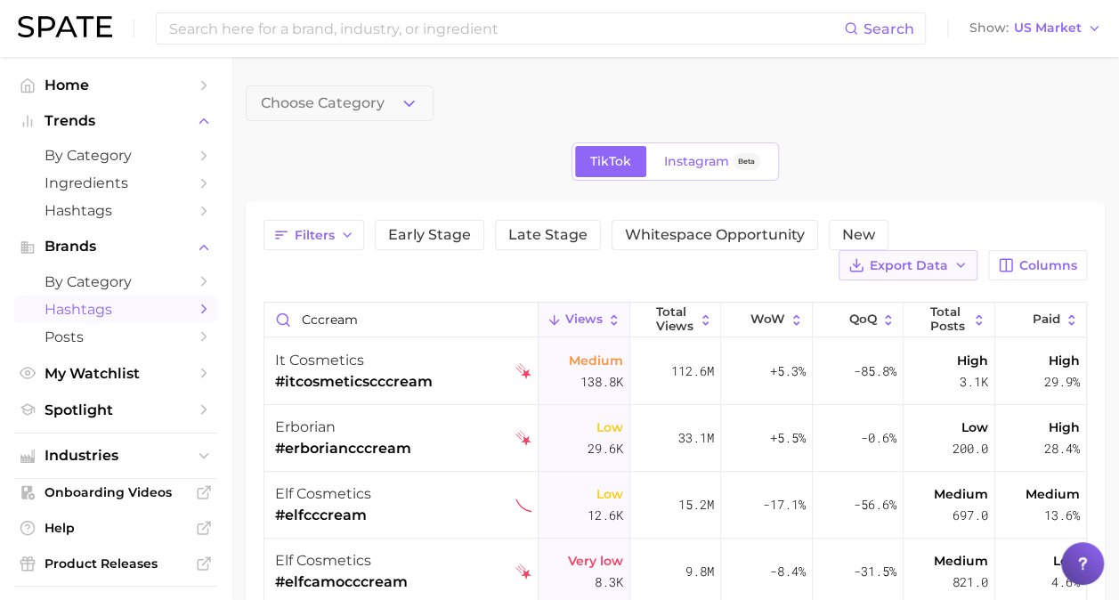
click at [964, 261] on icon "button" at bounding box center [960, 265] width 14 height 14
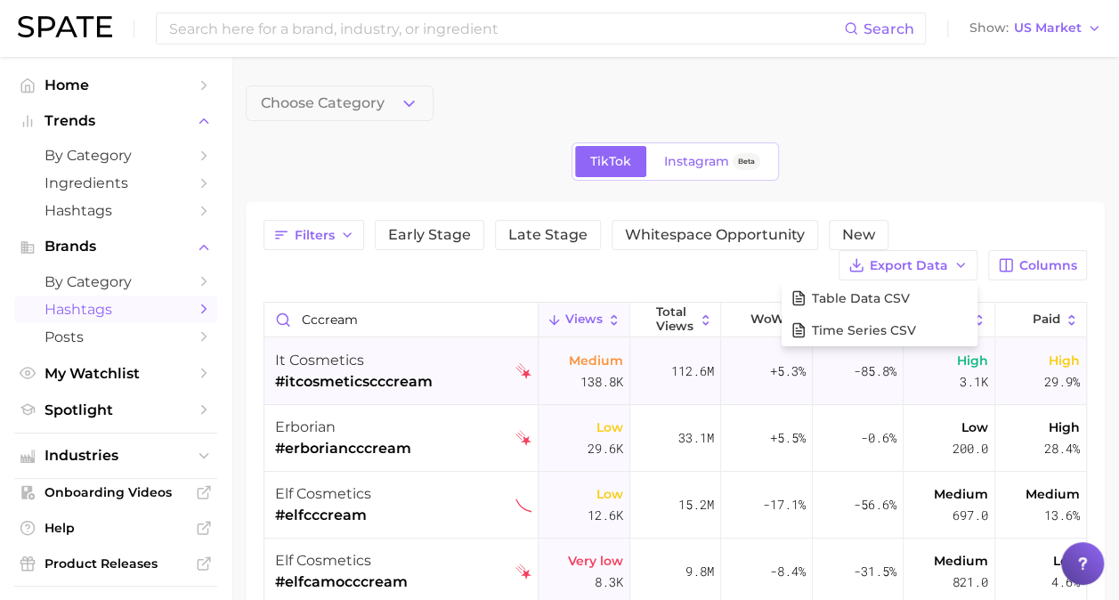
click at [454, 386] on div "it cosmetics #itcosmeticscccream" at bounding box center [403, 371] width 256 height 67
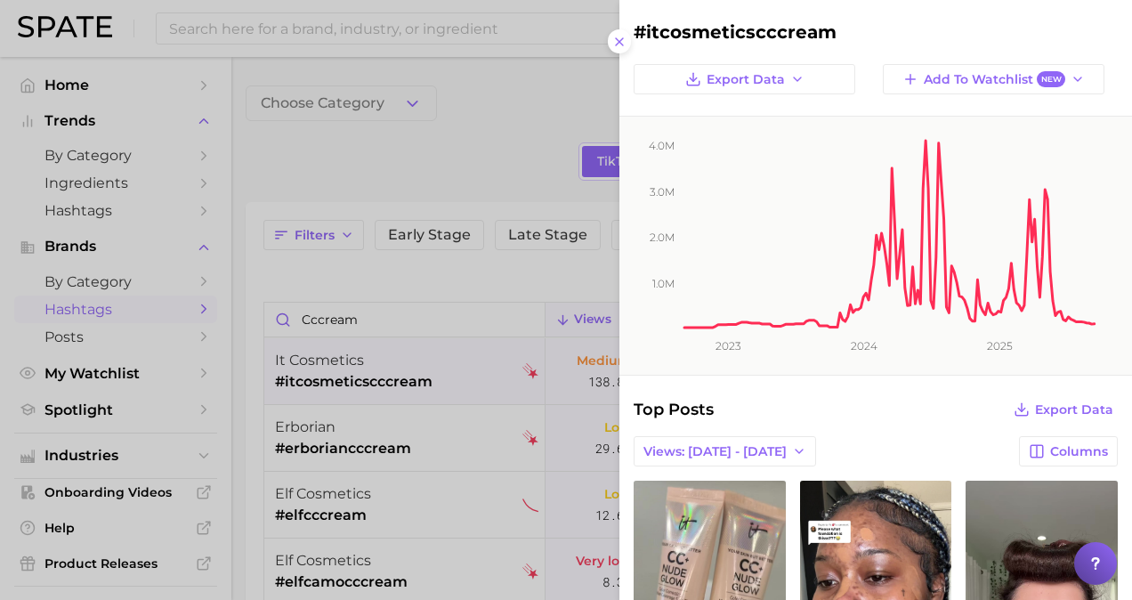
click at [782, 86] on button "Export Data" at bounding box center [745, 79] width 222 height 30
click at [742, 105] on span "Time Series CSV" at bounding box center [742, 112] width 104 height 15
click at [443, 165] on div at bounding box center [566, 300] width 1132 height 600
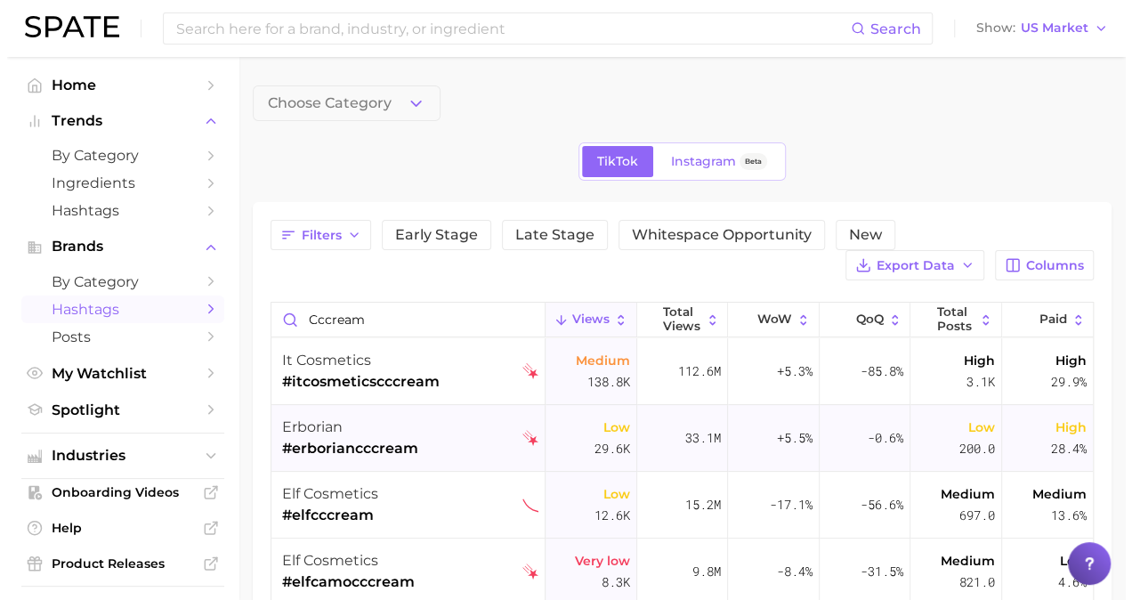
scroll to position [22, 0]
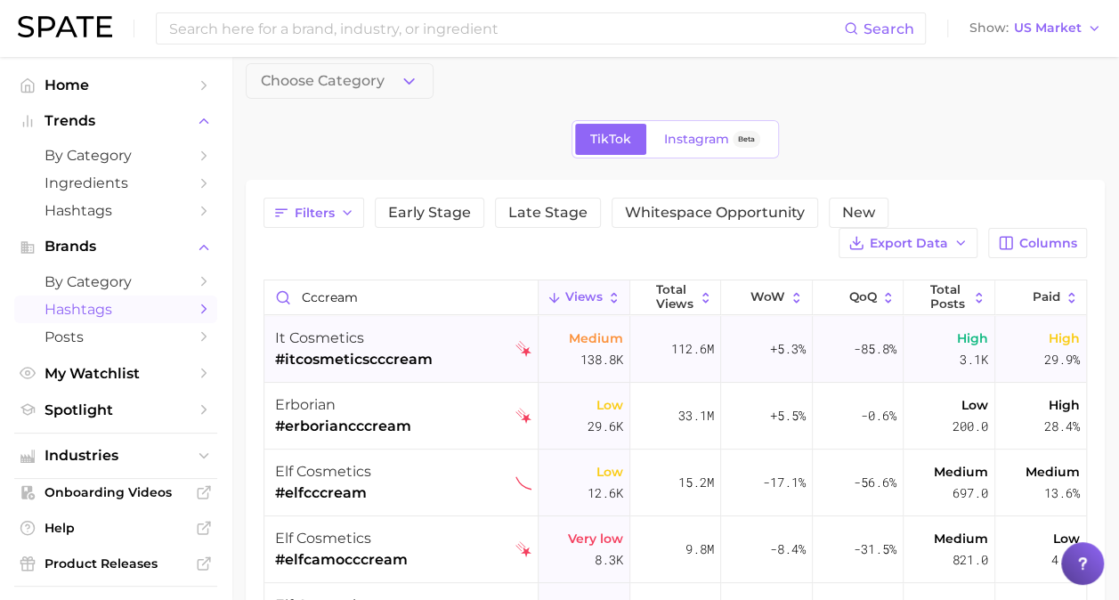
click at [488, 361] on div "it cosmetics #itcosmeticscccream" at bounding box center [403, 349] width 256 height 67
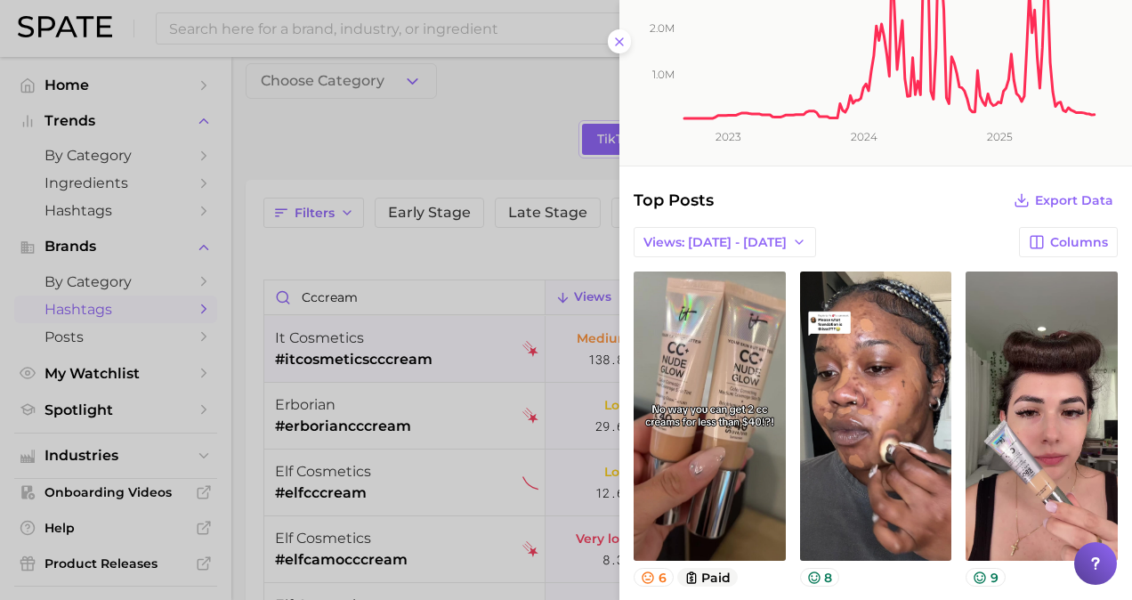
scroll to position [191, 0]
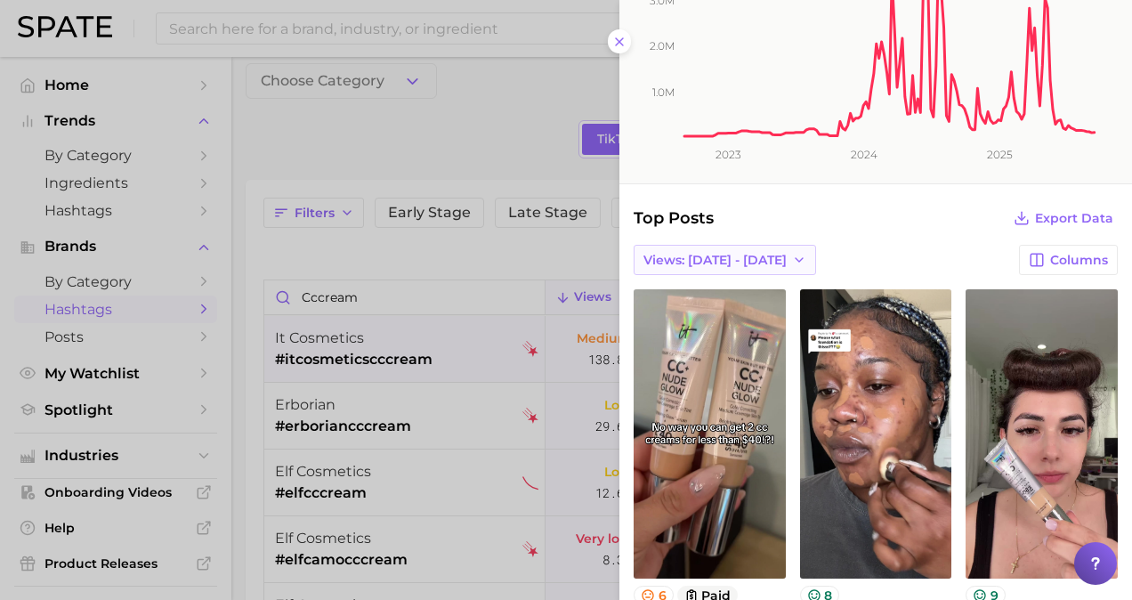
click at [739, 264] on span "Views: [DATE] - [DATE]" at bounding box center [715, 260] width 143 height 15
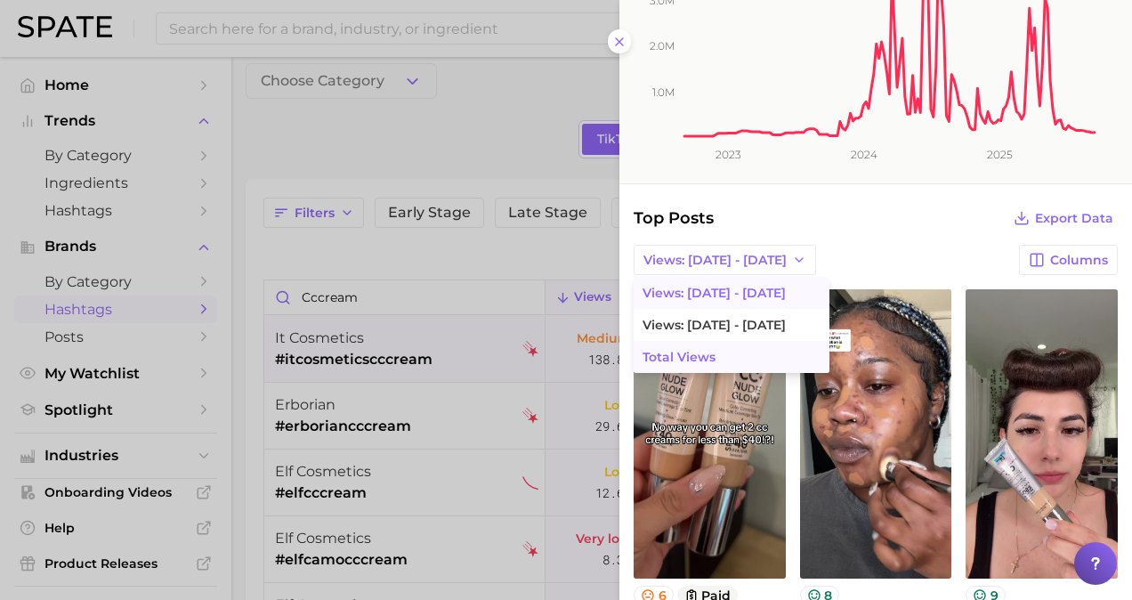
click at [730, 353] on button "Total Views" at bounding box center [732, 357] width 196 height 32
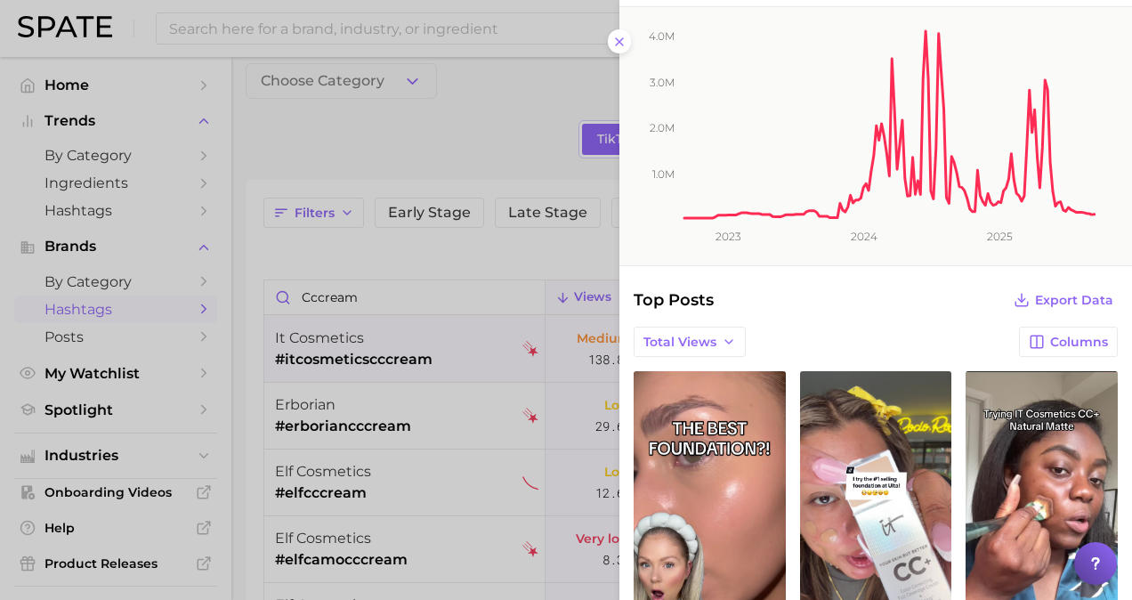
scroll to position [0, 0]
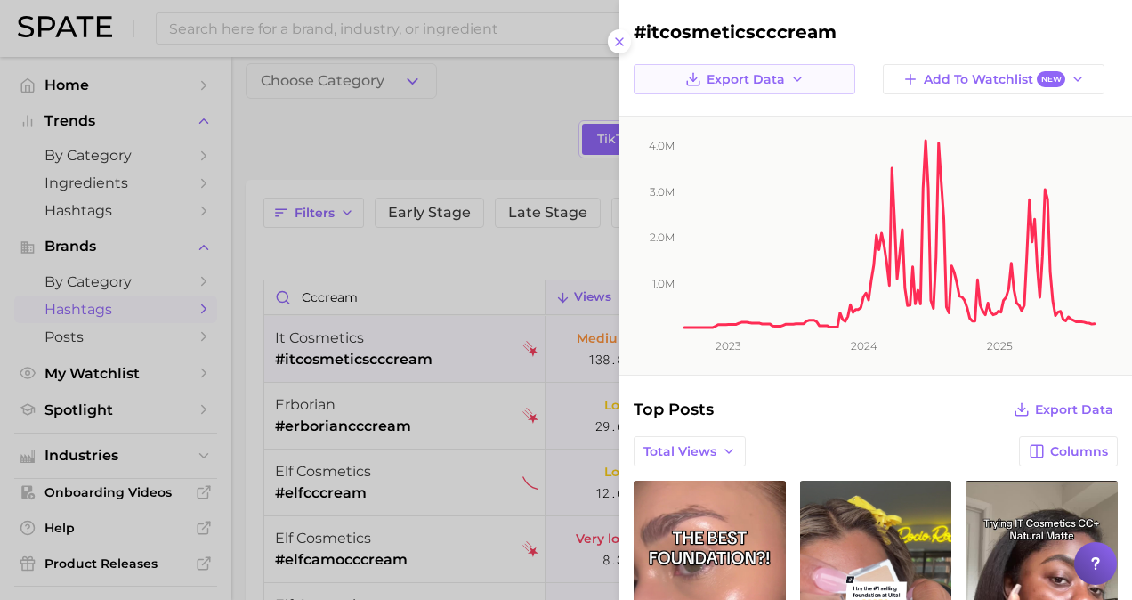
click at [787, 68] on button "Export Data" at bounding box center [745, 79] width 222 height 30
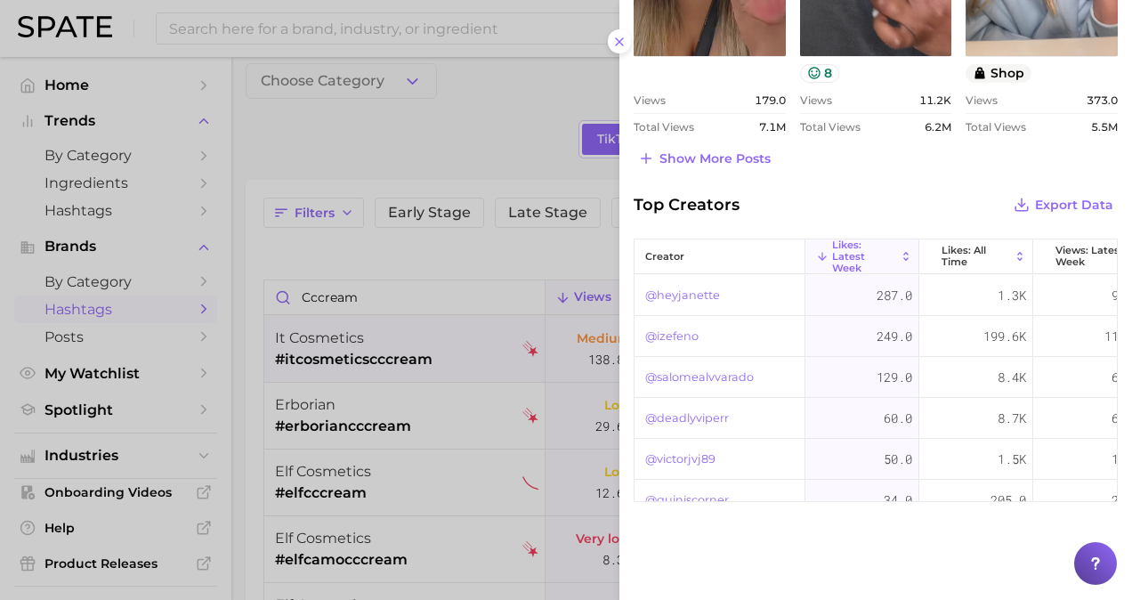
click at [911, 199] on div "Top Creators Export Data" at bounding box center [876, 204] width 484 height 25
click at [480, 97] on div at bounding box center [566, 300] width 1132 height 600
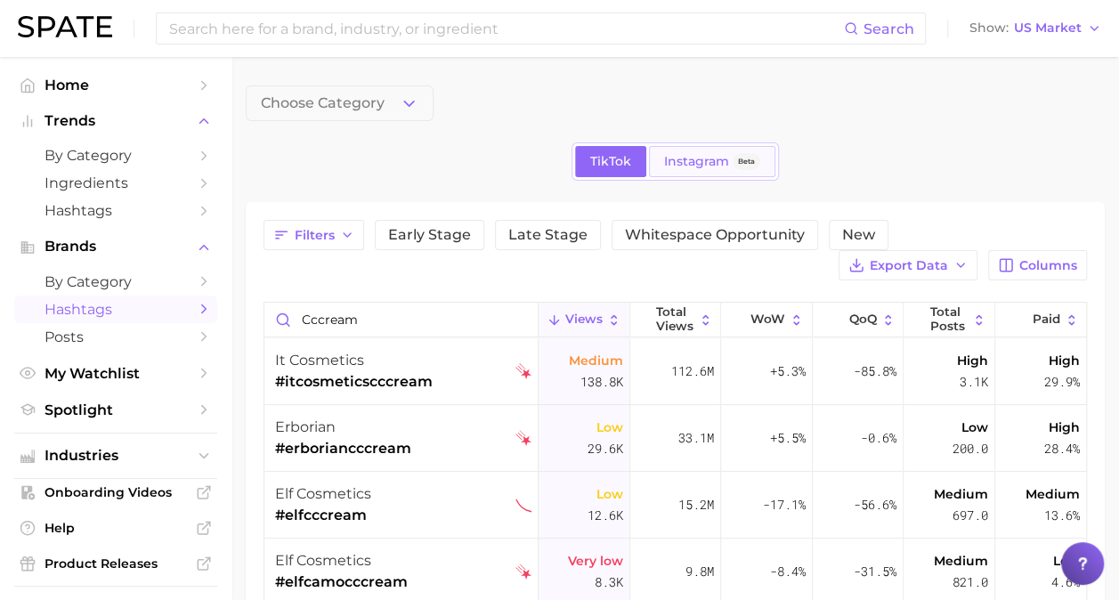
click at [760, 158] on link "Instagram Beta" at bounding box center [712, 161] width 126 height 31
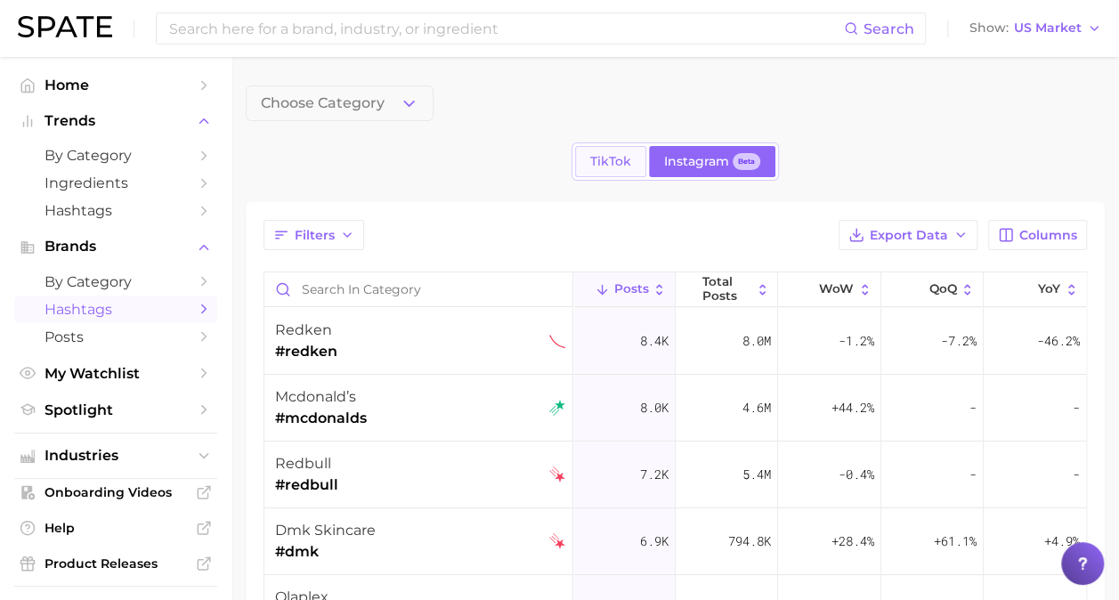
click at [580, 171] on link "TikTok" at bounding box center [610, 161] width 71 height 31
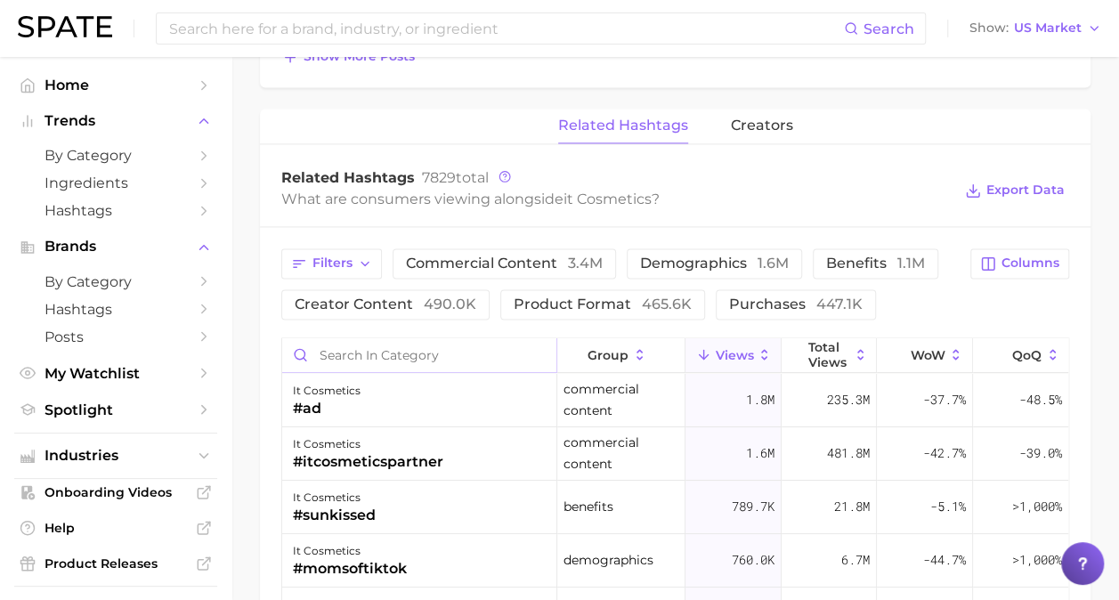
click at [357, 344] on input "Search in category" at bounding box center [419, 355] width 274 height 34
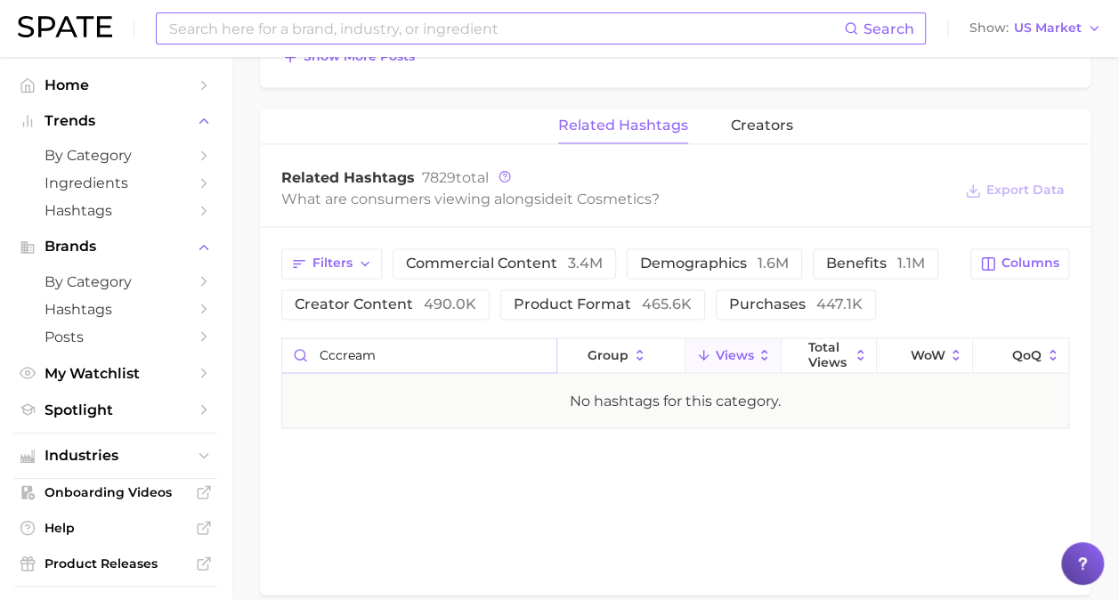
type input "cccream"
click at [342, 34] on input at bounding box center [505, 28] width 677 height 30
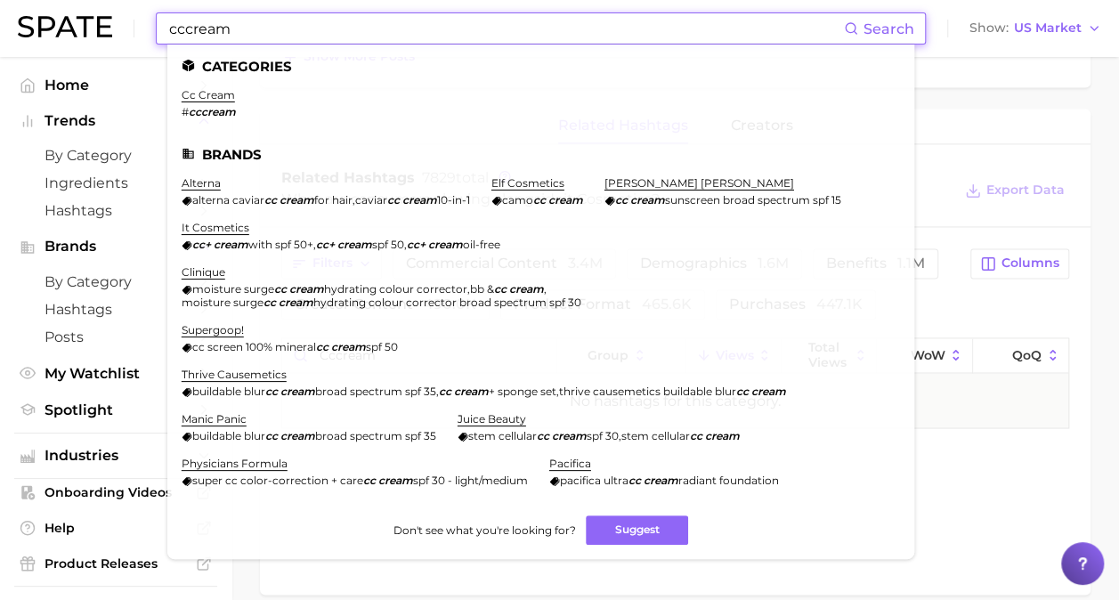
type input "cccream"
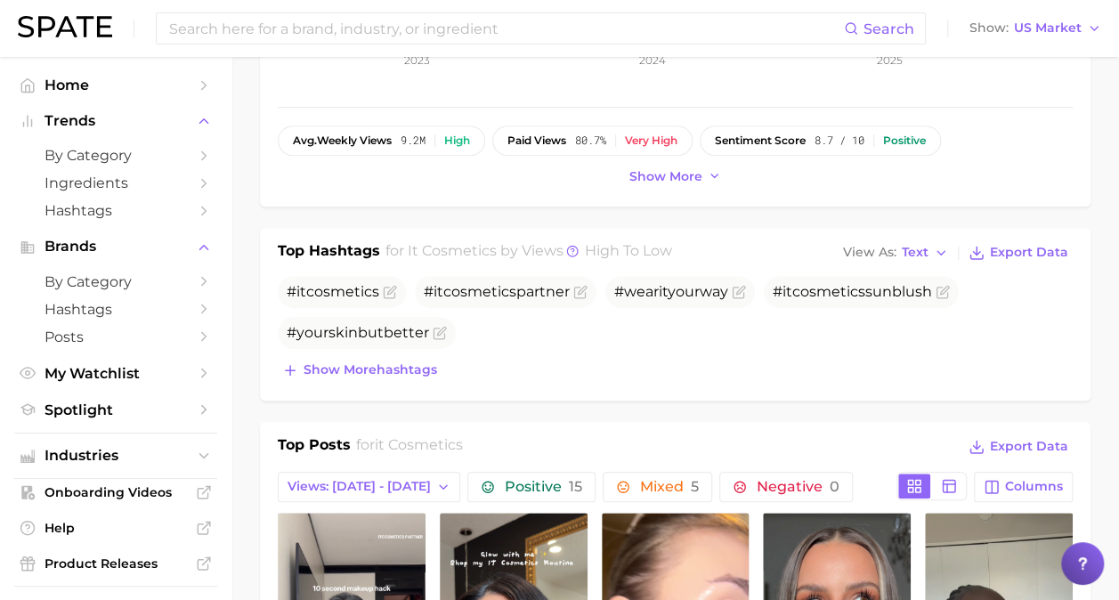
scroll to position [450, 0]
click at [427, 364] on span "Show more hashtags" at bounding box center [371, 368] width 134 height 15
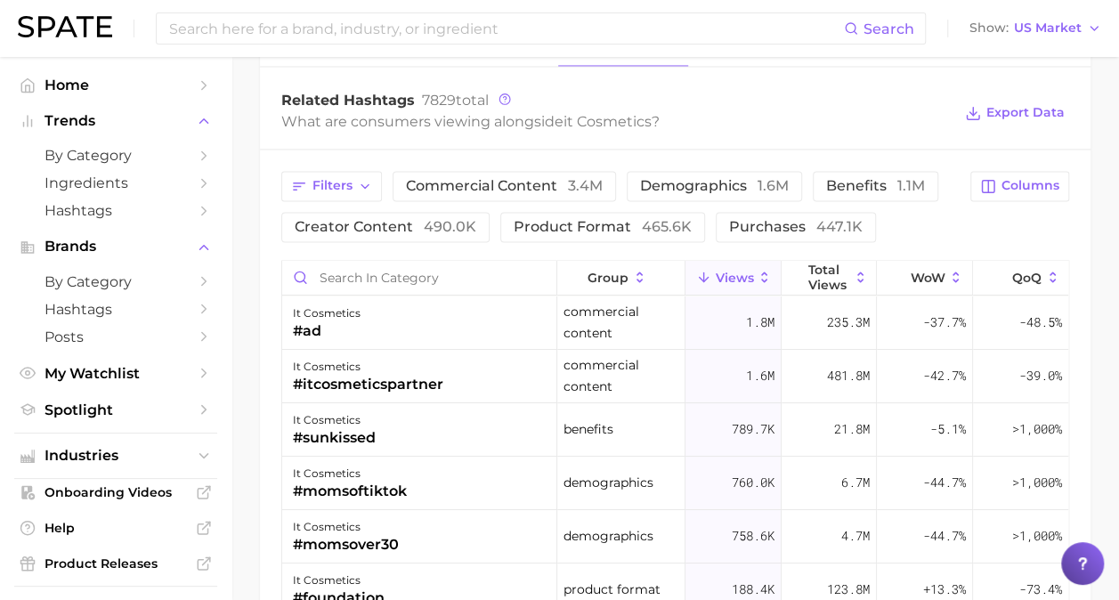
scroll to position [36, 0]
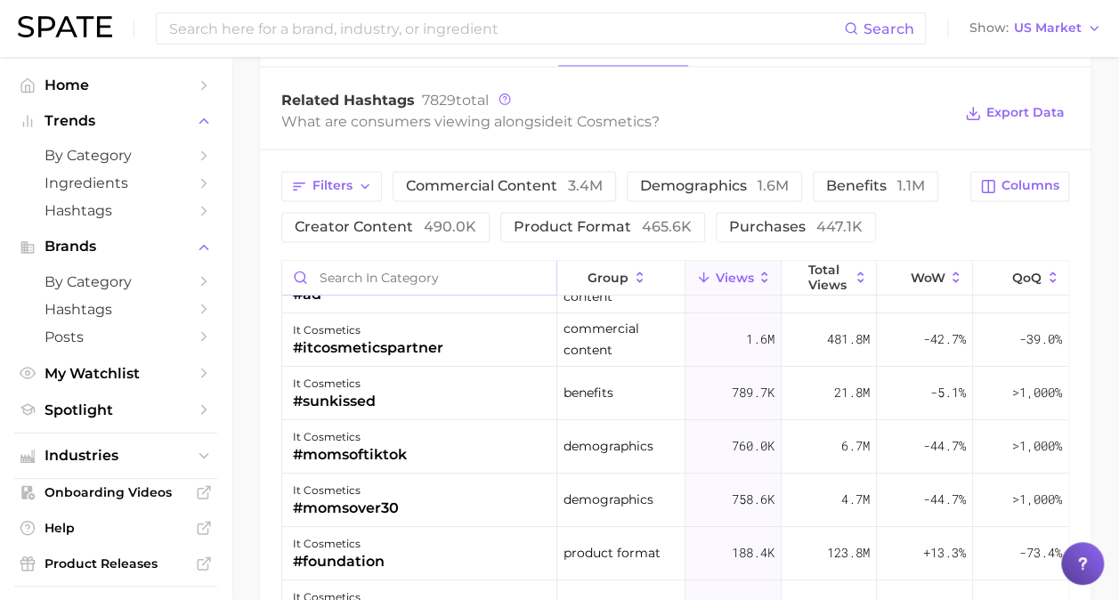
click at [408, 271] on input "Search in category" at bounding box center [419, 278] width 274 height 34
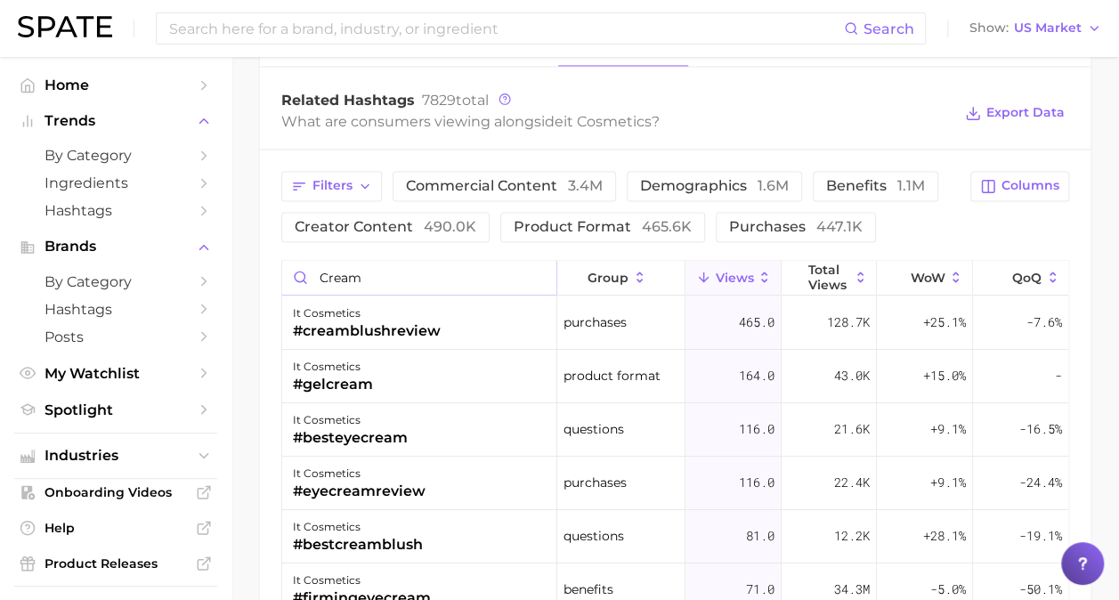
scroll to position [0, 0]
type input "cream"
click at [141, 206] on span "Hashtags" at bounding box center [116, 210] width 142 height 17
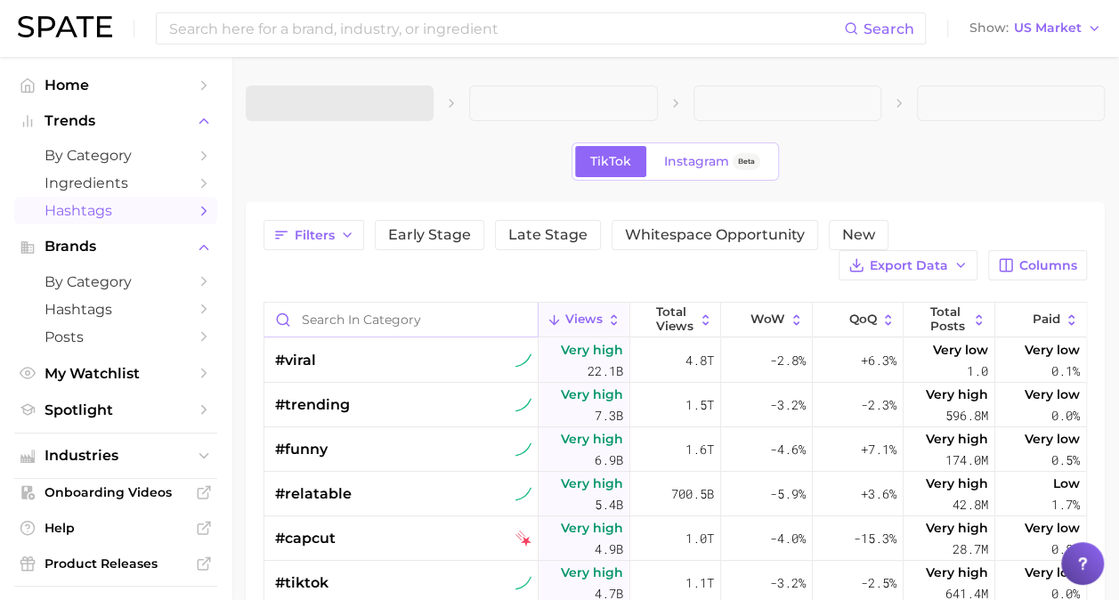
click at [365, 320] on input "Search in category" at bounding box center [400, 320] width 273 height 34
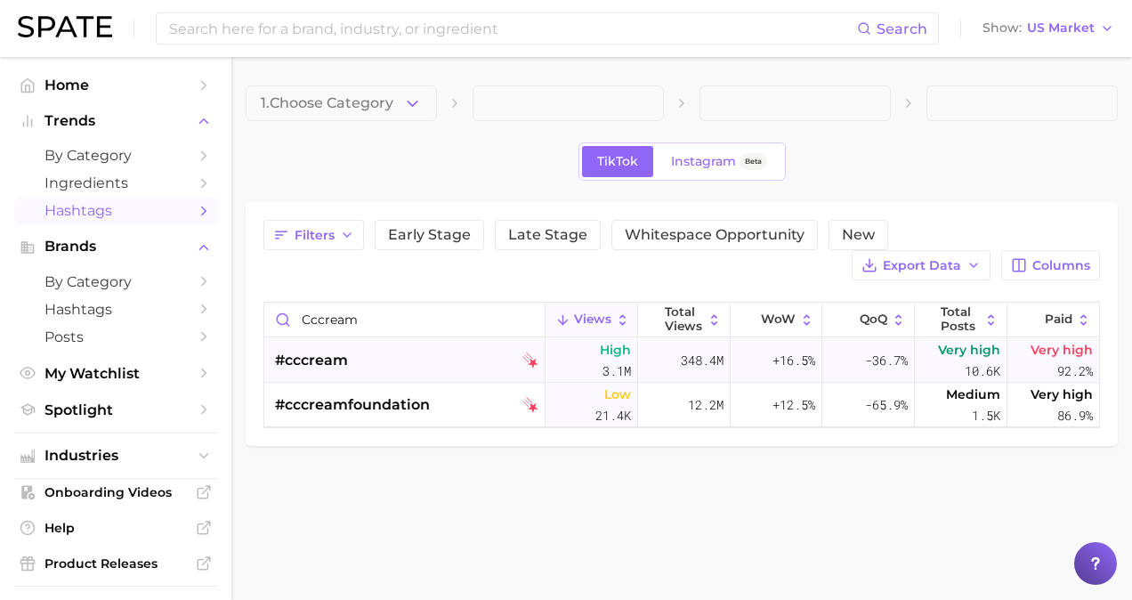
click at [339, 355] on span "#cccream" at bounding box center [311, 360] width 73 height 21
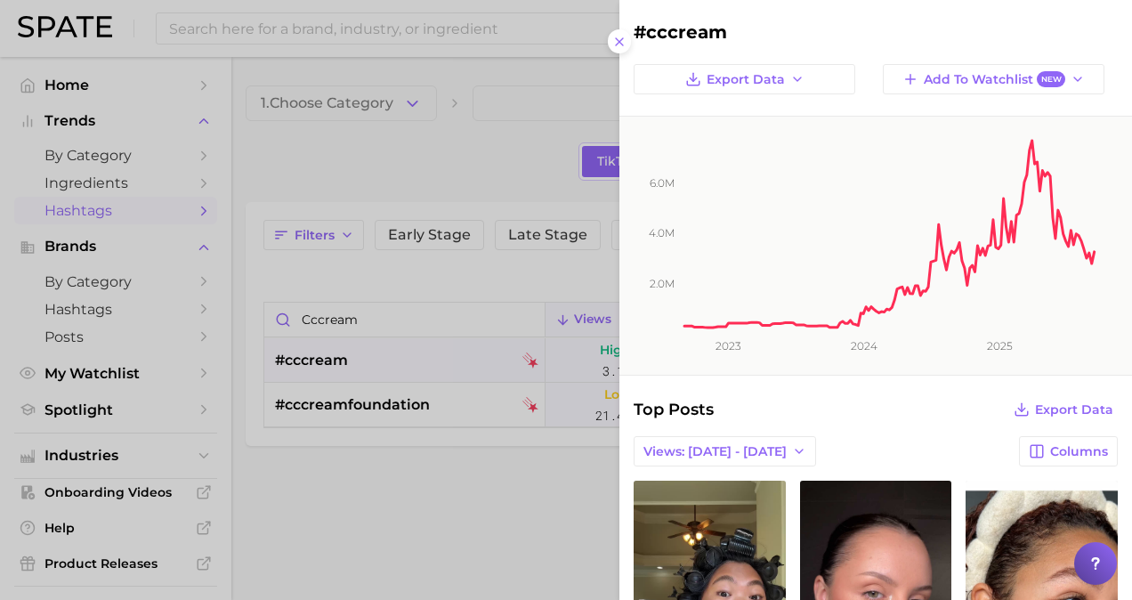
click at [563, 272] on div at bounding box center [566, 300] width 1132 height 600
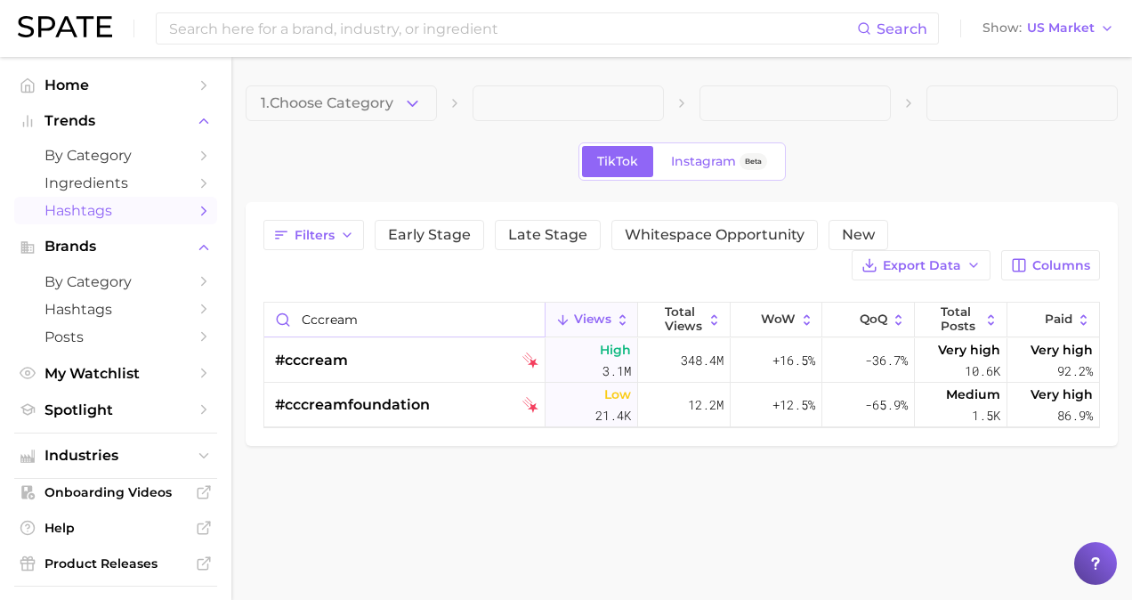
drag, startPoint x: 364, startPoint y: 319, endPoint x: 264, endPoint y: 315, distance: 99.8
click at [264, 315] on input "cccream" at bounding box center [404, 320] width 280 height 34
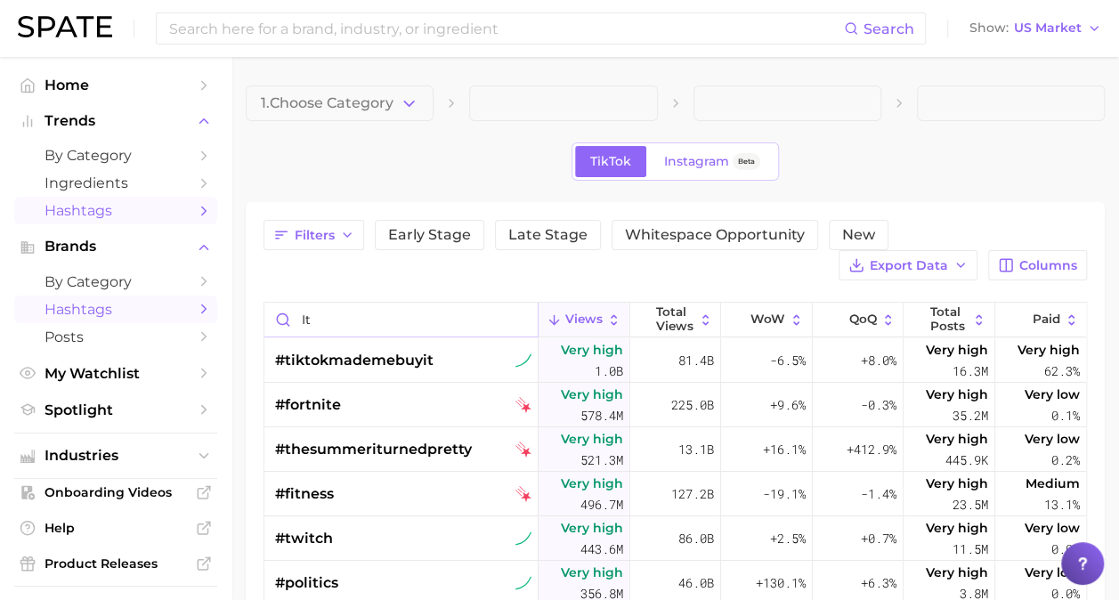
type input "it"
click at [103, 301] on link "Hashtags" at bounding box center [115, 310] width 203 height 28
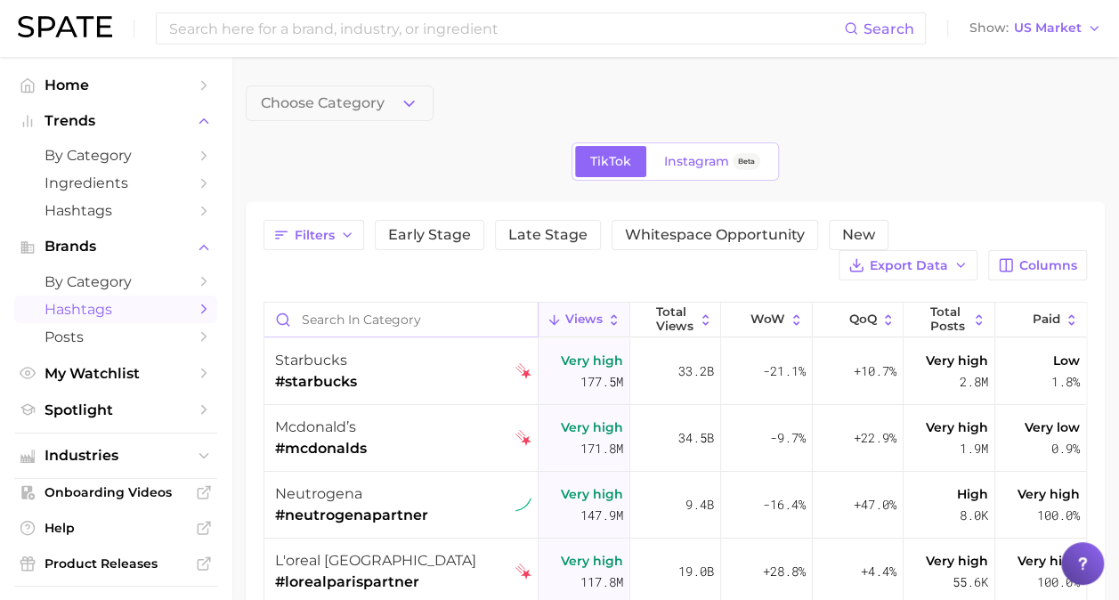
click at [344, 314] on input "Search in category" at bounding box center [400, 320] width 273 height 34
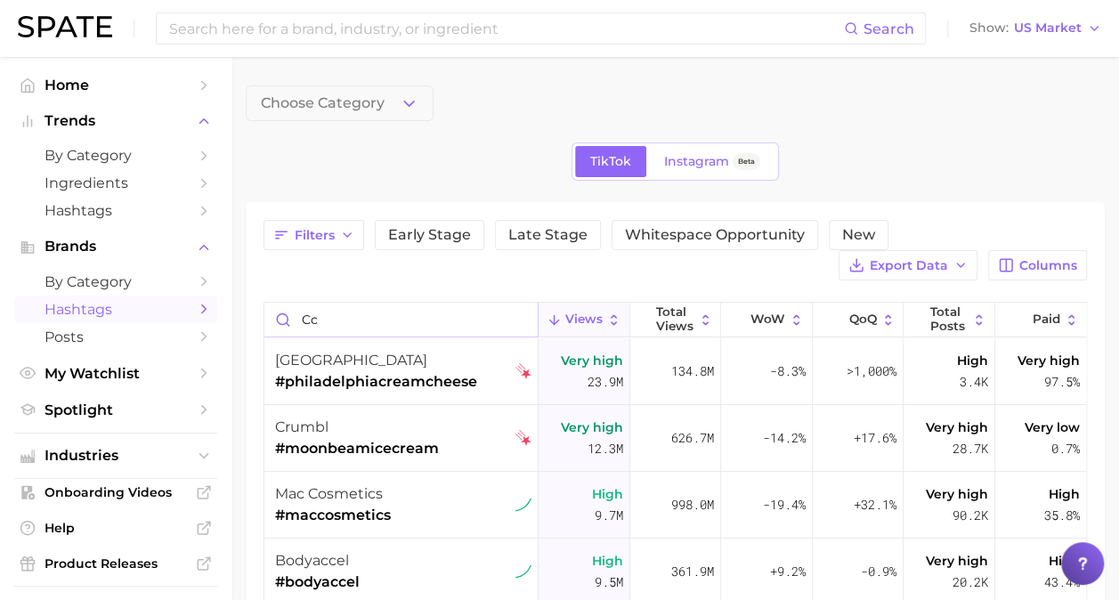
type input "c"
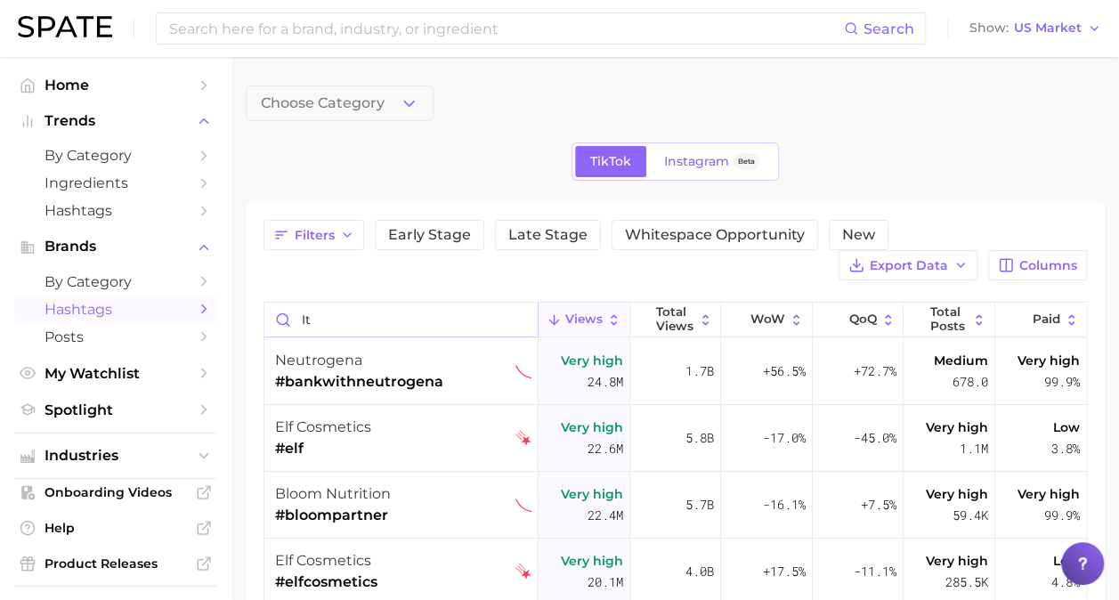
type input "i"
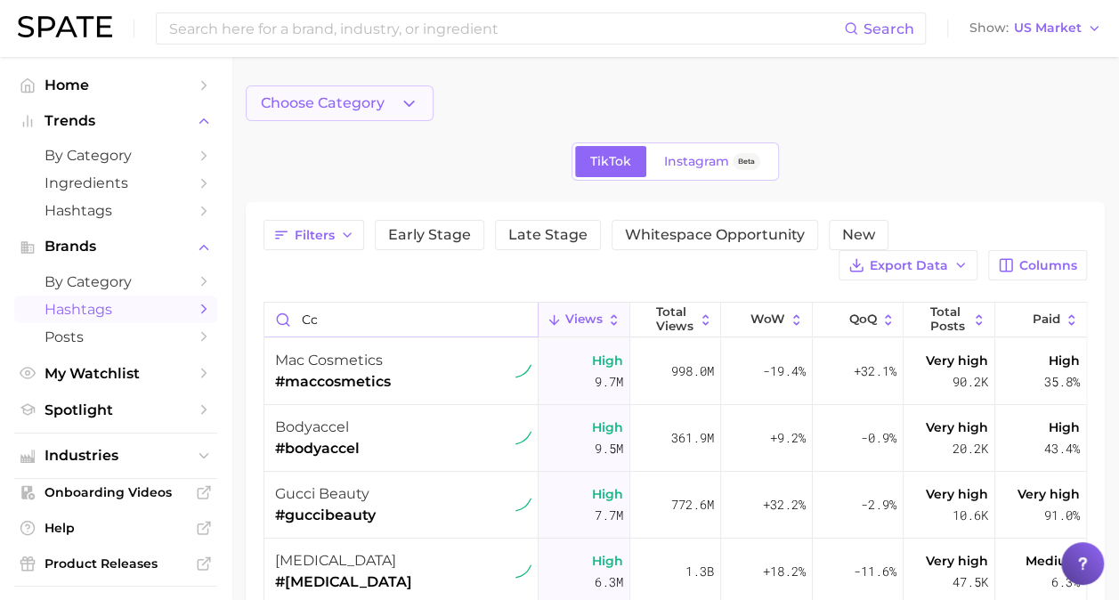
type input "cc"
click at [370, 119] on button "Choose Category" at bounding box center [340, 103] width 188 height 36
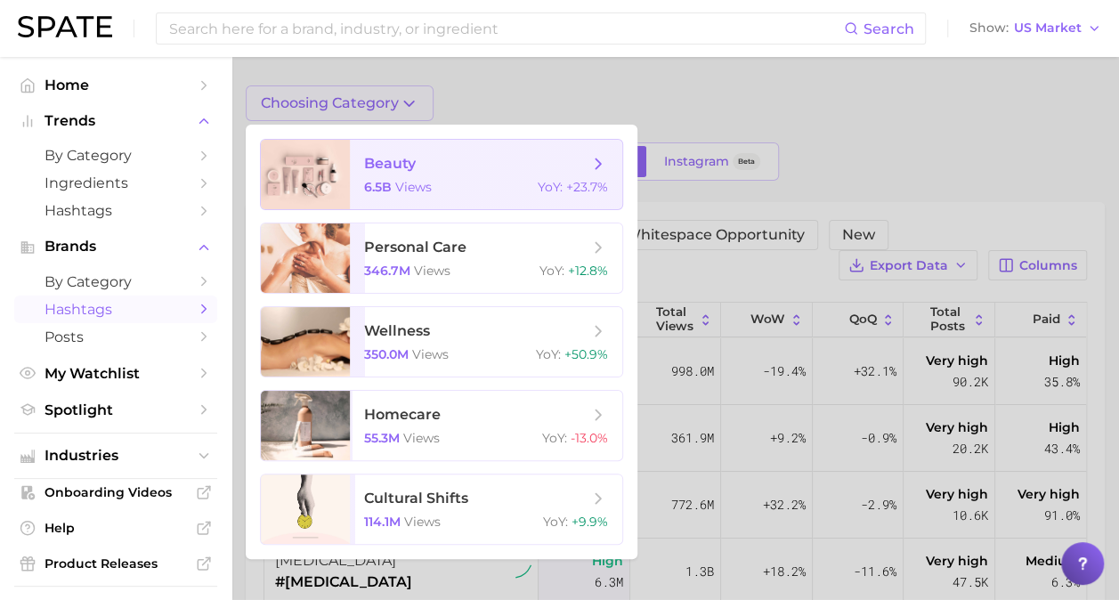
click at [390, 162] on span "beauty" at bounding box center [390, 163] width 52 height 17
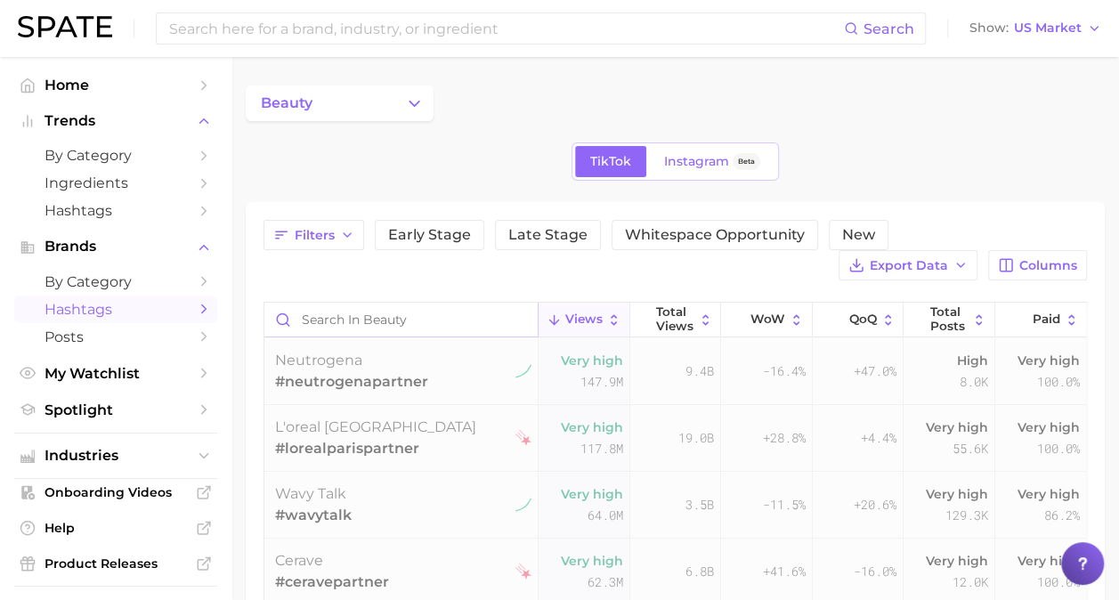
click at [370, 319] on input "Search in beauty" at bounding box center [400, 320] width 273 height 34
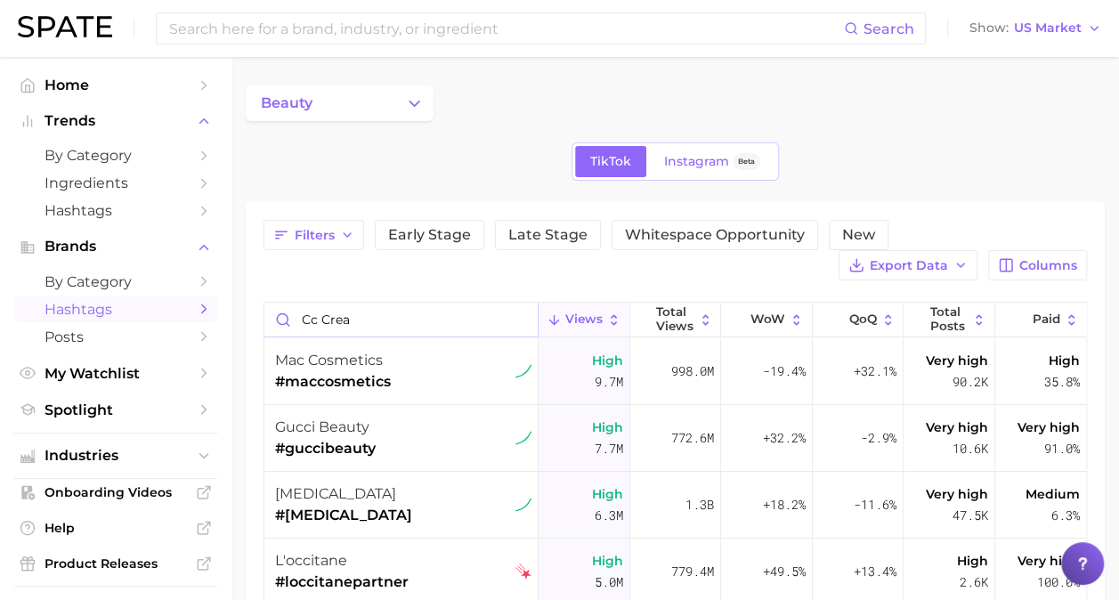
type input "cc cream"
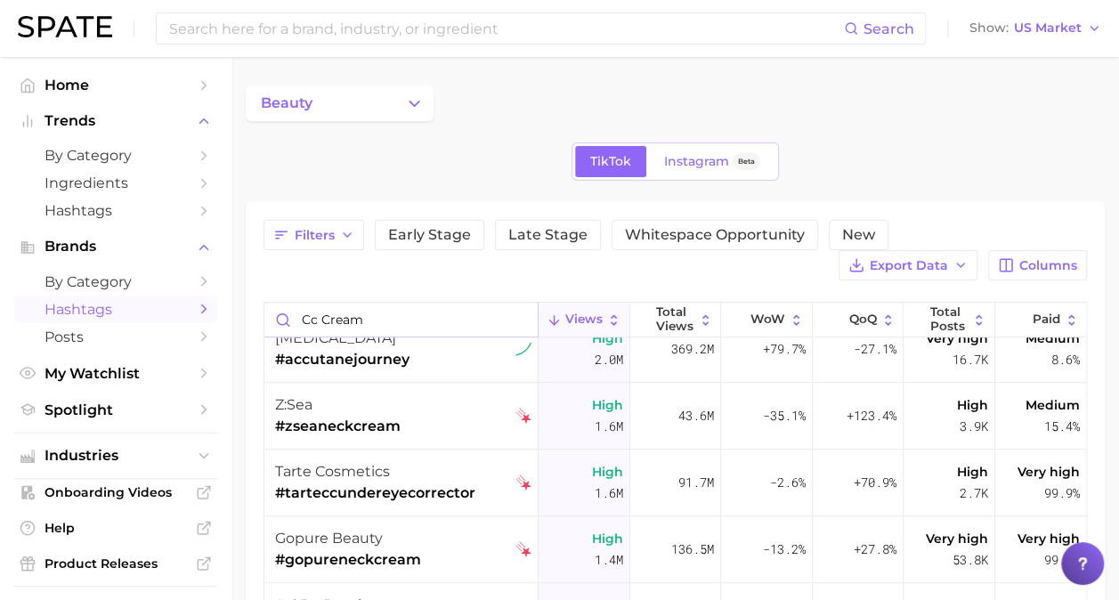
scroll to position [625, 0]
drag, startPoint x: 370, startPoint y: 320, endPoint x: 240, endPoint y: 290, distance: 133.3
click at [240, 290] on main "beauty TikTok Instagram Beta Filters Early Stage Late Stage Whitespace Opportun…" at bounding box center [675, 533] width 888 height 952
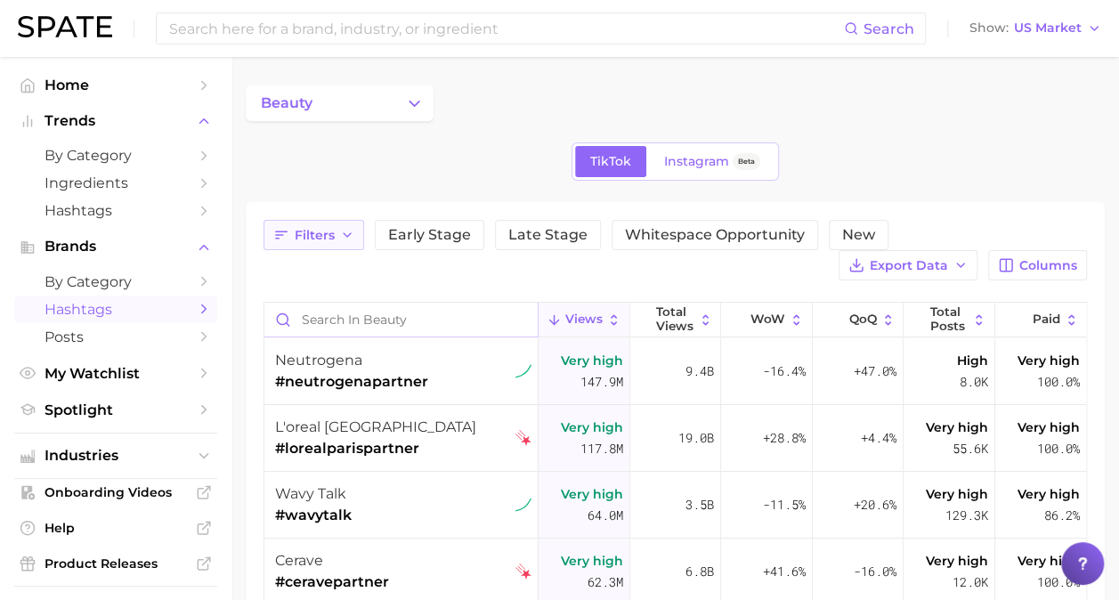
click at [338, 232] on button "Filters" at bounding box center [314, 235] width 101 height 30
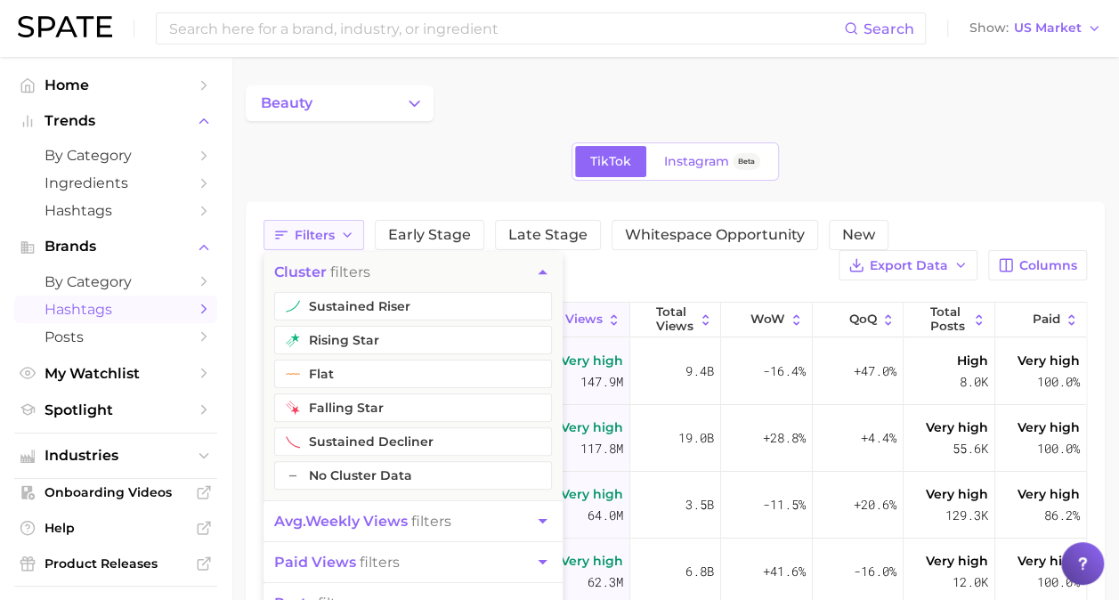
click at [338, 232] on button "Filters" at bounding box center [314, 235] width 101 height 30
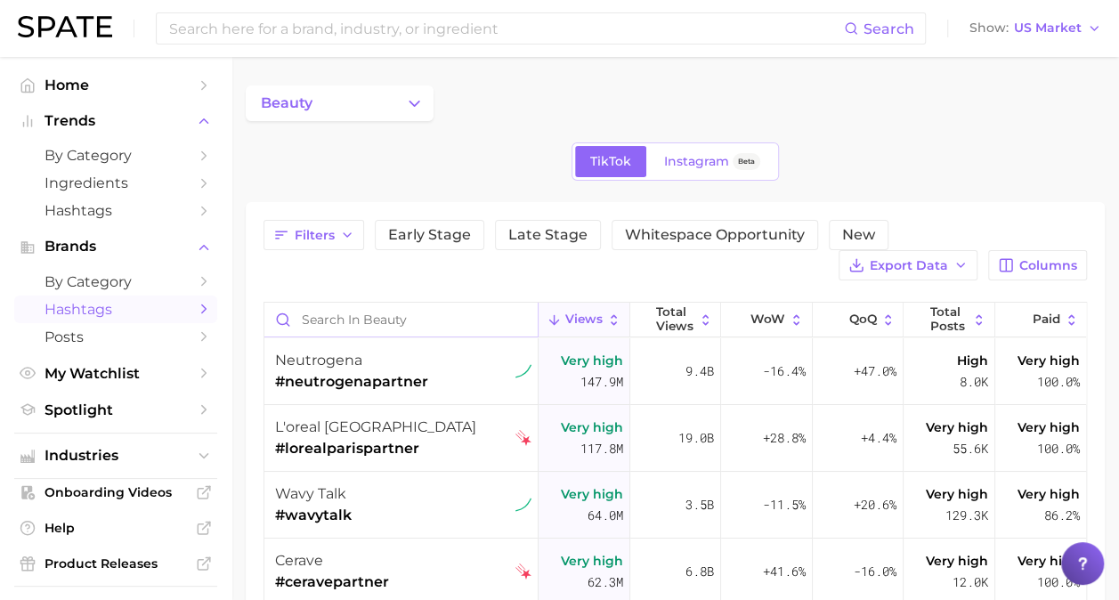
click at [372, 315] on input "Search in beauty" at bounding box center [400, 320] width 273 height 34
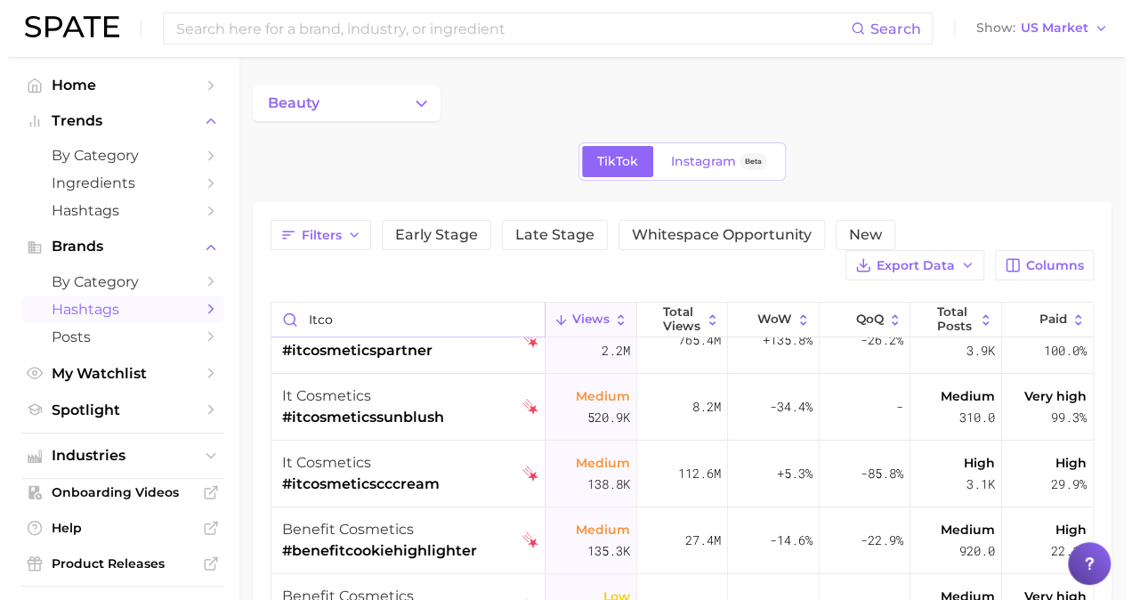
scroll to position [169, 0]
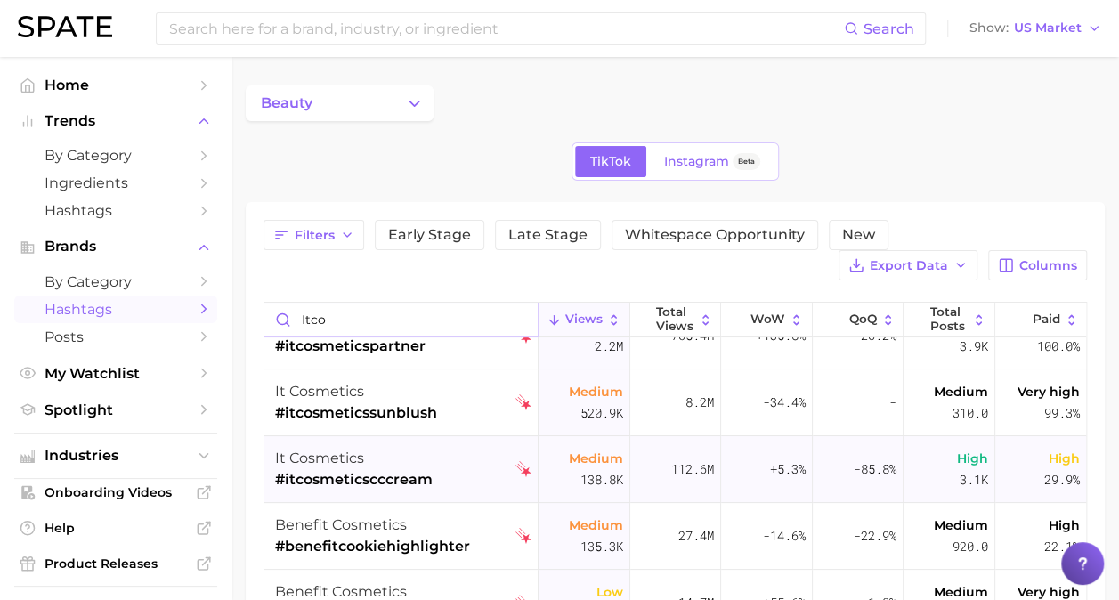
type input "itco"
click at [429, 464] on div "it cosmetics" at bounding box center [354, 458] width 158 height 21
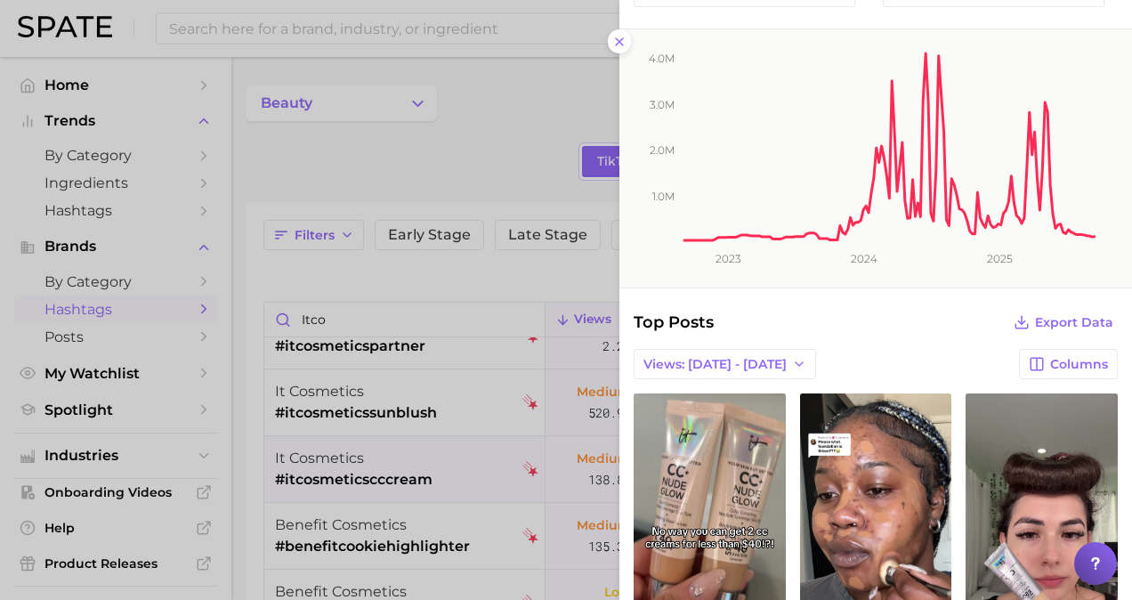
scroll to position [78, 0]
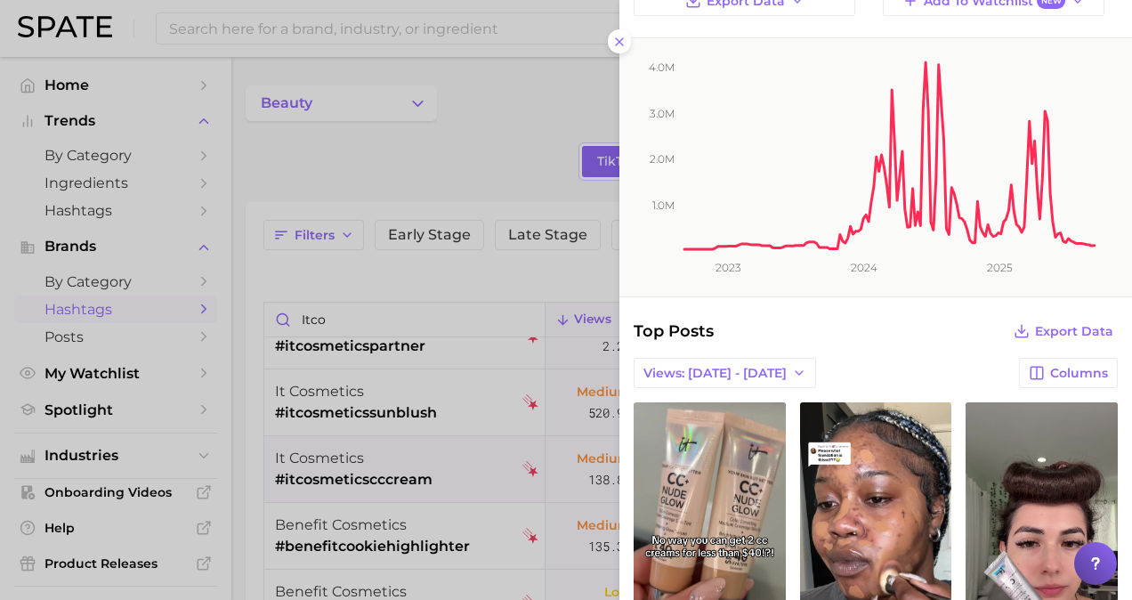
click at [474, 124] on div at bounding box center [566, 300] width 1132 height 600
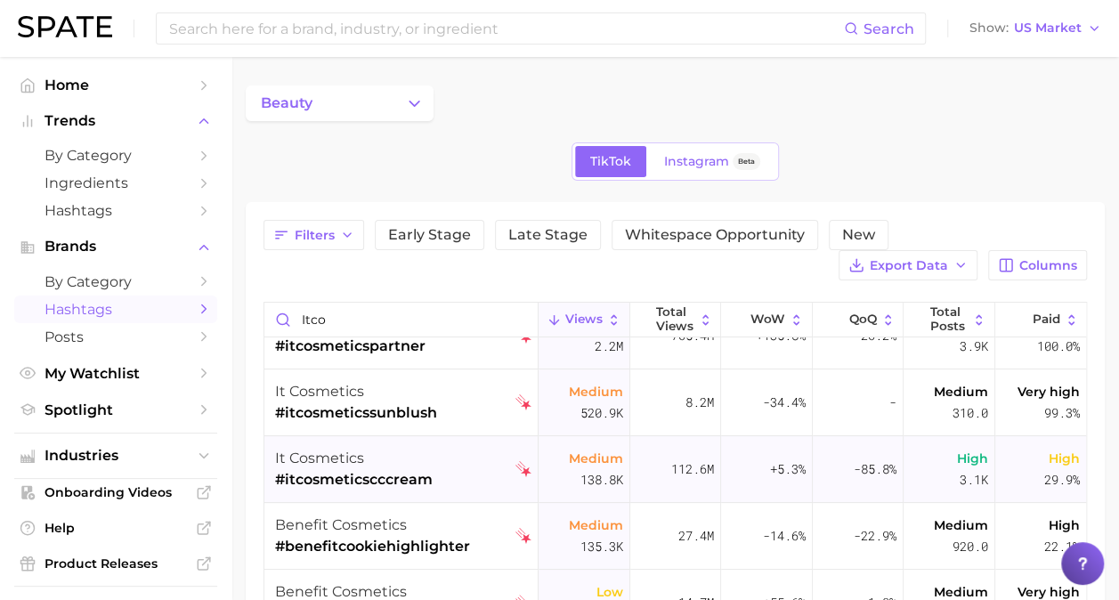
click at [486, 471] on div "it cosmetics #itcosmeticscccream" at bounding box center [403, 469] width 256 height 67
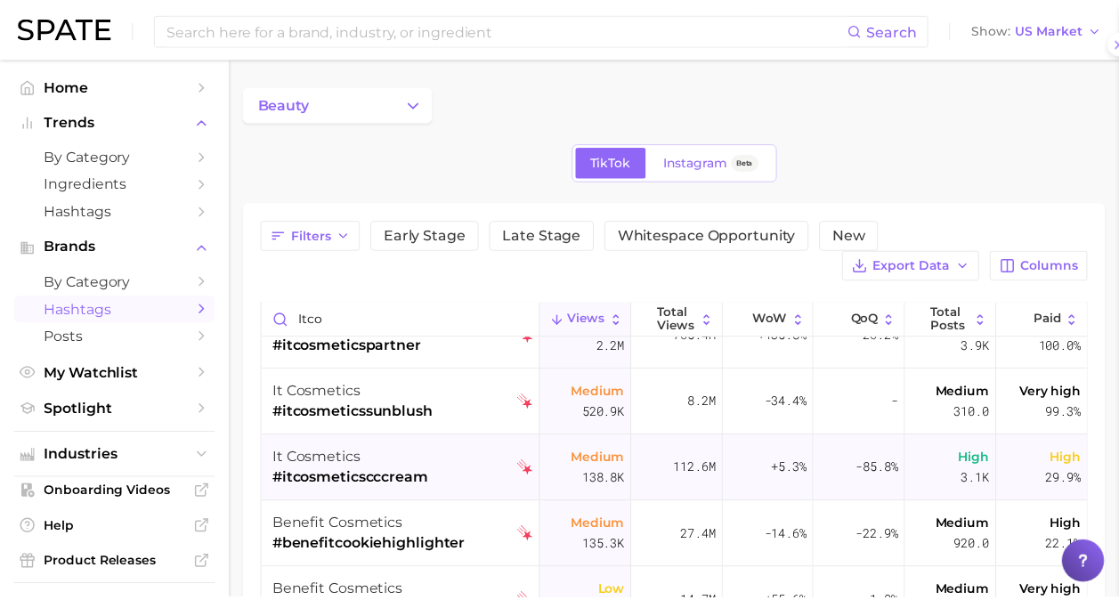
scroll to position [0, 0]
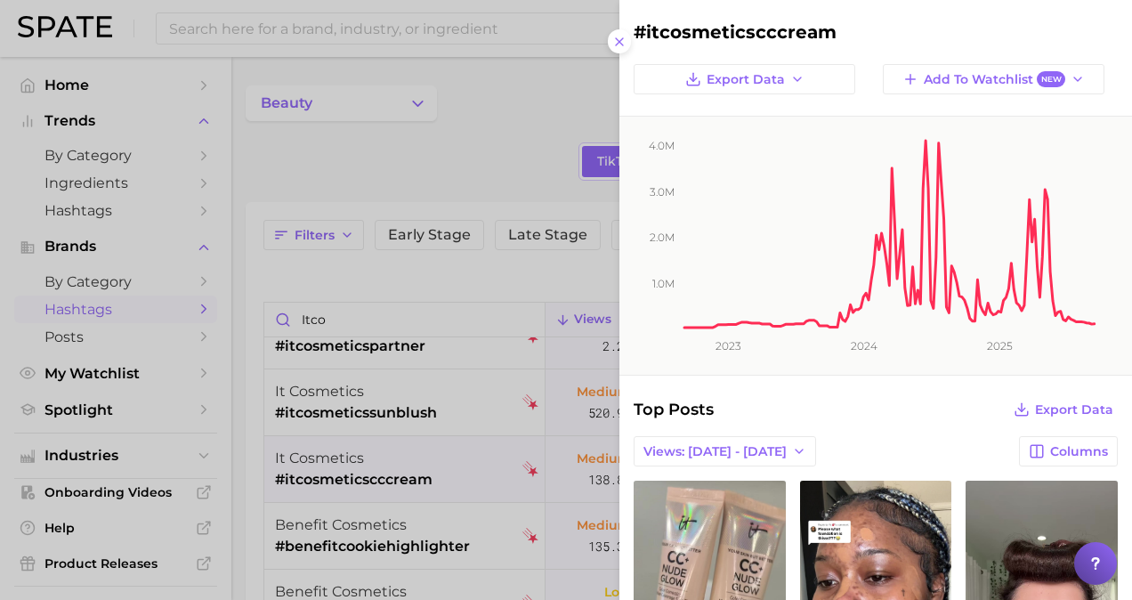
click at [534, 180] on div at bounding box center [566, 300] width 1132 height 600
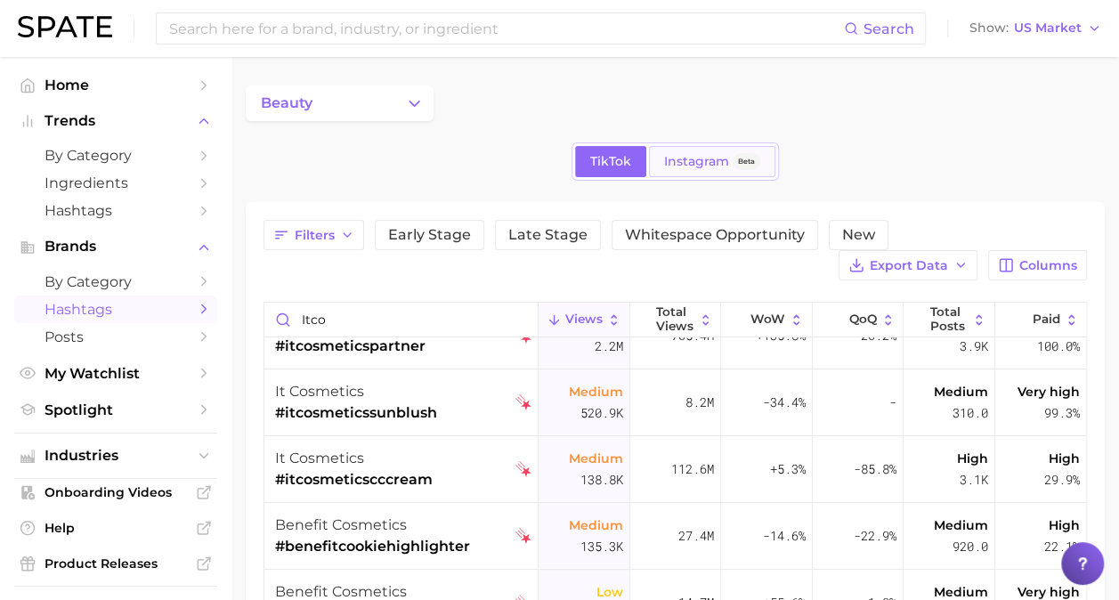
click at [703, 160] on span "Instagram" at bounding box center [696, 161] width 65 height 15
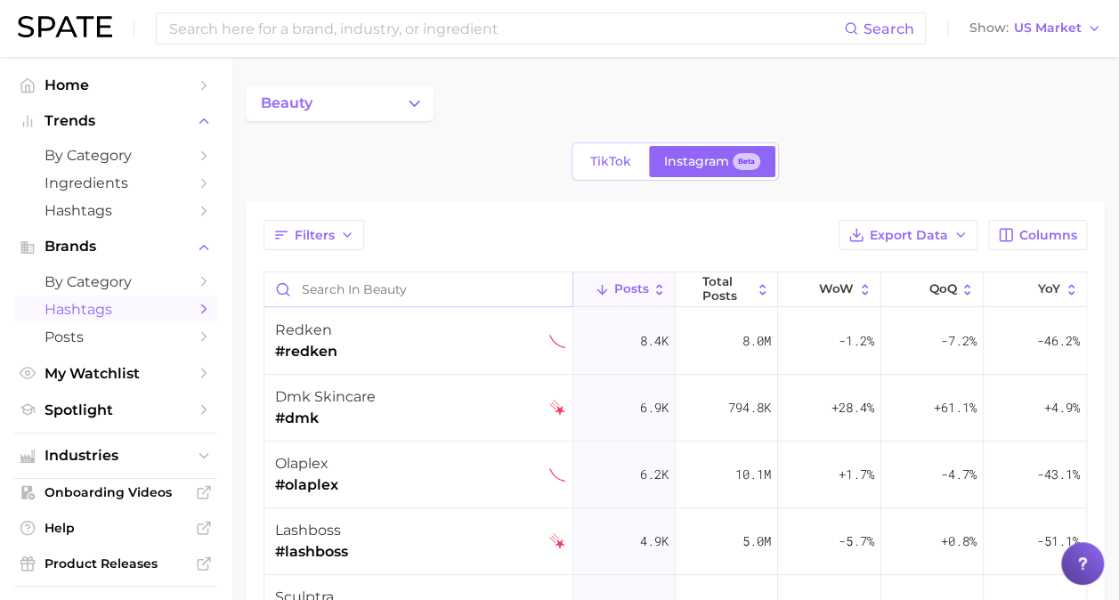
click at [434, 280] on input "Search in beauty" at bounding box center [418, 289] width 308 height 34
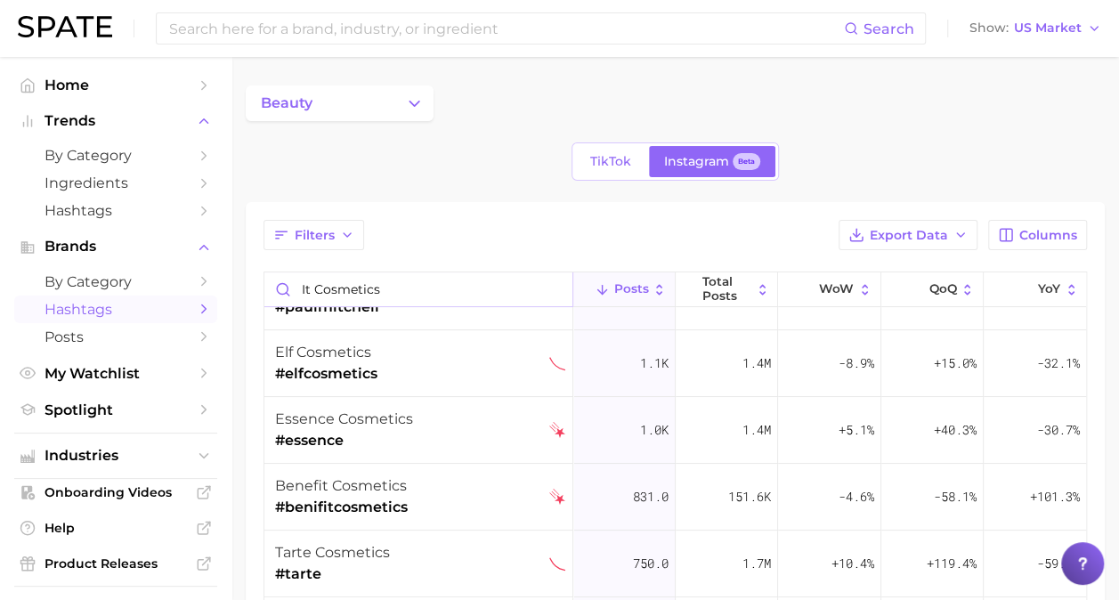
scroll to position [183, 0]
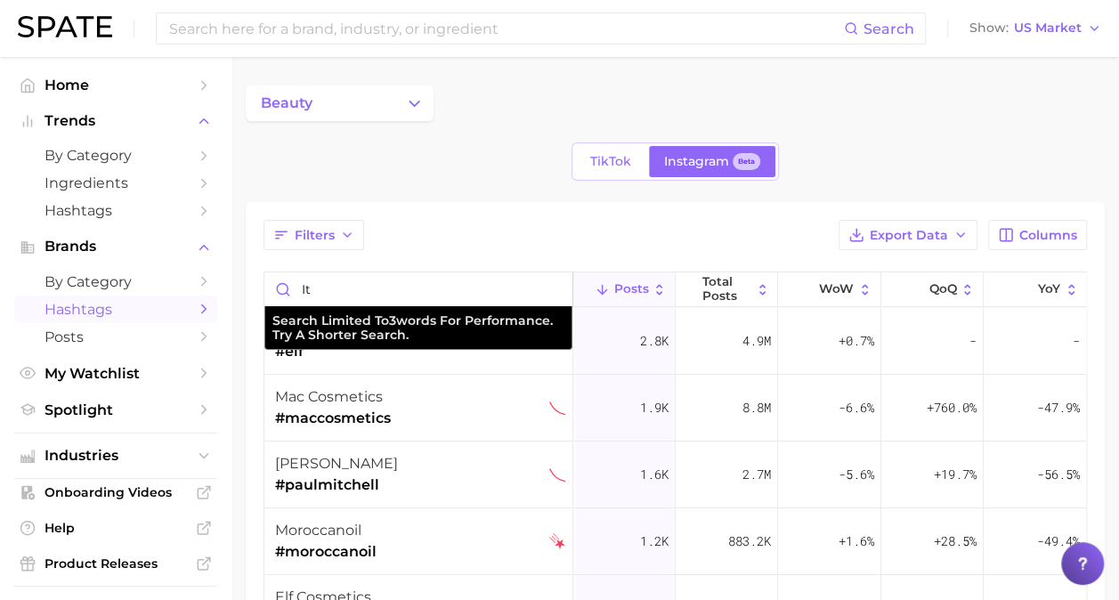
type input "i"
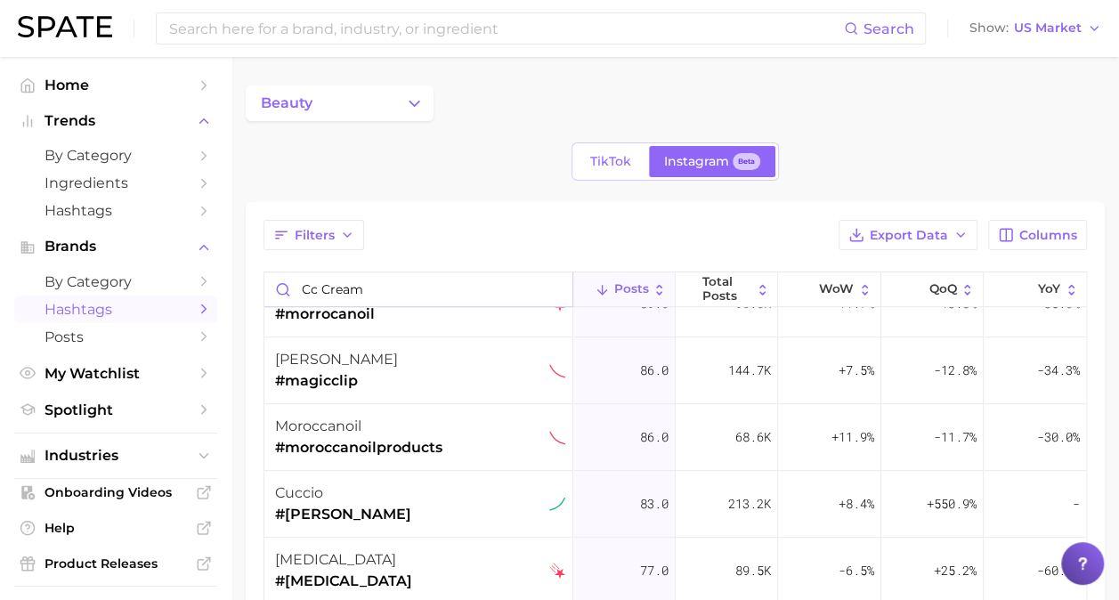
scroll to position [762, 0]
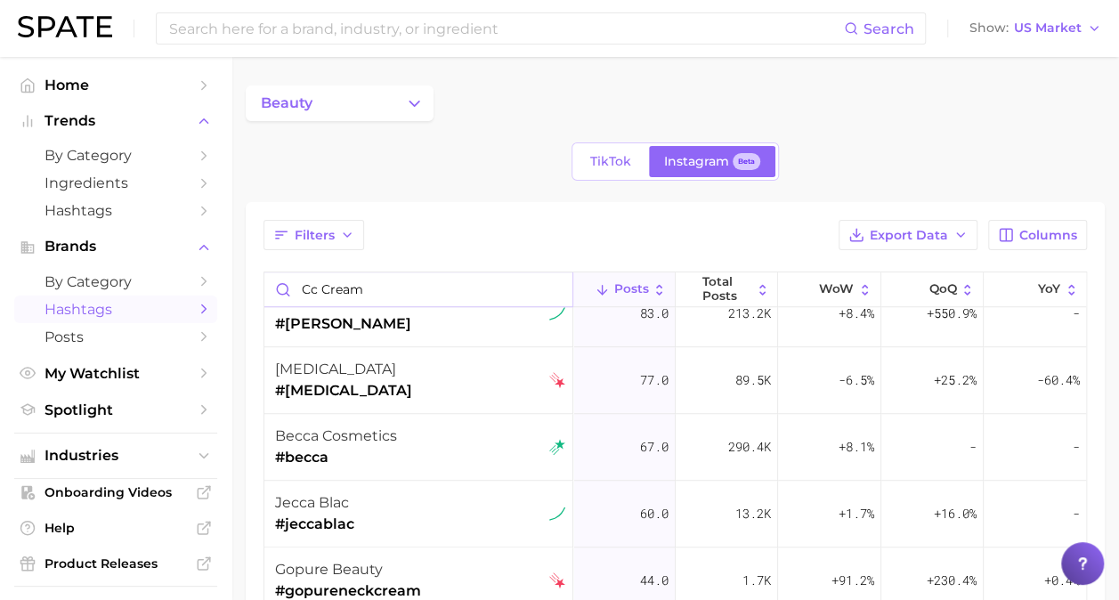
click at [324, 284] on input "cc cream" at bounding box center [418, 289] width 308 height 34
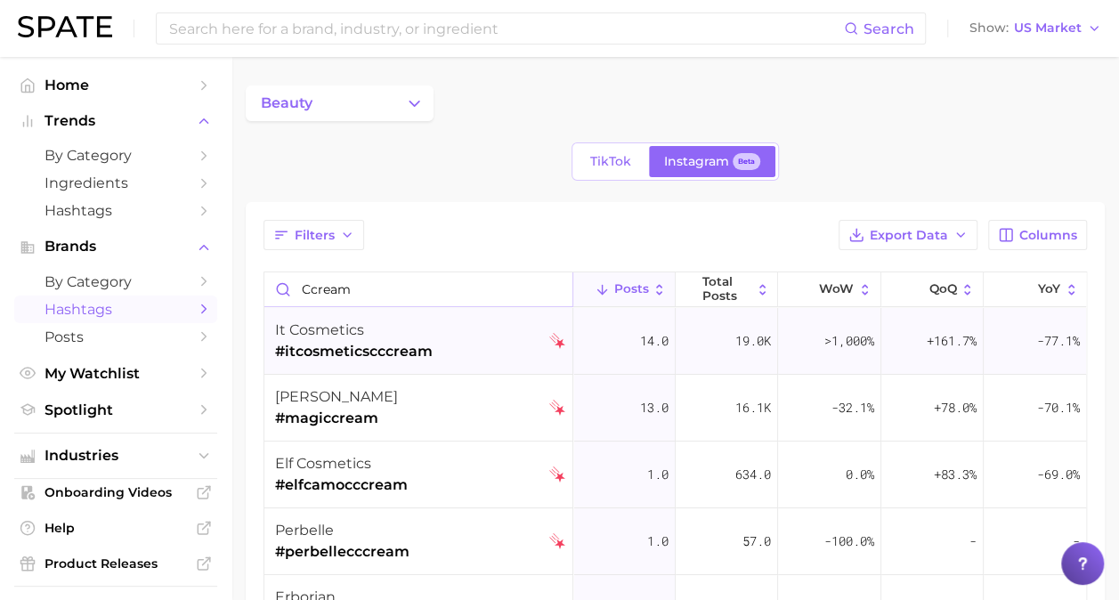
type input "ccream"
click at [359, 337] on span "it cosmetics" at bounding box center [319, 329] width 89 height 17
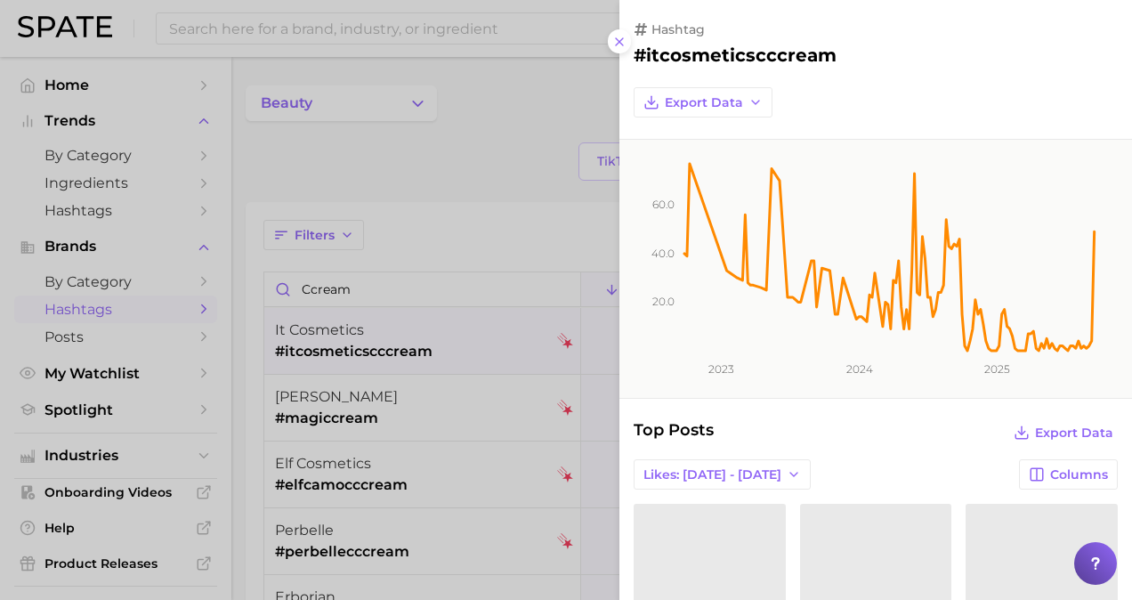
click at [479, 191] on div at bounding box center [566, 300] width 1132 height 600
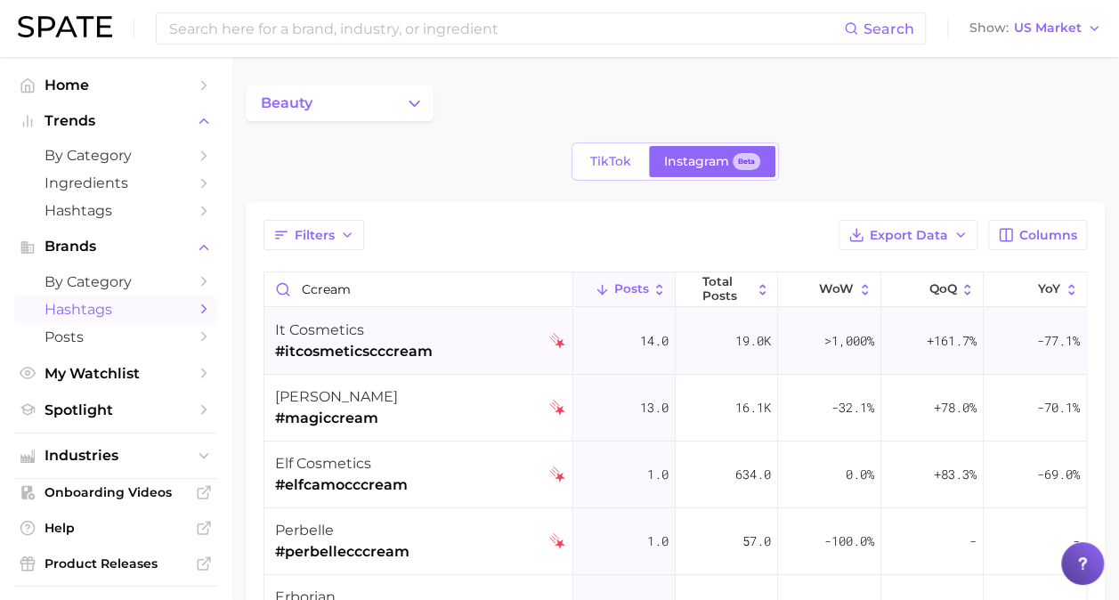
click at [549, 370] on span at bounding box center [557, 341] width 16 height 67
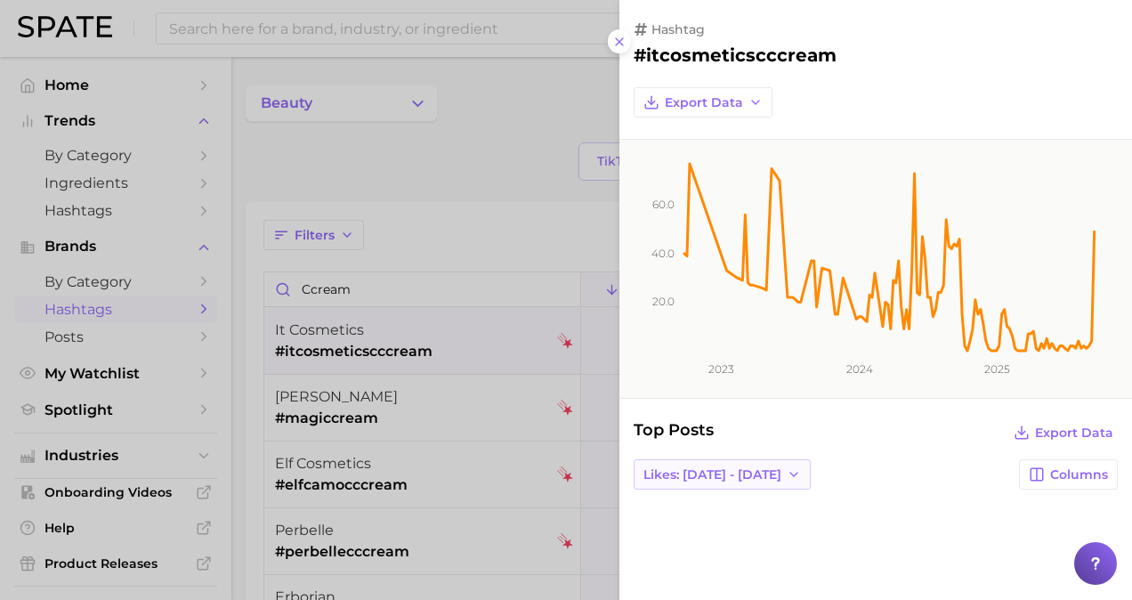
click at [728, 472] on span "Likes: [DATE] - [DATE]" at bounding box center [713, 474] width 138 height 15
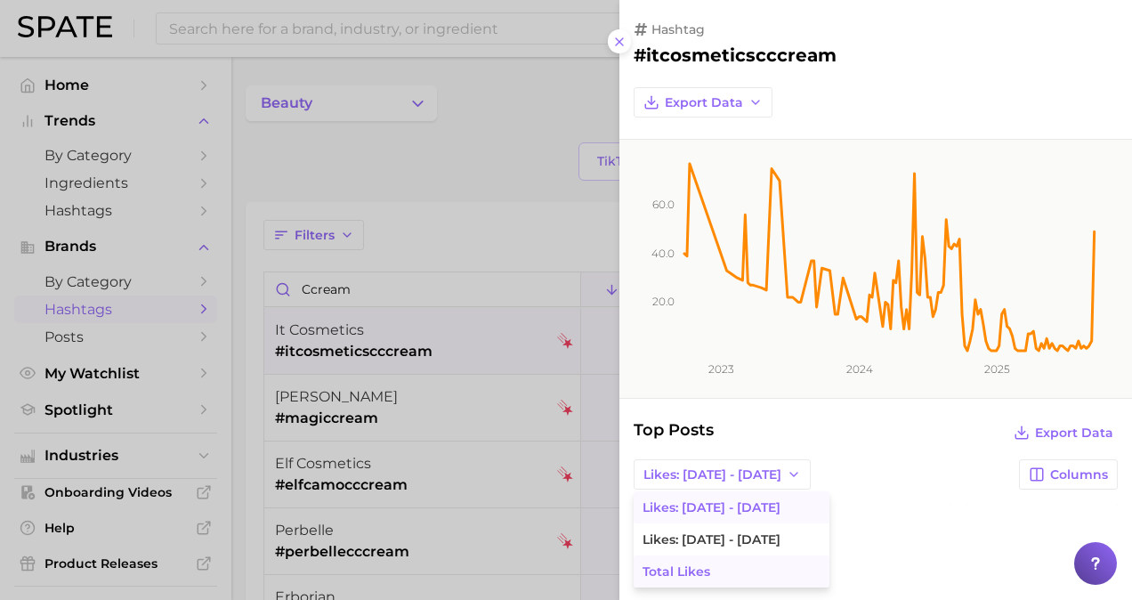
click at [704, 566] on span "Total Likes" at bounding box center [677, 571] width 68 height 15
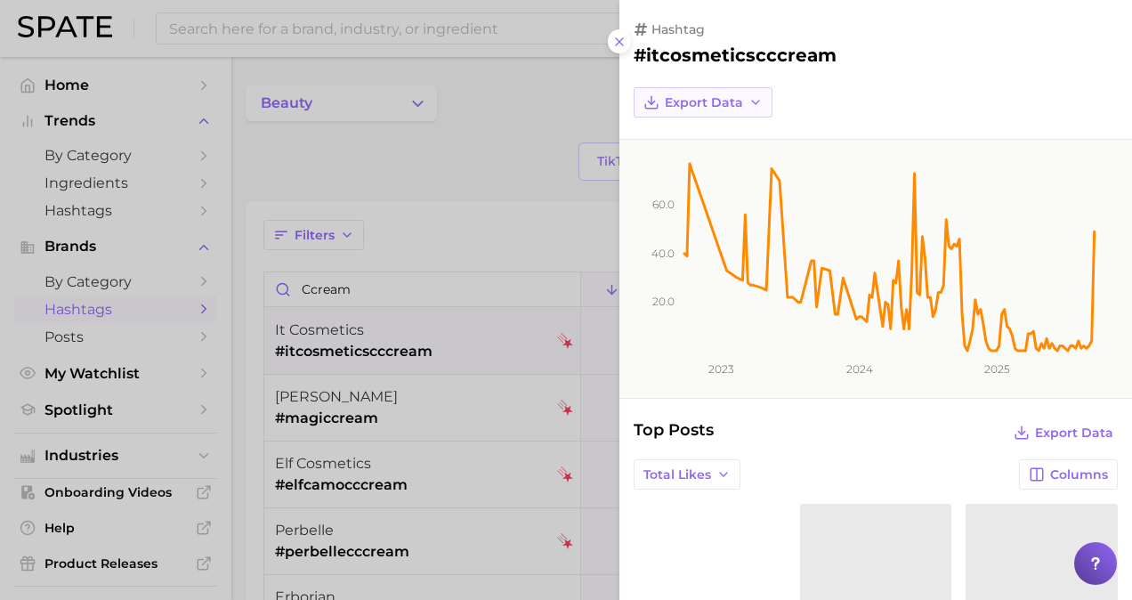
click at [740, 101] on span "Export Data" at bounding box center [704, 102] width 78 height 15
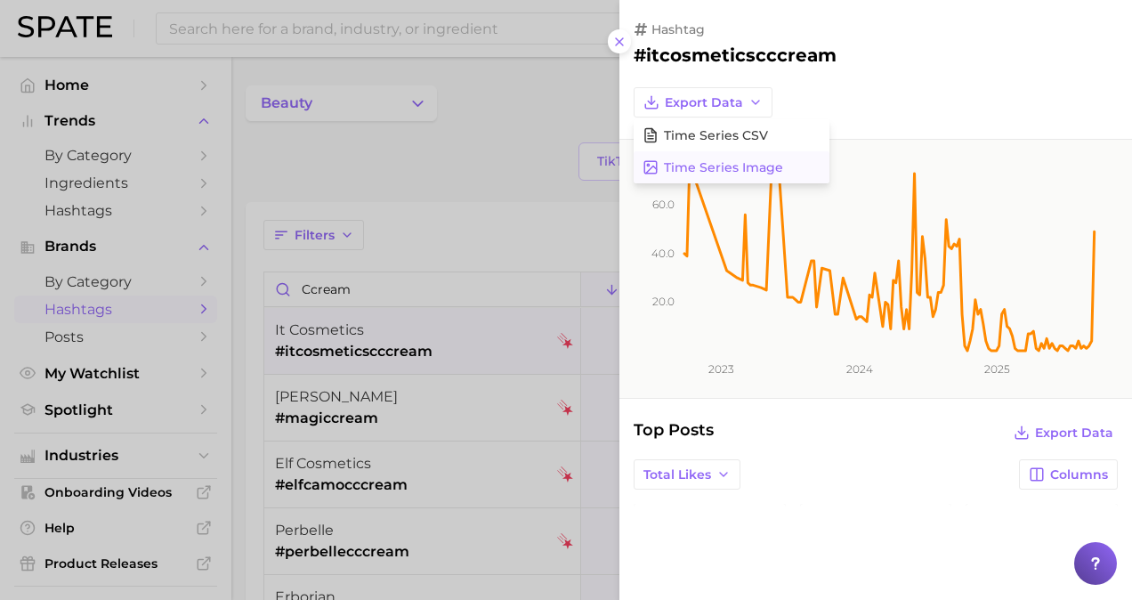
click at [724, 163] on span "Time Series Image" at bounding box center [723, 167] width 119 height 15
click at [754, 95] on icon "button" at bounding box center [756, 102] width 14 height 14
click at [716, 134] on span "Time Series CSV" at bounding box center [716, 135] width 104 height 15
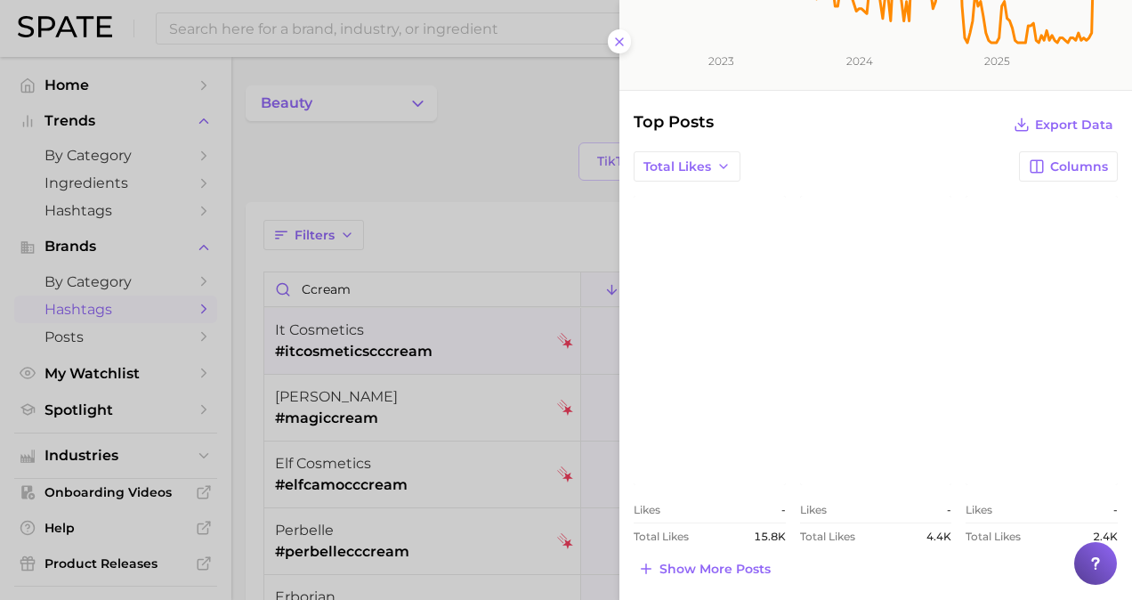
scroll to position [306, 0]
click at [742, 573] on span "Show more posts" at bounding box center [715, 571] width 111 height 15
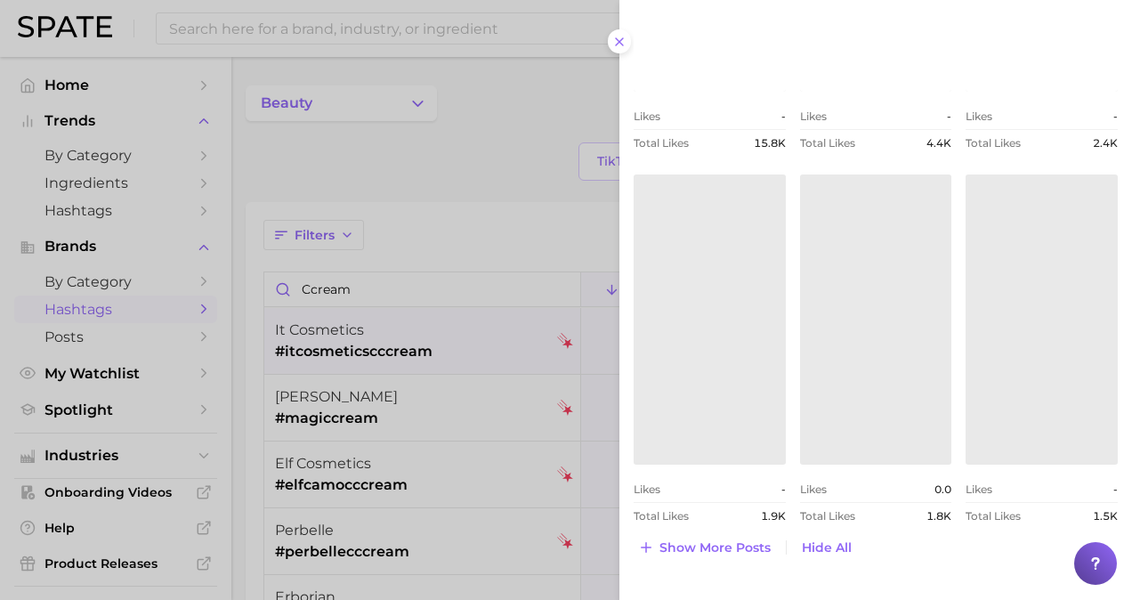
scroll to position [758, 0]
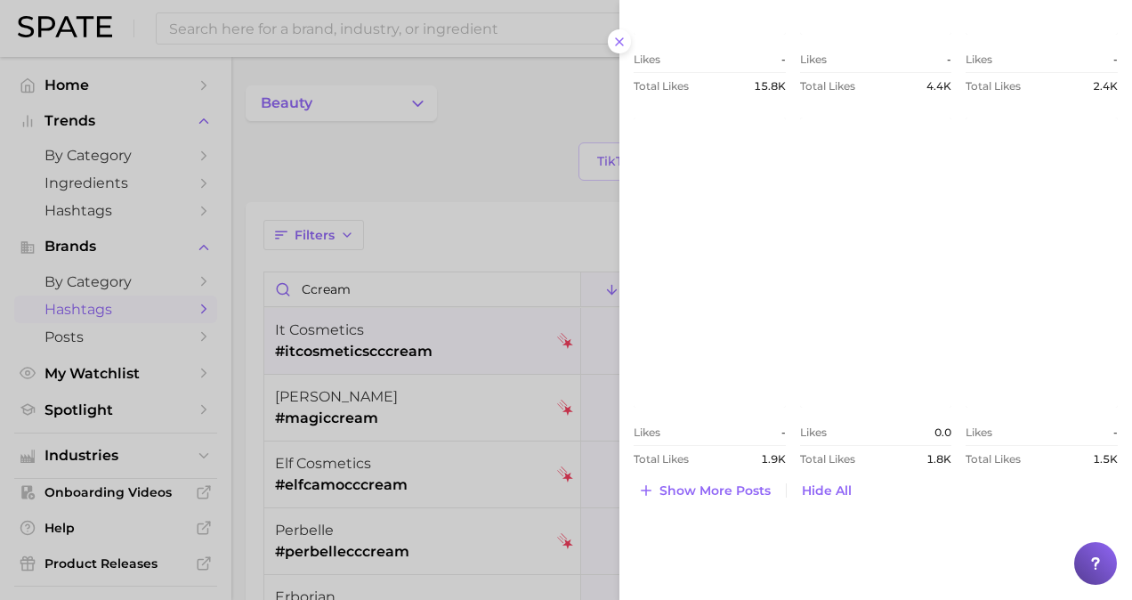
click at [490, 427] on div at bounding box center [566, 300] width 1132 height 600
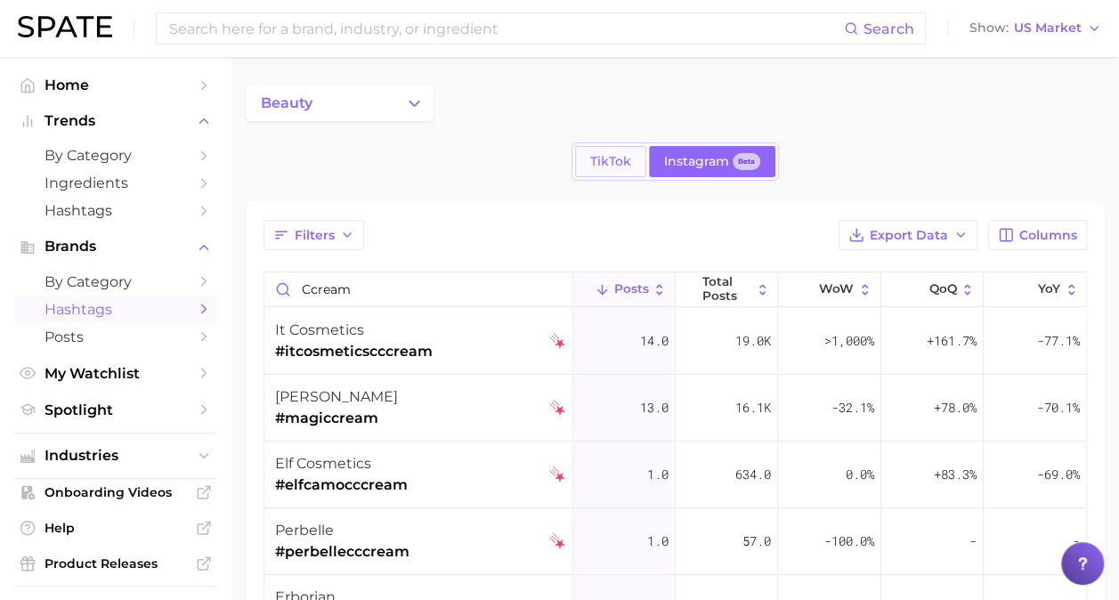
click at [603, 162] on span "TikTok" at bounding box center [610, 161] width 41 height 15
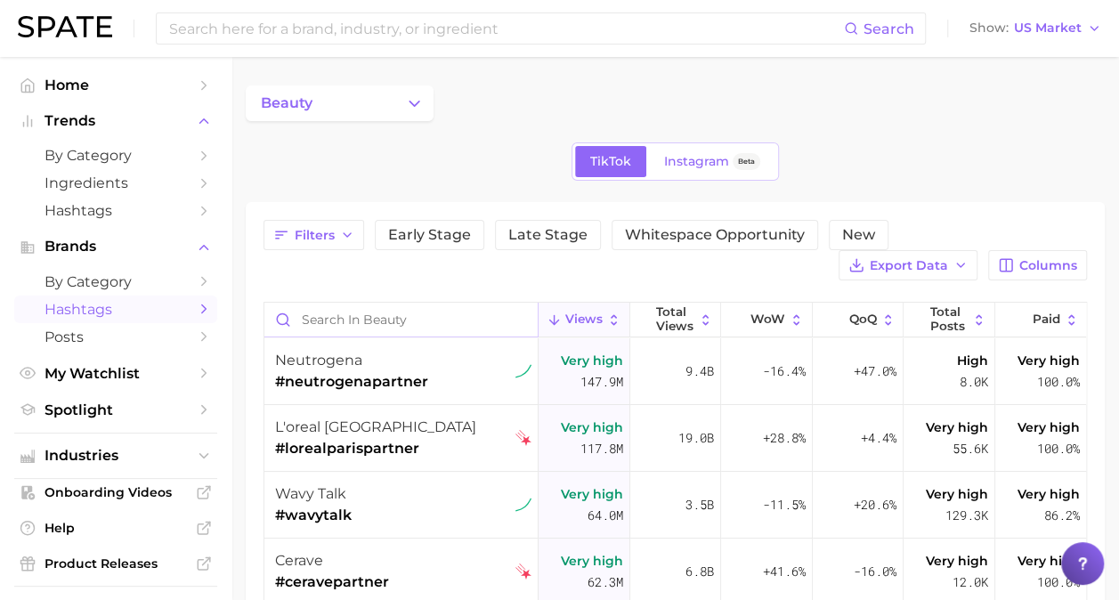
click at [424, 305] on input "Search in beauty" at bounding box center [400, 320] width 273 height 34
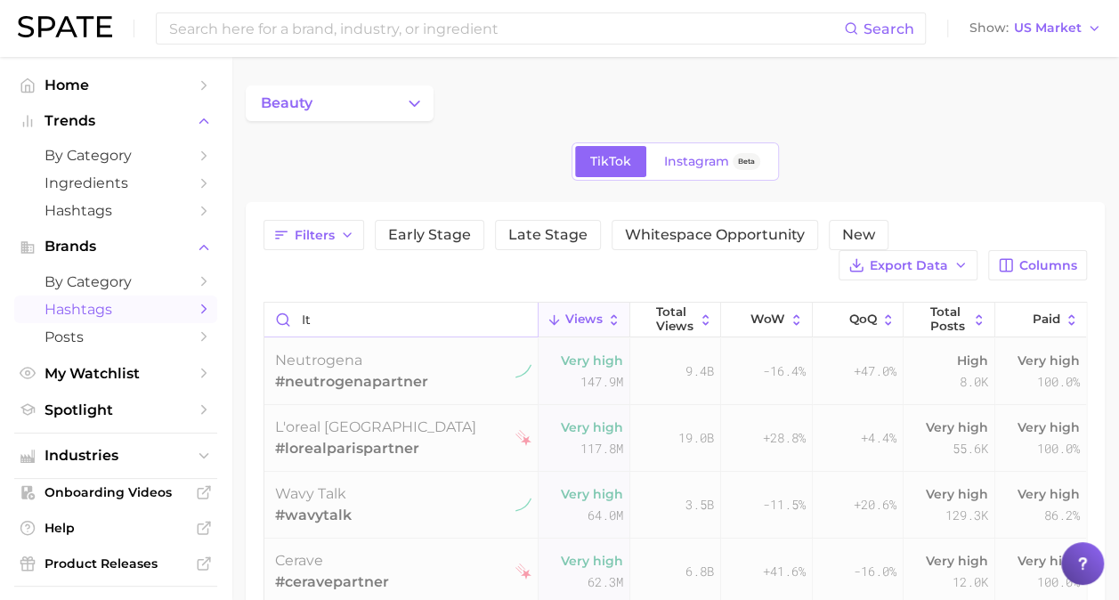
type input "i"
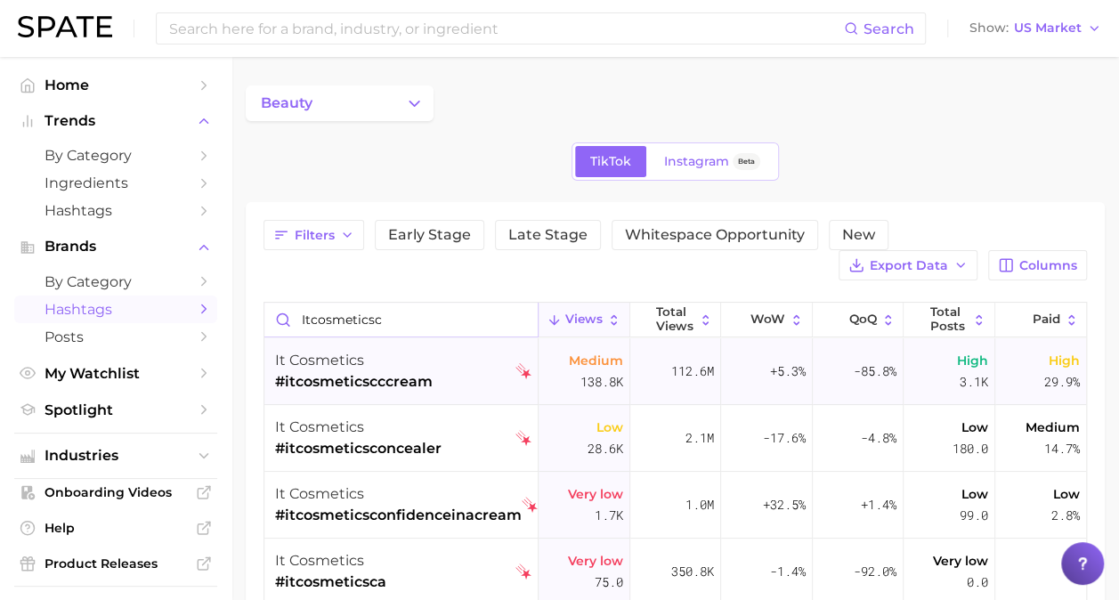
type input "itcosmeticsc"
click at [390, 390] on span "#itcosmeticscccream" at bounding box center [354, 381] width 158 height 21
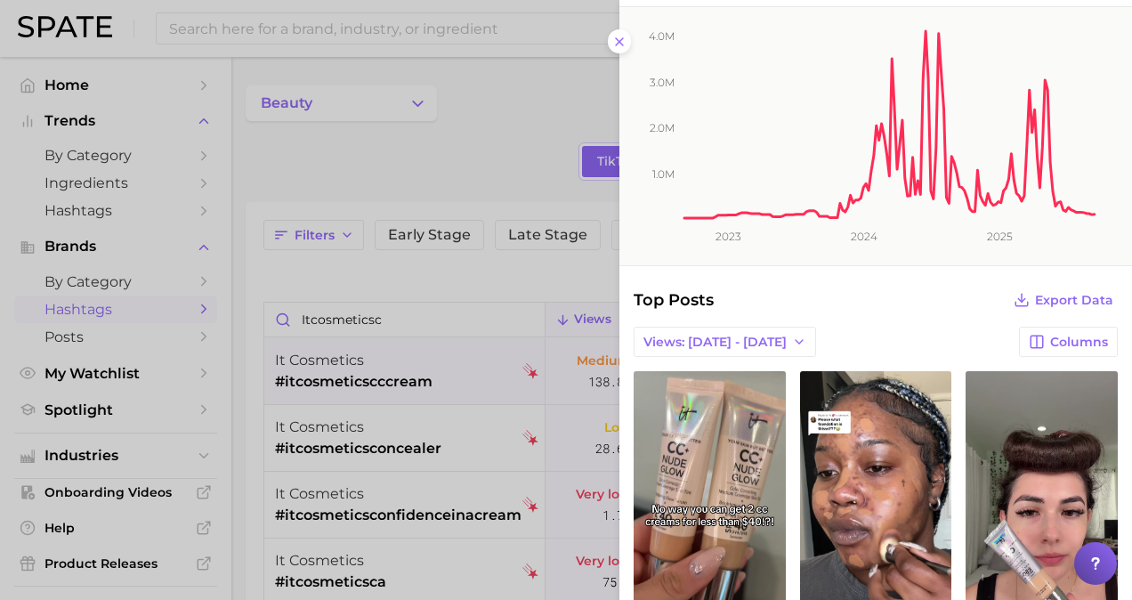
scroll to position [47, 0]
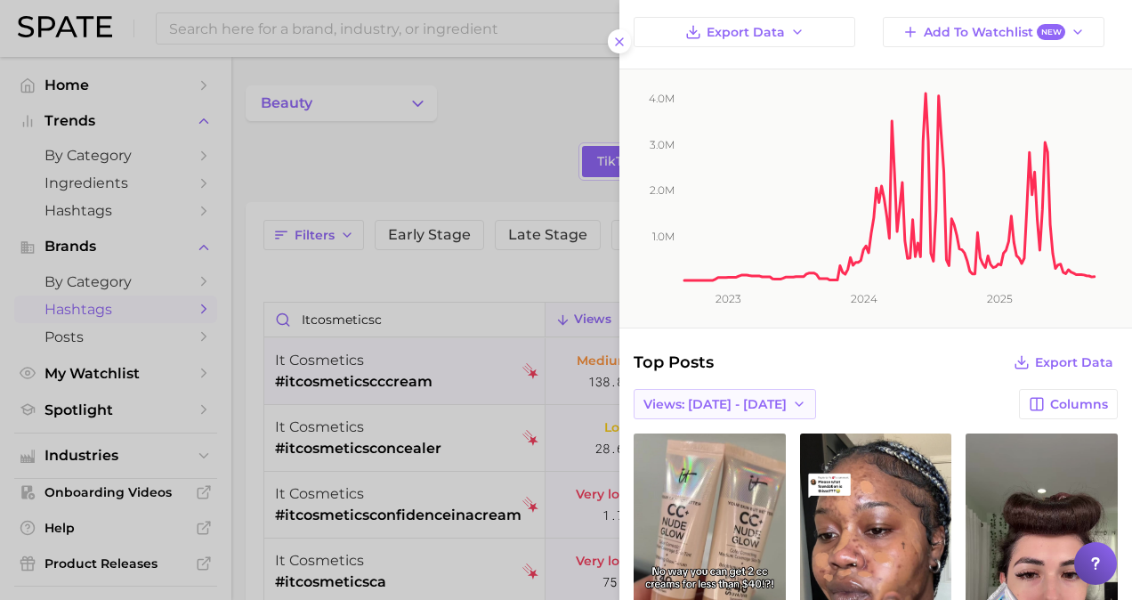
click at [719, 407] on span "Views: [DATE] - [DATE]" at bounding box center [715, 404] width 143 height 15
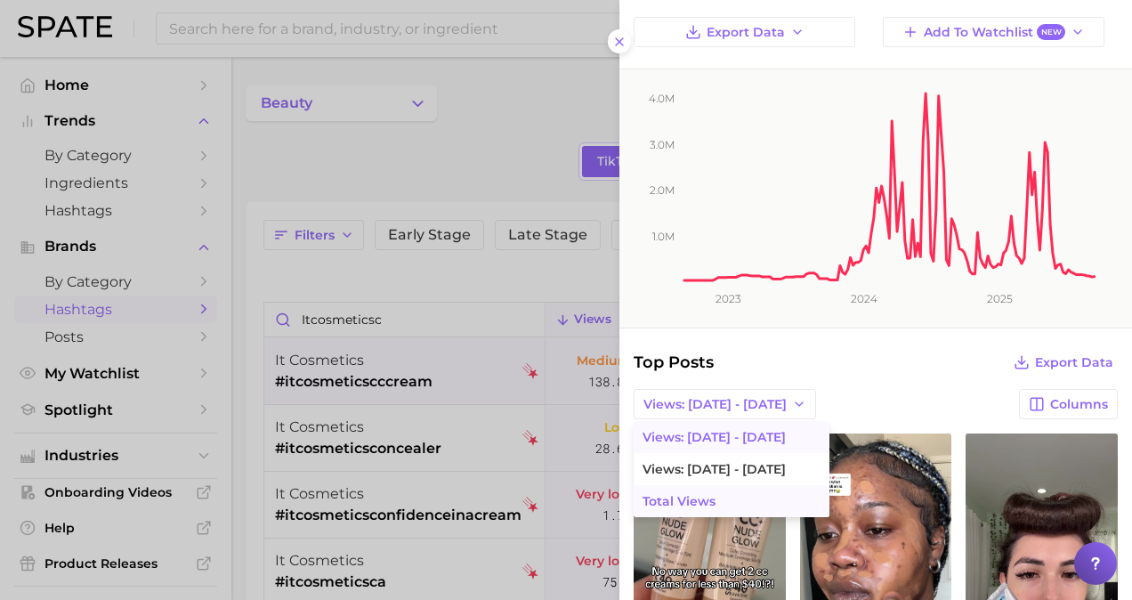
click at [718, 505] on button "Total Views" at bounding box center [732, 501] width 196 height 32
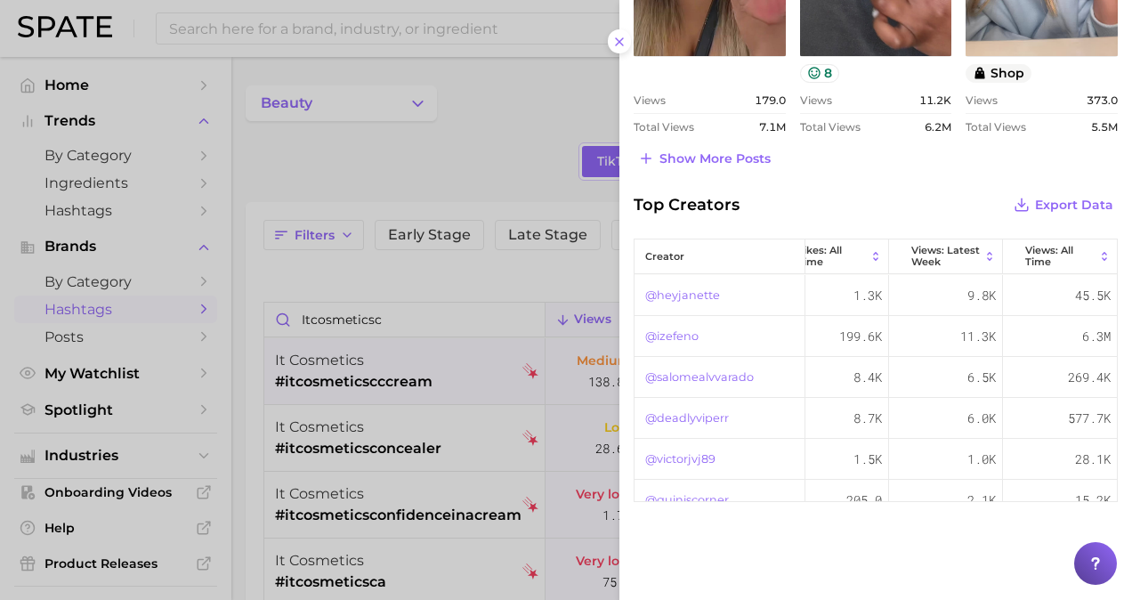
scroll to position [0, 0]
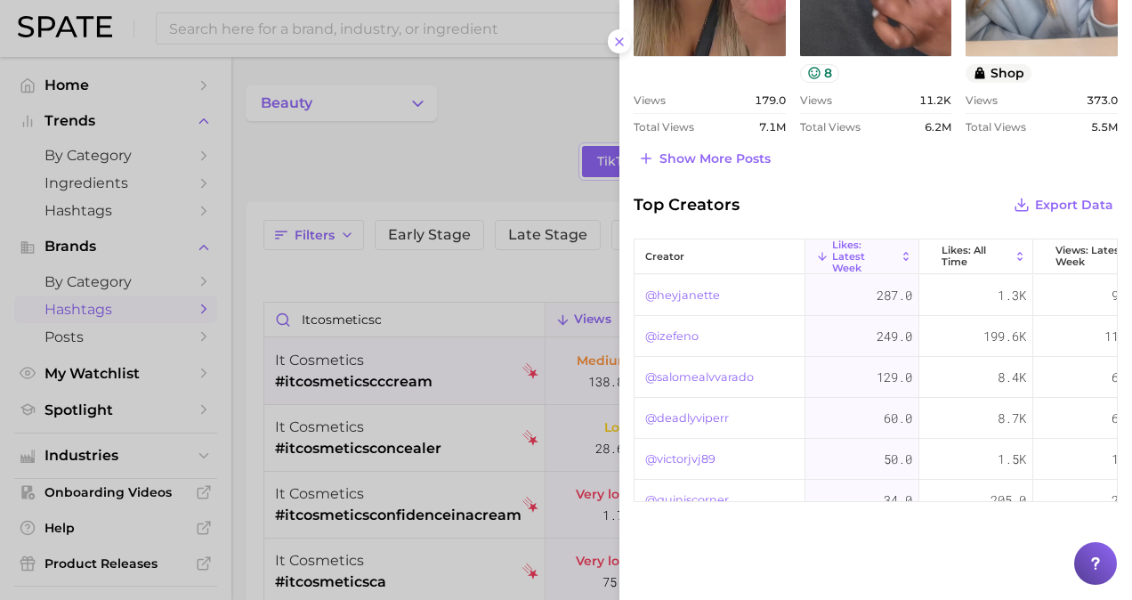
click at [876, 192] on div "Top Creators Export Data" at bounding box center [876, 204] width 484 height 25
click at [903, 253] on icon at bounding box center [906, 256] width 12 height 12
click at [913, 257] on button "Likes: Latest Week" at bounding box center [863, 256] width 114 height 35
click at [1017, 252] on icon at bounding box center [1020, 256] width 12 height 12
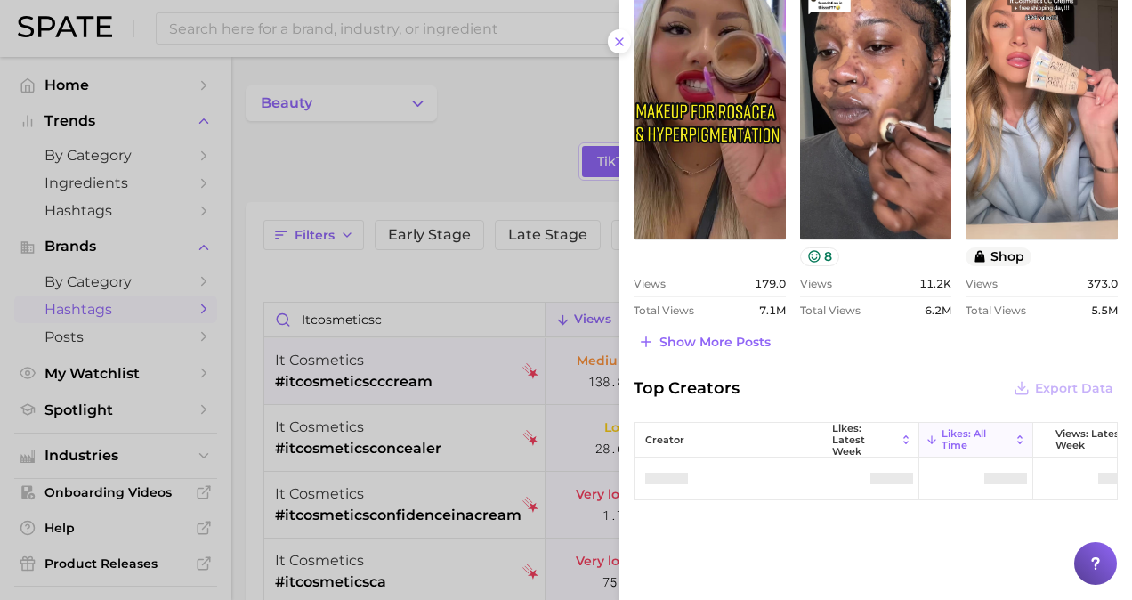
scroll to position [1105, 0]
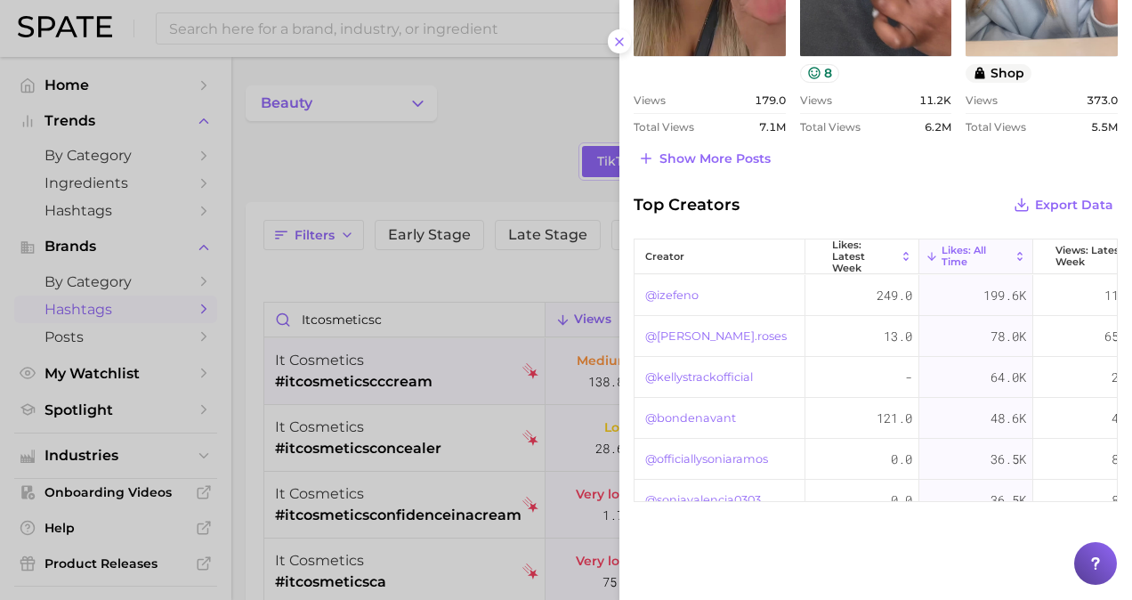
click at [961, 255] on span "Likes: All Time" at bounding box center [976, 256] width 69 height 23
click at [556, 357] on div at bounding box center [566, 300] width 1132 height 600
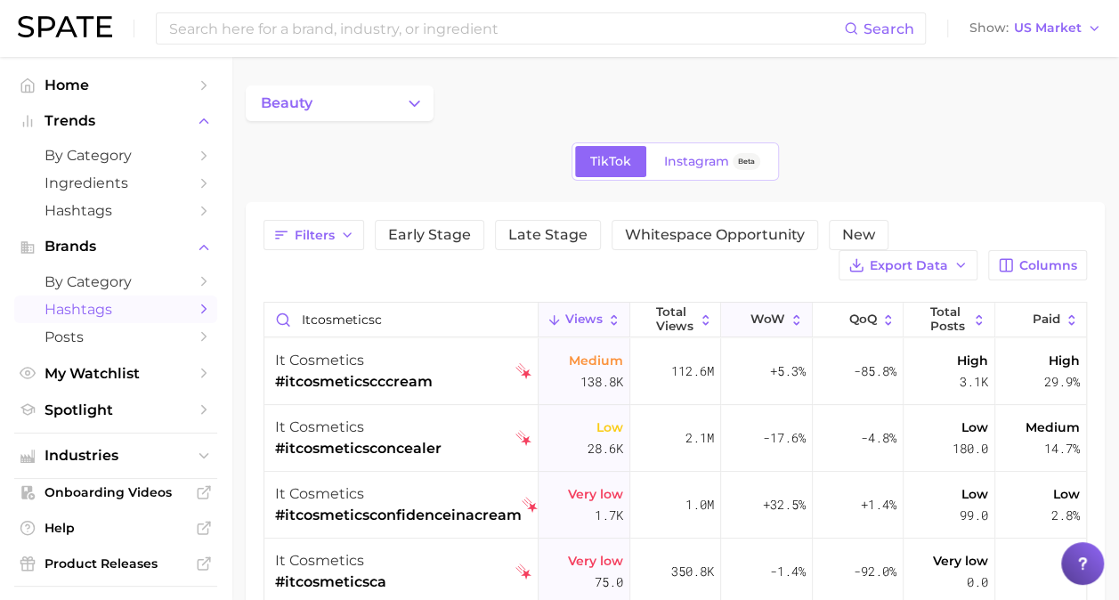
click at [791, 315] on icon at bounding box center [796, 319] width 15 height 15
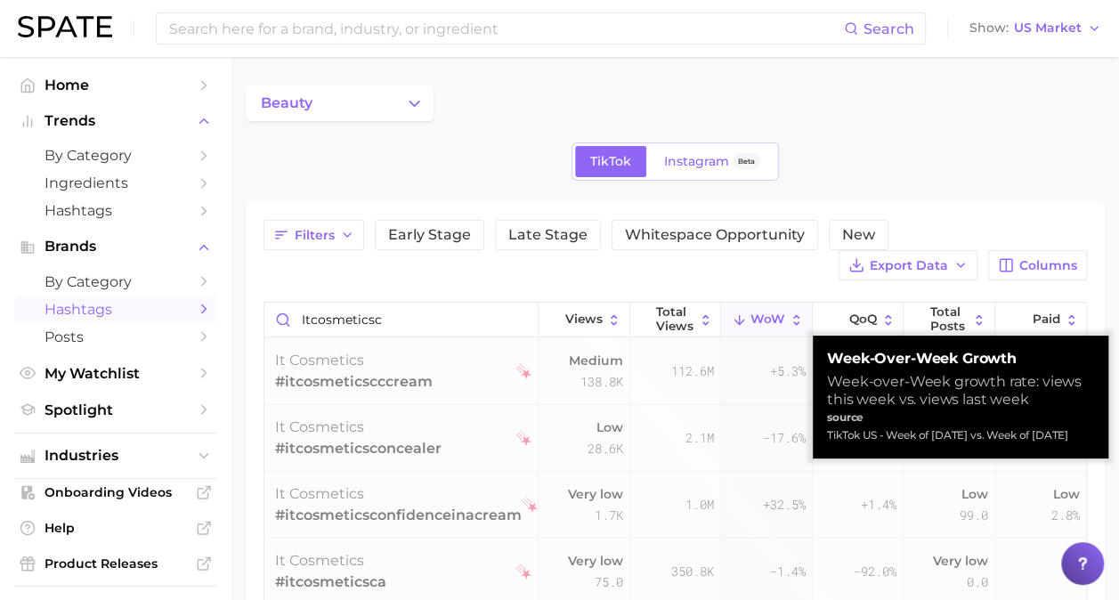
click at [794, 317] on icon at bounding box center [796, 319] width 15 height 15
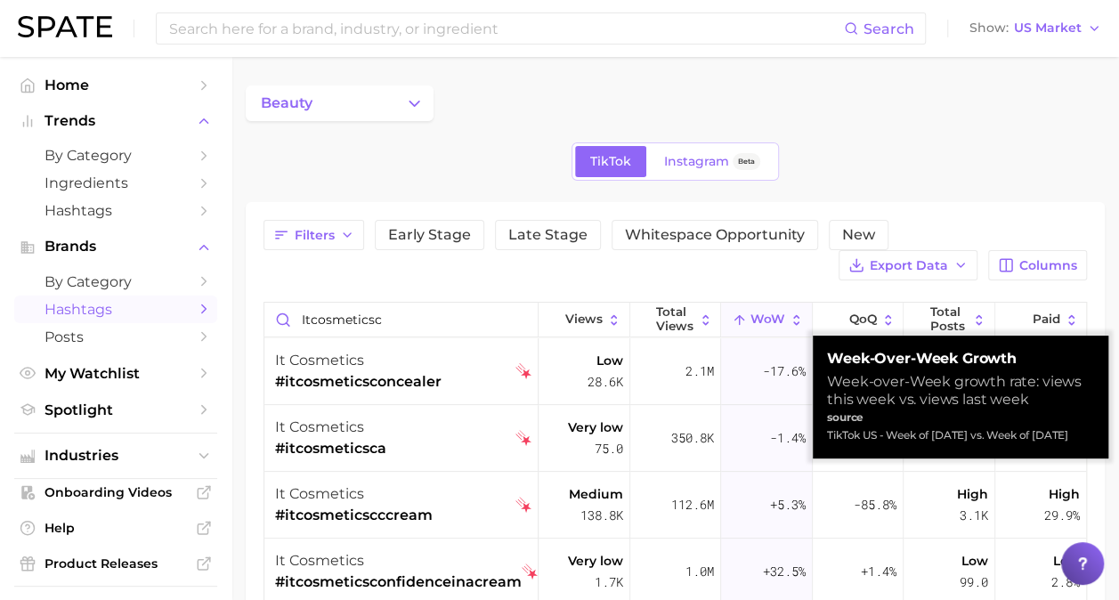
click at [796, 312] on icon at bounding box center [796, 319] width 15 height 15
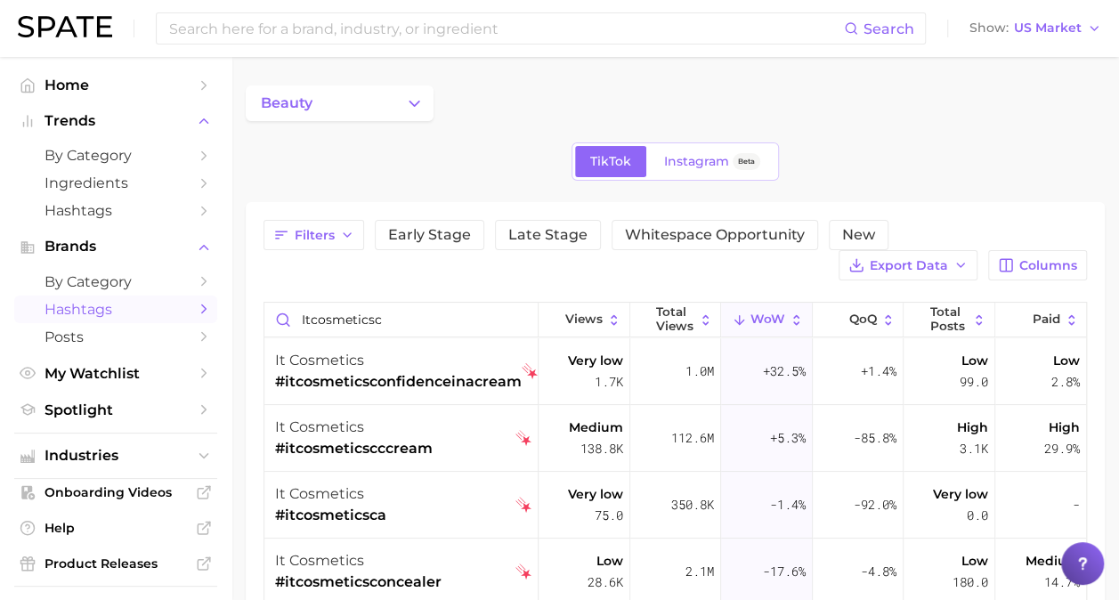
click at [580, 285] on div "Filters Early Stage Late Stage Whitespace Opportunity New Export Data Columns i…" at bounding box center [675, 413] width 823 height 386
click at [495, 447] on div "it cosmetics #itcosmeticscccream" at bounding box center [403, 438] width 256 height 67
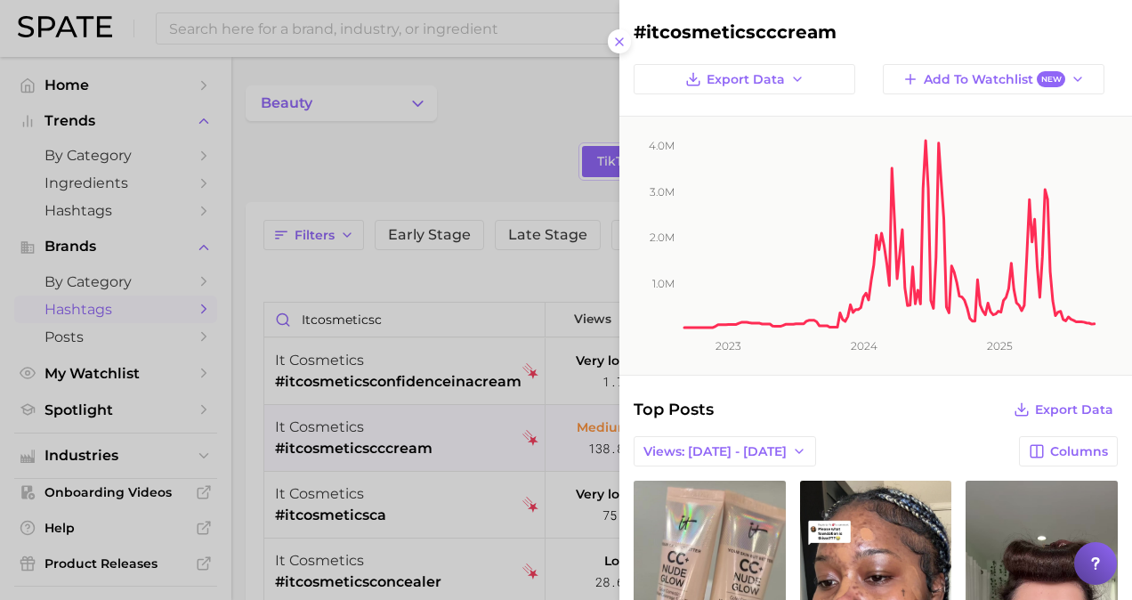
click at [478, 251] on div at bounding box center [566, 300] width 1132 height 600
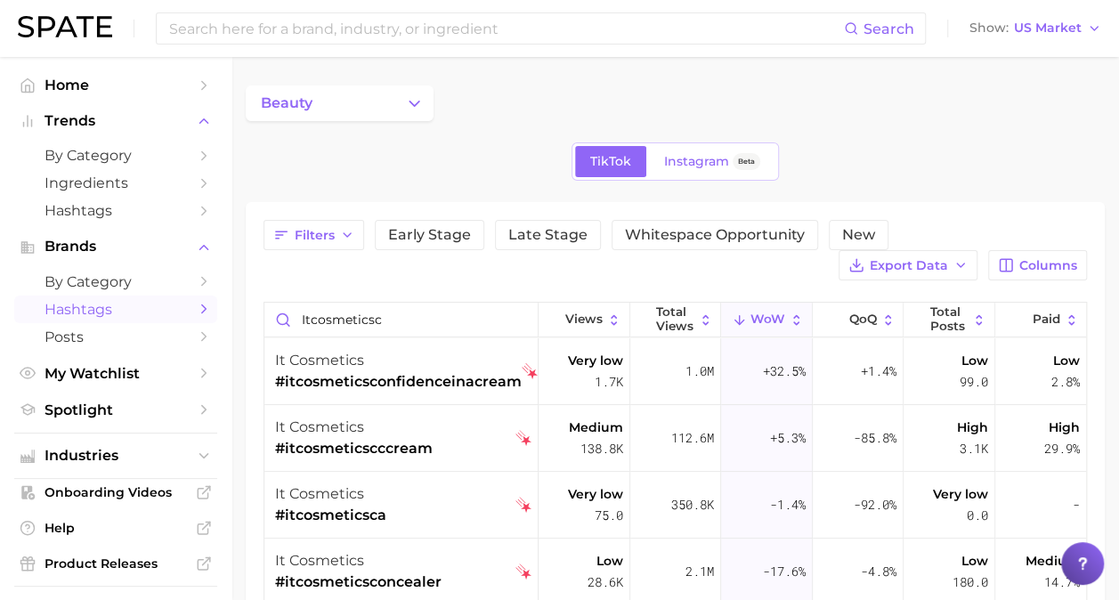
click at [632, 264] on div "Filters Early Stage Late Stage Whitespace Opportunity New Export Data Columns" at bounding box center [675, 250] width 823 height 61
click at [912, 196] on div "beauty TikTok Instagram Beta Filters Early Stage Late Stage Whitespace Opportun…" at bounding box center [675, 354] width 859 height 539
click at [502, 445] on div "it cosmetics #itcosmeticscccream" at bounding box center [403, 438] width 256 height 67
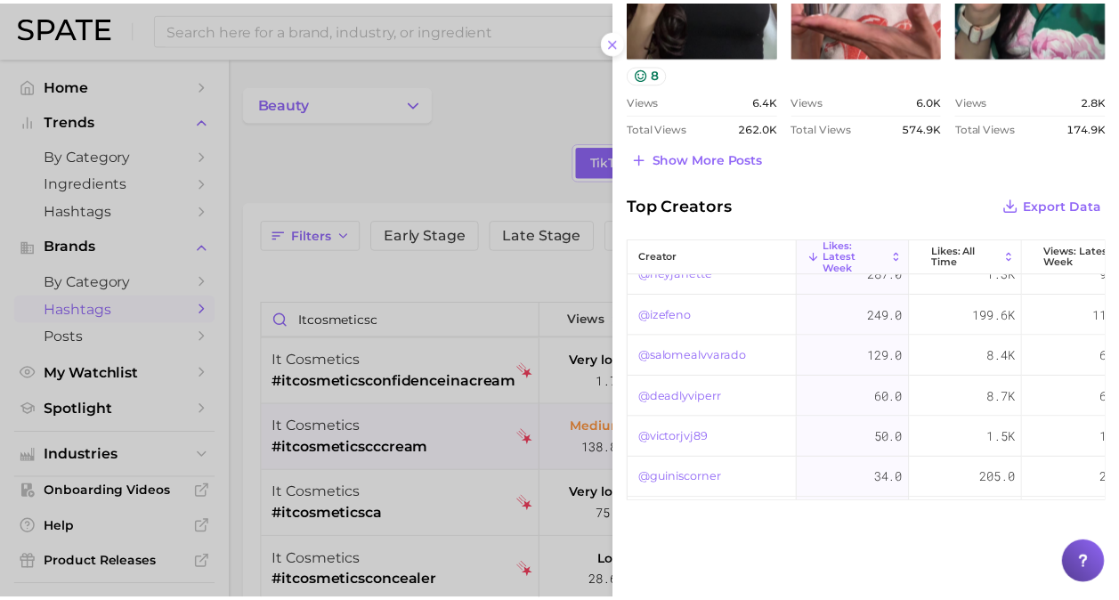
scroll to position [25, 0]
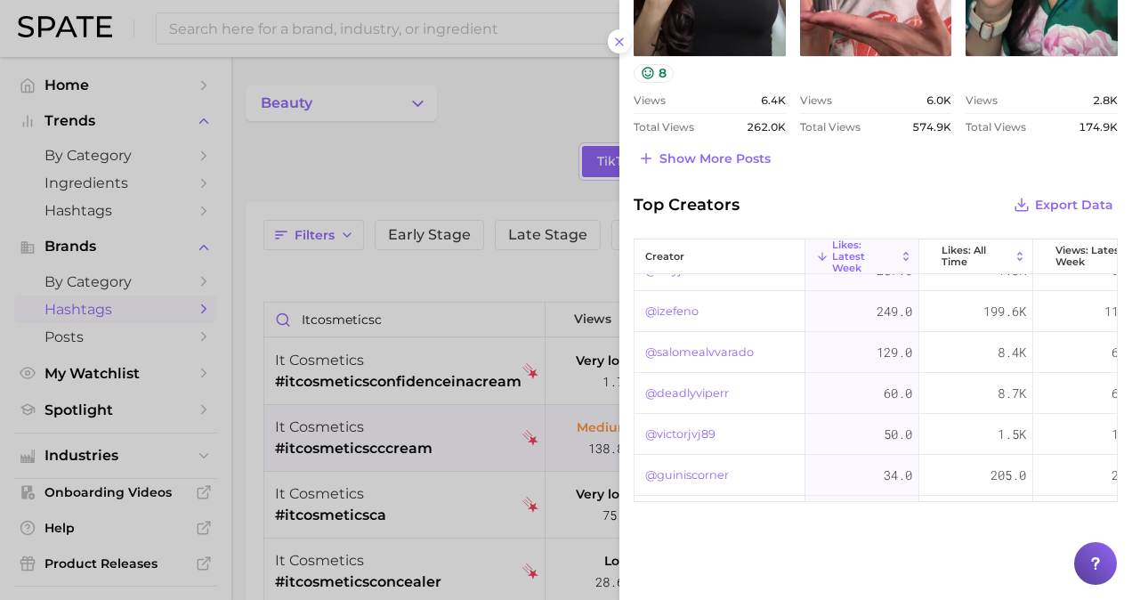
click at [563, 284] on div at bounding box center [566, 300] width 1132 height 600
